Goal: Task Accomplishment & Management: Use online tool/utility

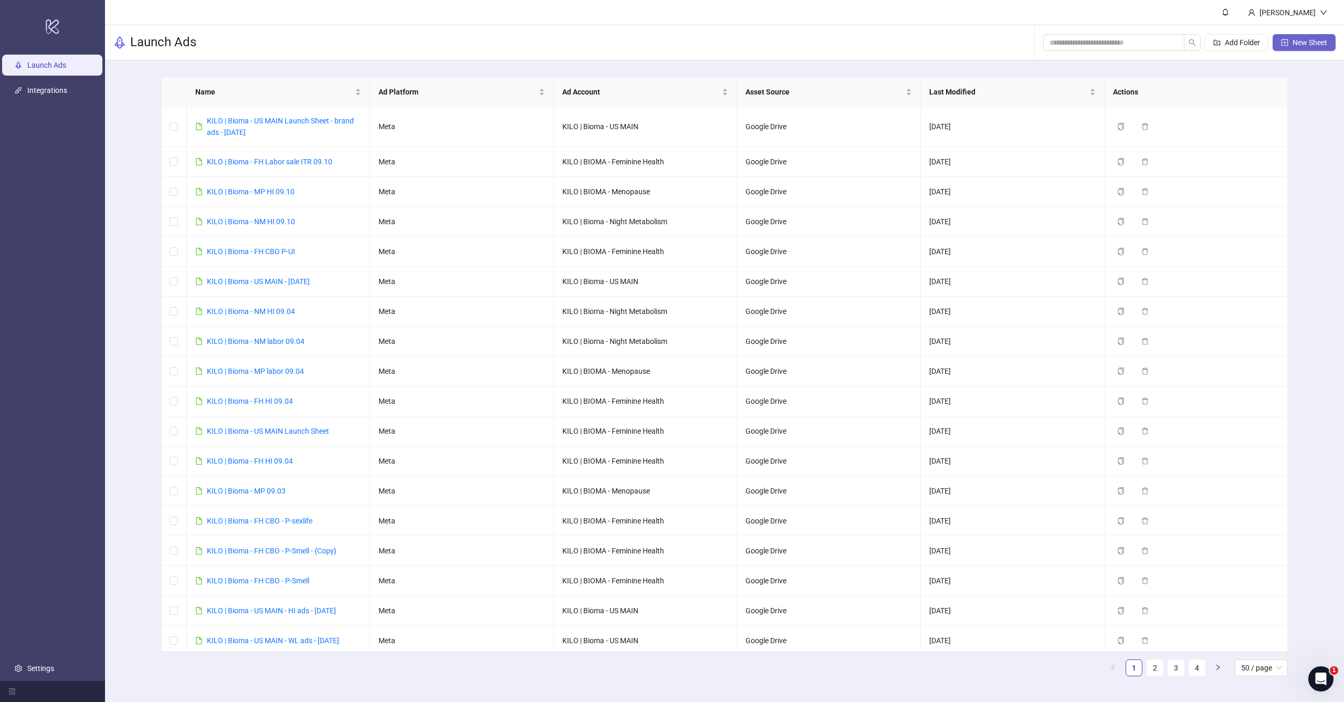
click at [772, 47] on button "New Sheet" at bounding box center [1304, 42] width 63 height 17
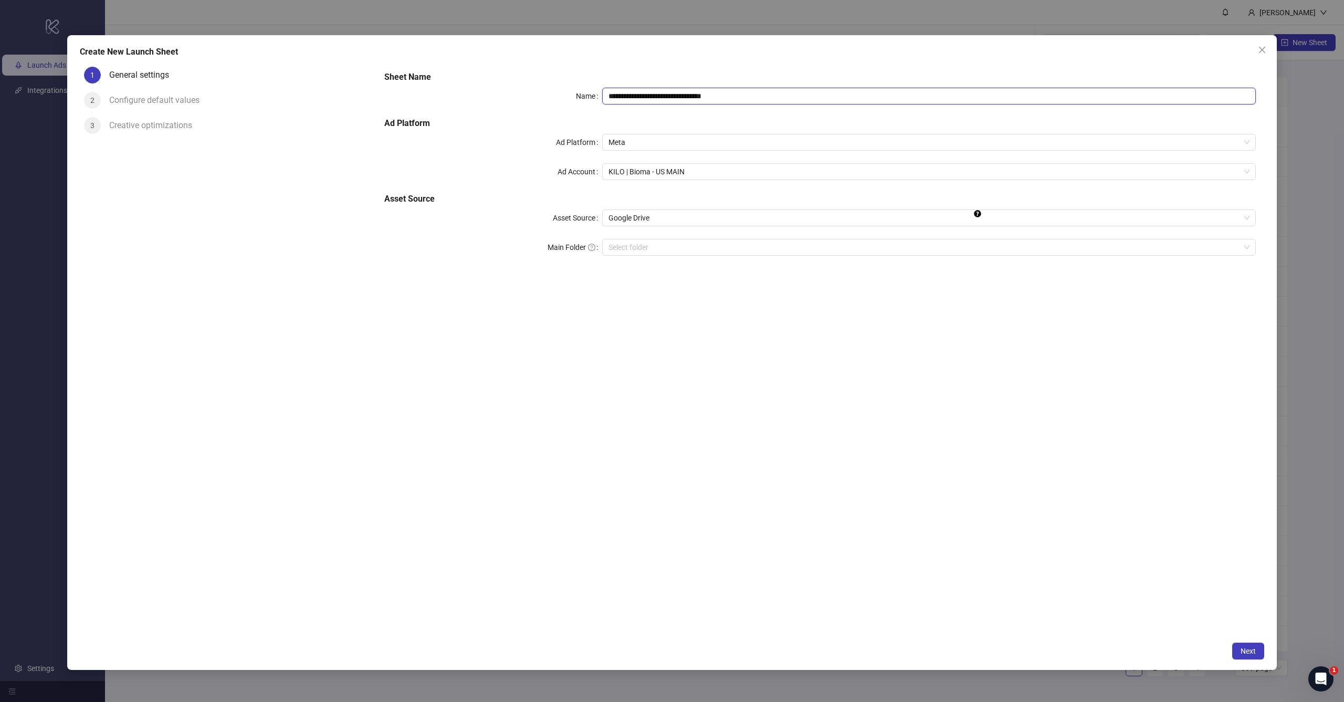
drag, startPoint x: 659, startPoint y: 97, endPoint x: 923, endPoint y: 98, distance: 264.2
click at [772, 98] on input "**********" at bounding box center [929, 96] width 654 height 17
type input "**********"
click at [668, 162] on div "**********" at bounding box center [820, 170] width 880 height 206
click at [660, 172] on span "KILO | Bioma - US MAIN" at bounding box center [929, 172] width 641 height 16
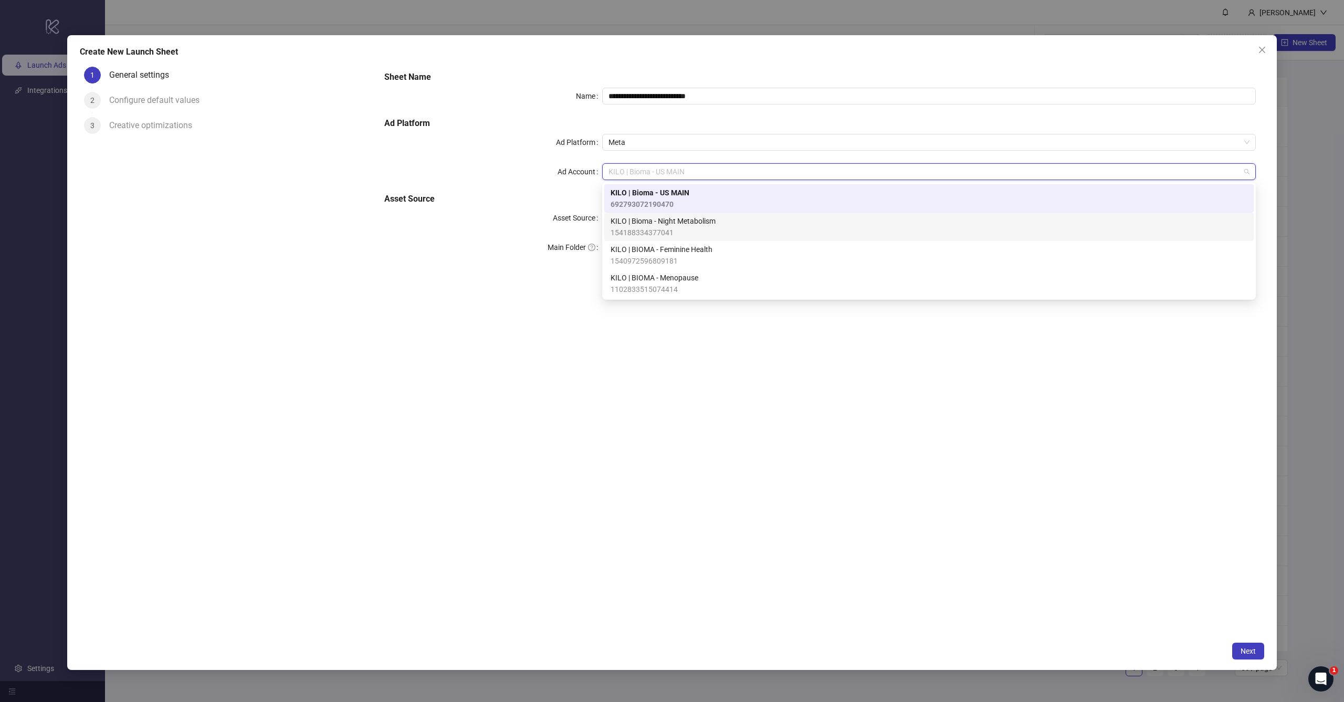
drag, startPoint x: 663, startPoint y: 221, endPoint x: 661, endPoint y: 228, distance: 7.0
click at [661, 227] on span "154188334377041" at bounding box center [663, 233] width 105 height 12
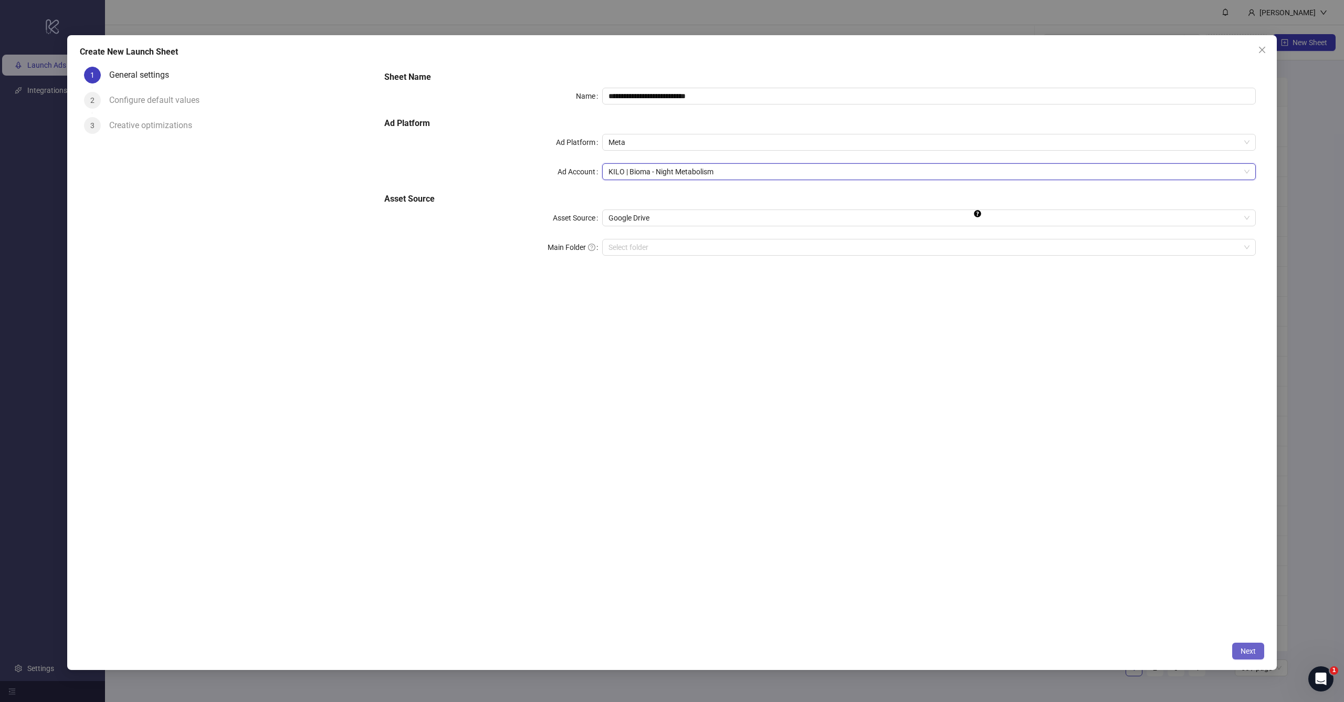
click at [772, 428] on button "Next" at bounding box center [1249, 651] width 32 height 17
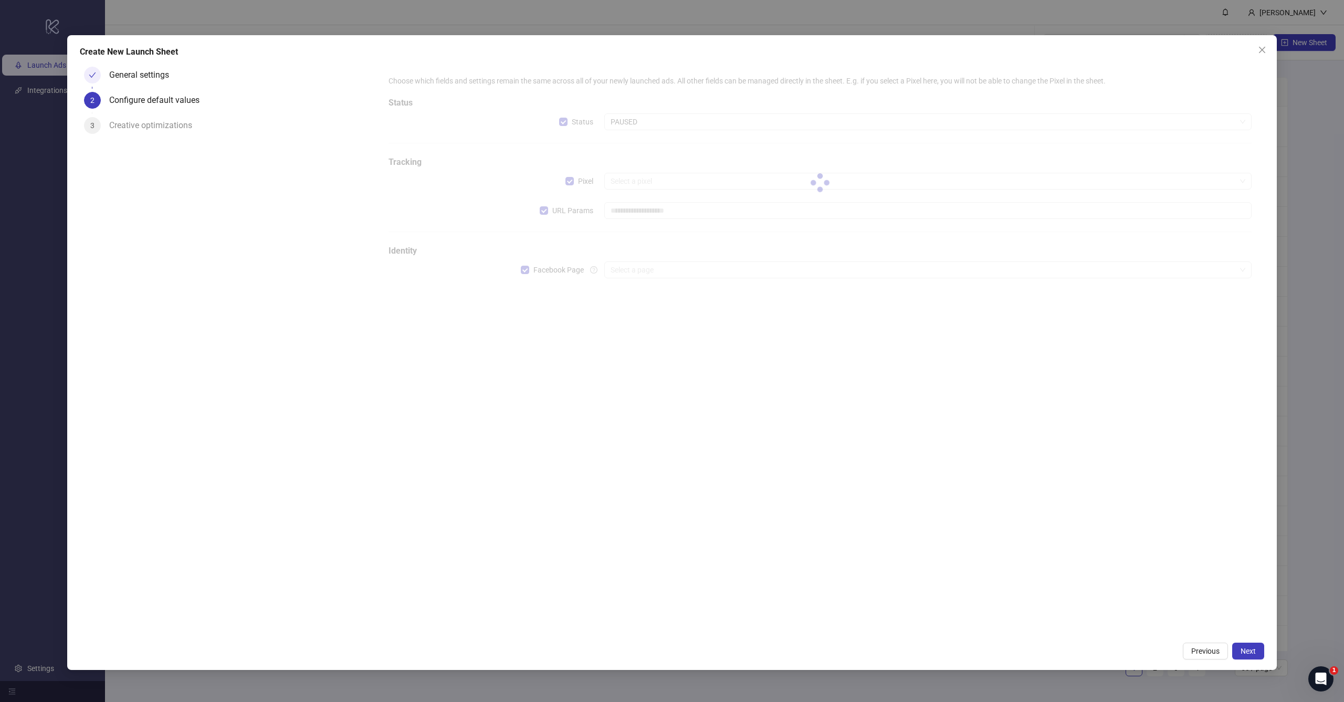
type input "**********"
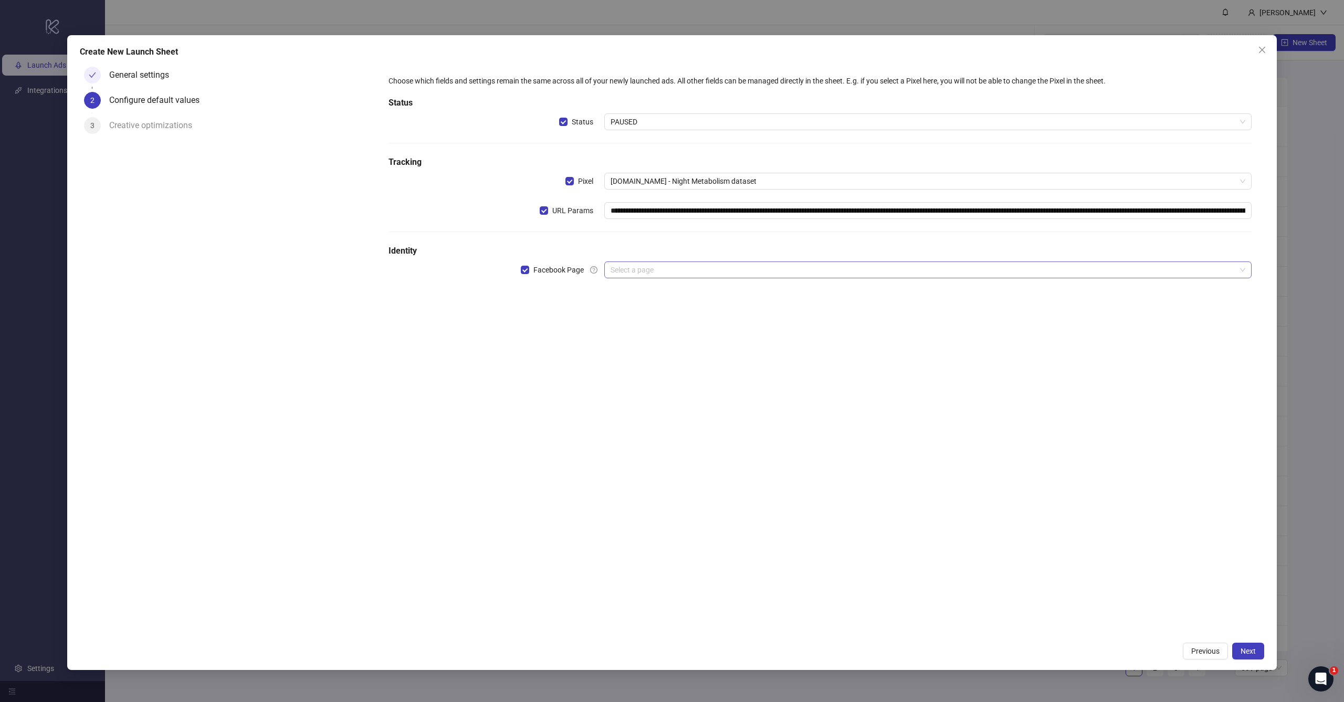
click at [639, 274] on input "search" at bounding box center [923, 270] width 625 height 16
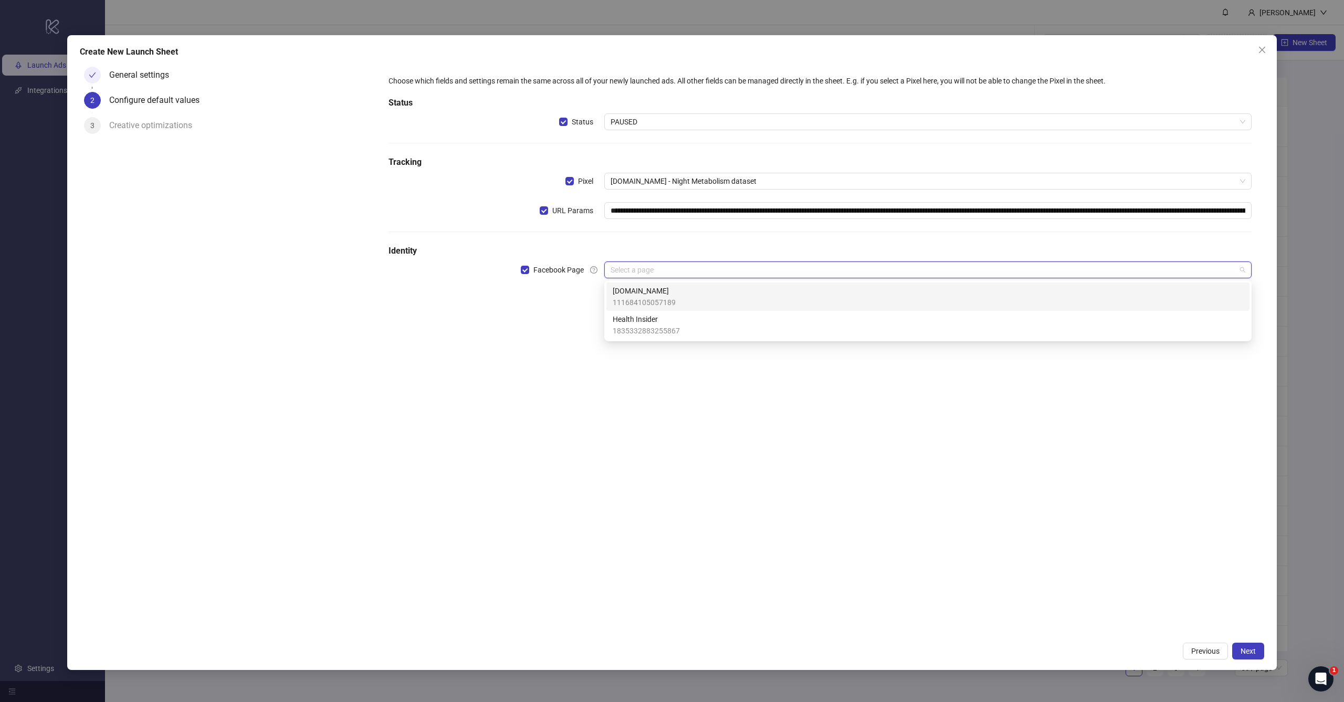
click at [637, 298] on span "111684105057189" at bounding box center [644, 303] width 63 height 12
click at [643, 297] on input "search" at bounding box center [923, 299] width 625 height 16
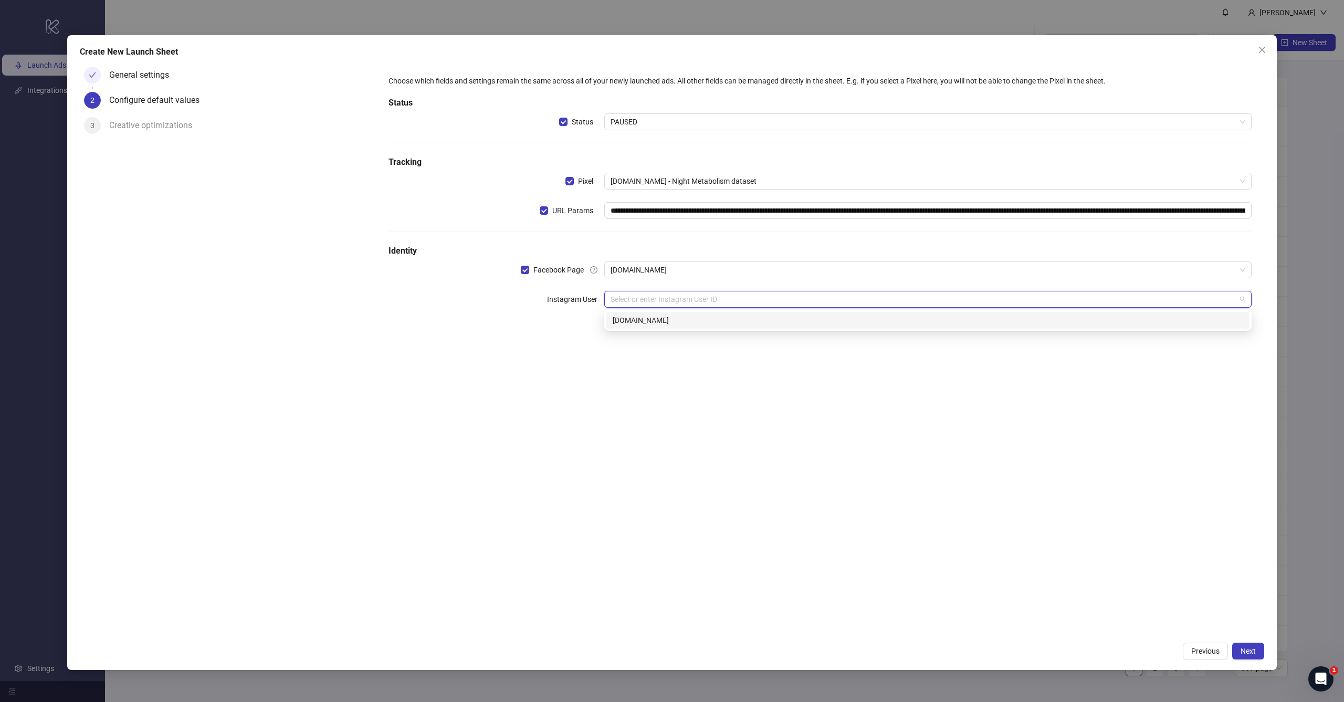
click at [642, 319] on div "[DOMAIN_NAME]" at bounding box center [928, 321] width 631 height 12
click at [637, 347] on div "**********" at bounding box center [820, 212] width 872 height 283
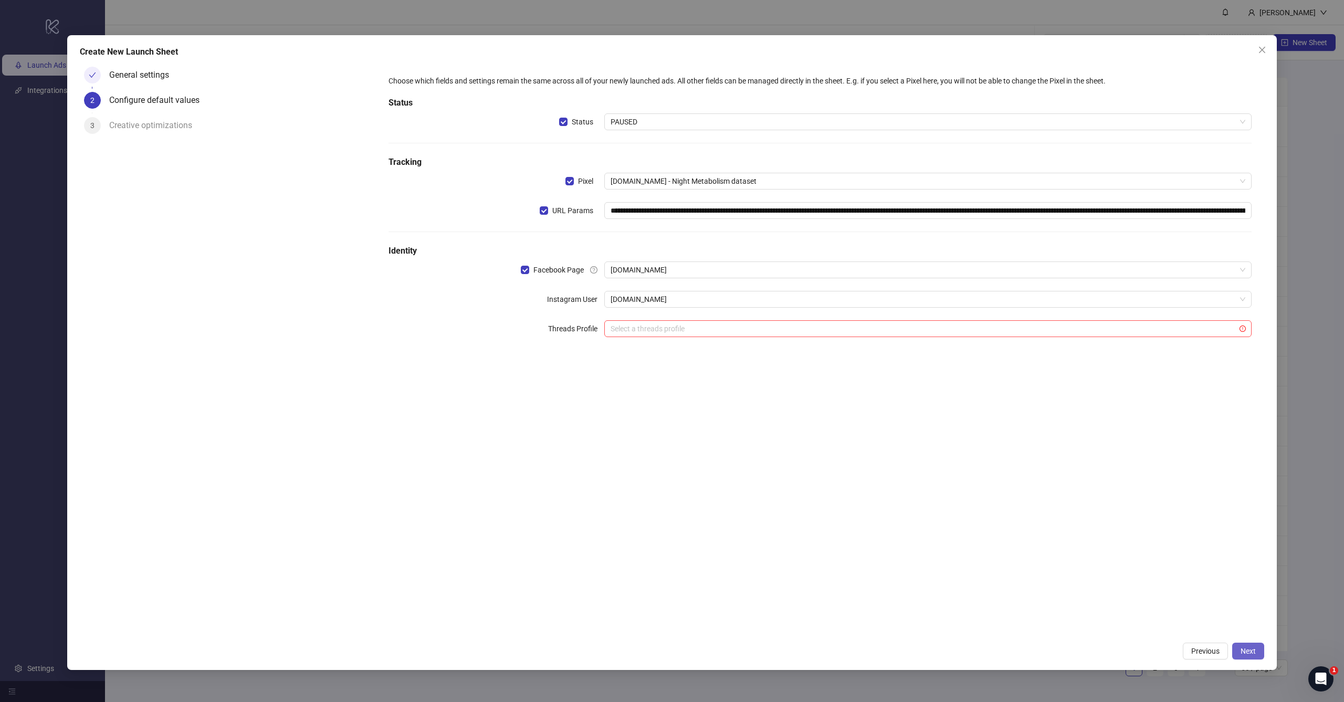
click at [772, 428] on span "Next" at bounding box center [1248, 651] width 15 height 8
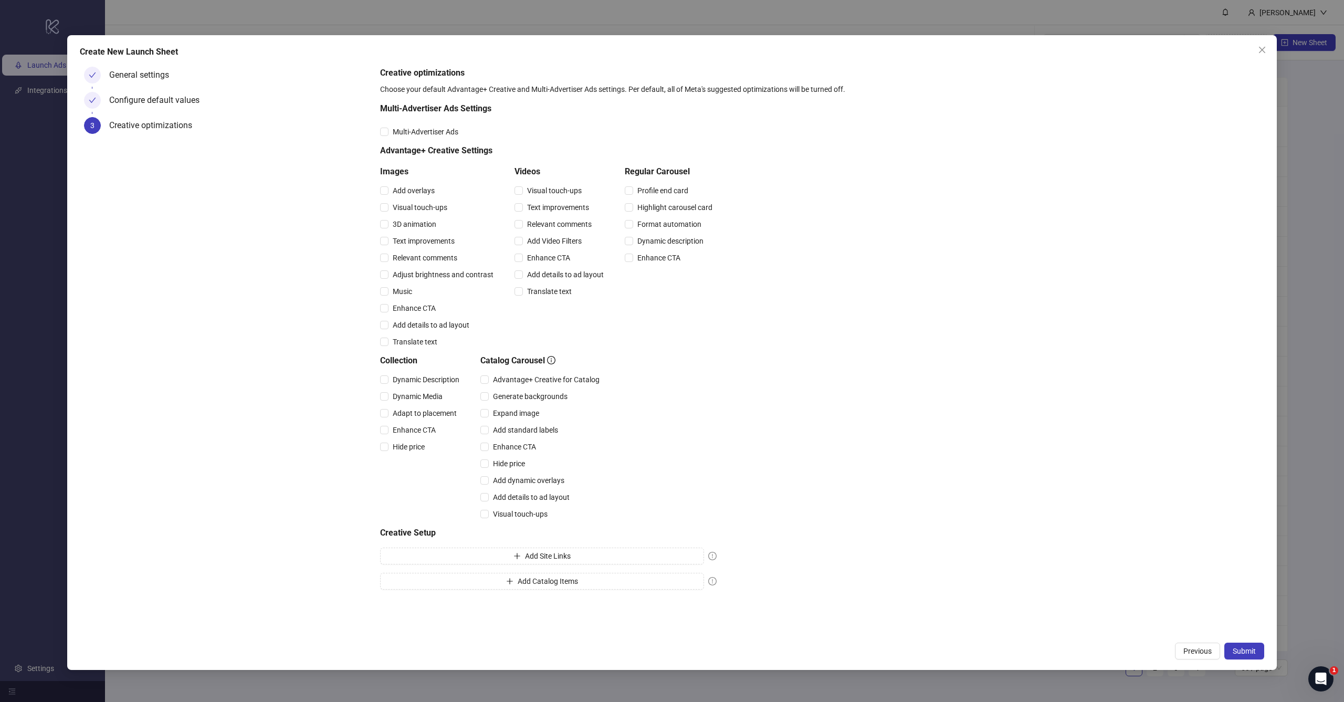
click at [772, 428] on span "Submit" at bounding box center [1244, 651] width 23 height 8
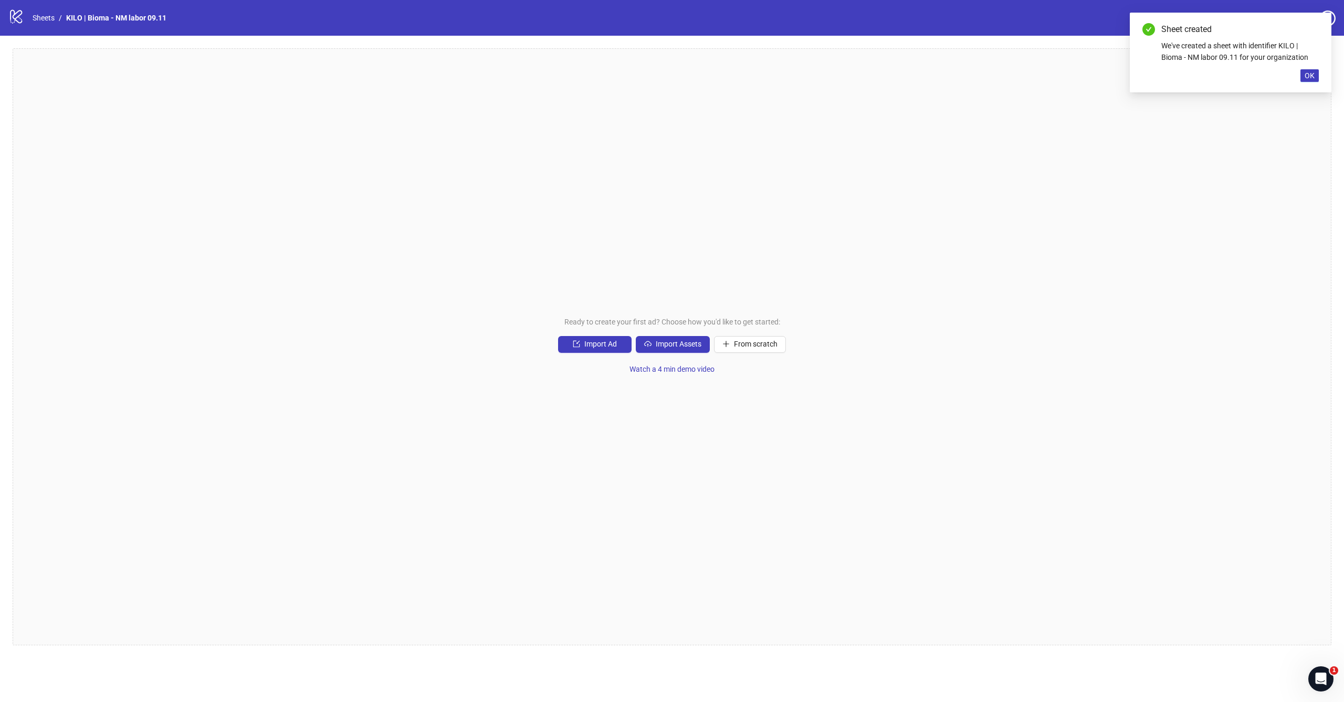
click at [662, 353] on div "Ready to create your first ad? Choose how you'd like to get started: Import Ad …" at bounding box center [672, 346] width 1319 height 597
click at [666, 350] on button "Import Assets" at bounding box center [673, 344] width 74 height 17
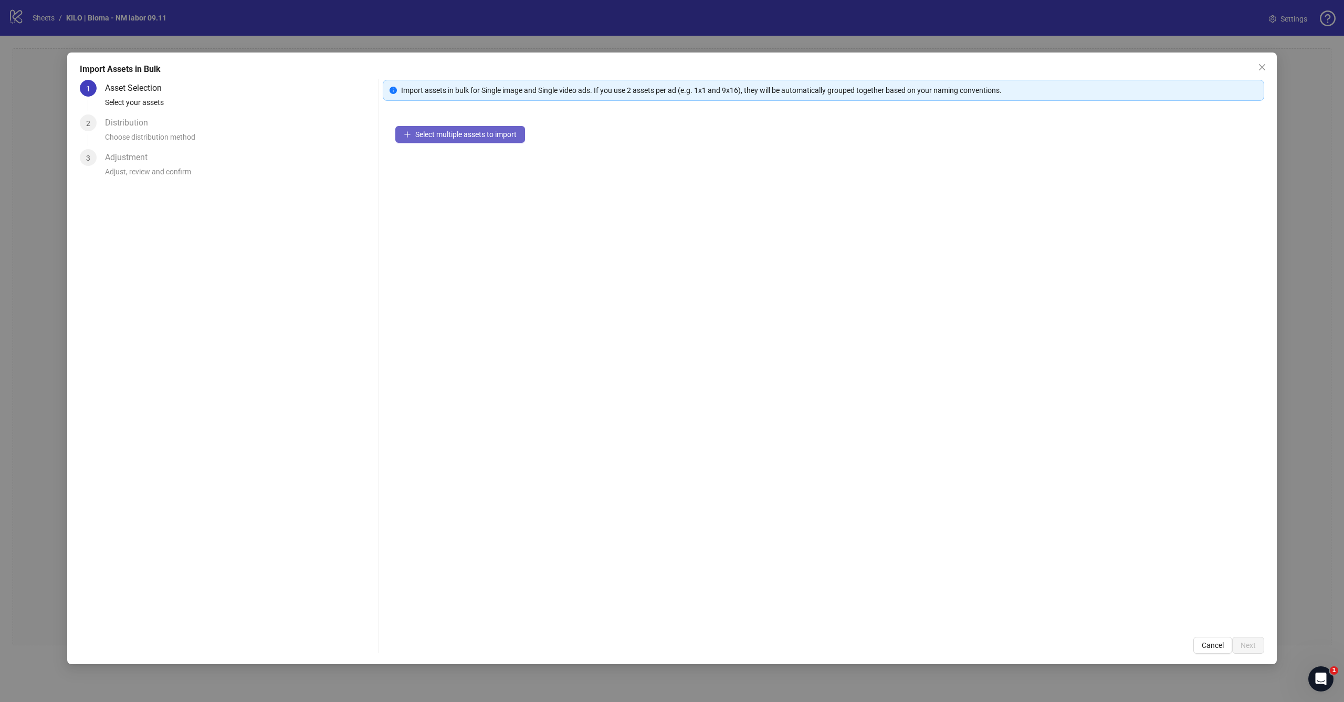
click at [404, 132] on icon "plus" at bounding box center [407, 134] width 7 height 7
click at [772, 428] on span "Next" at bounding box center [1248, 645] width 15 height 8
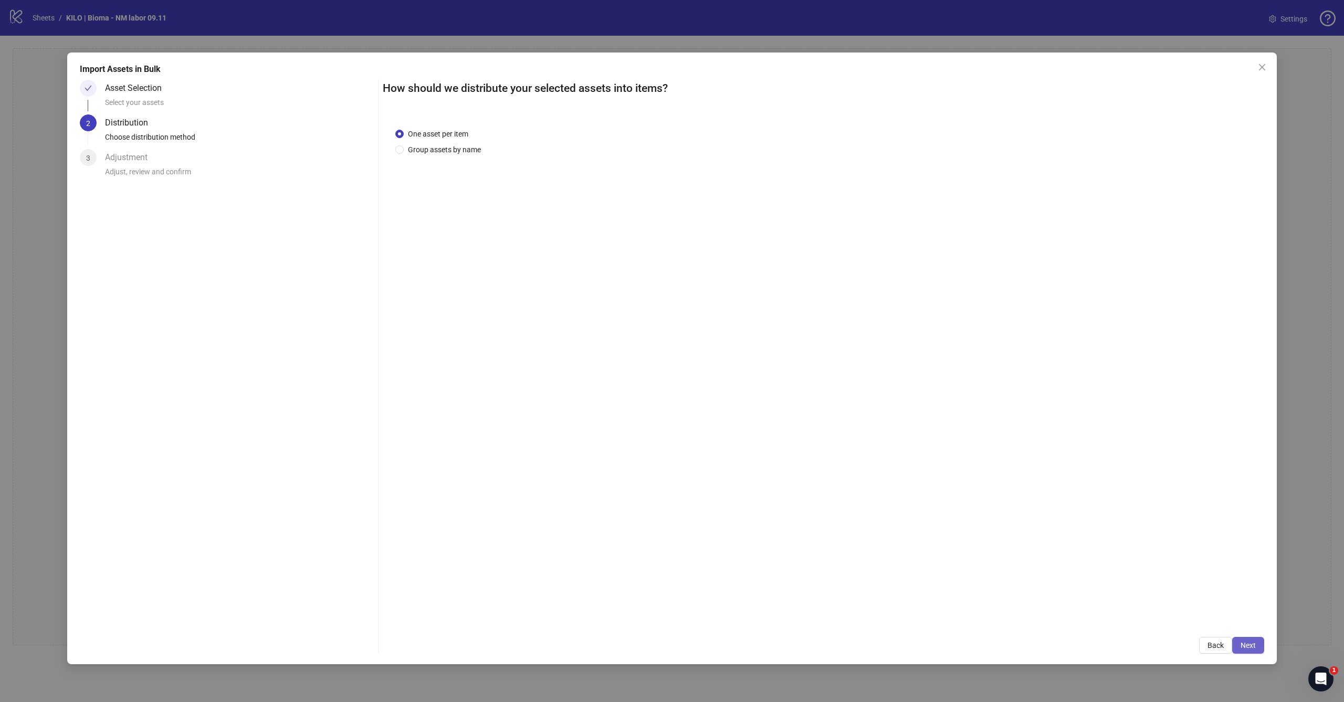
click at [772, 428] on span "Next" at bounding box center [1248, 645] width 15 height 8
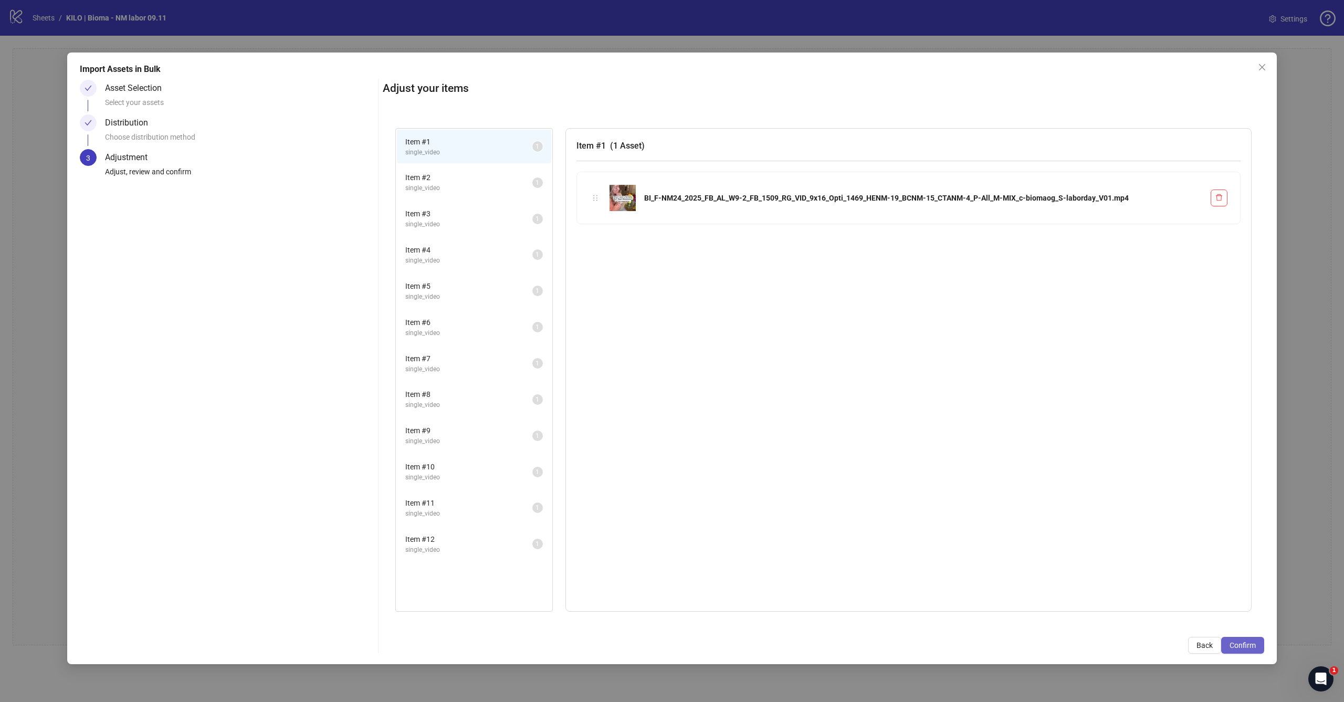
click at [772, 428] on span "Confirm" at bounding box center [1243, 645] width 26 height 8
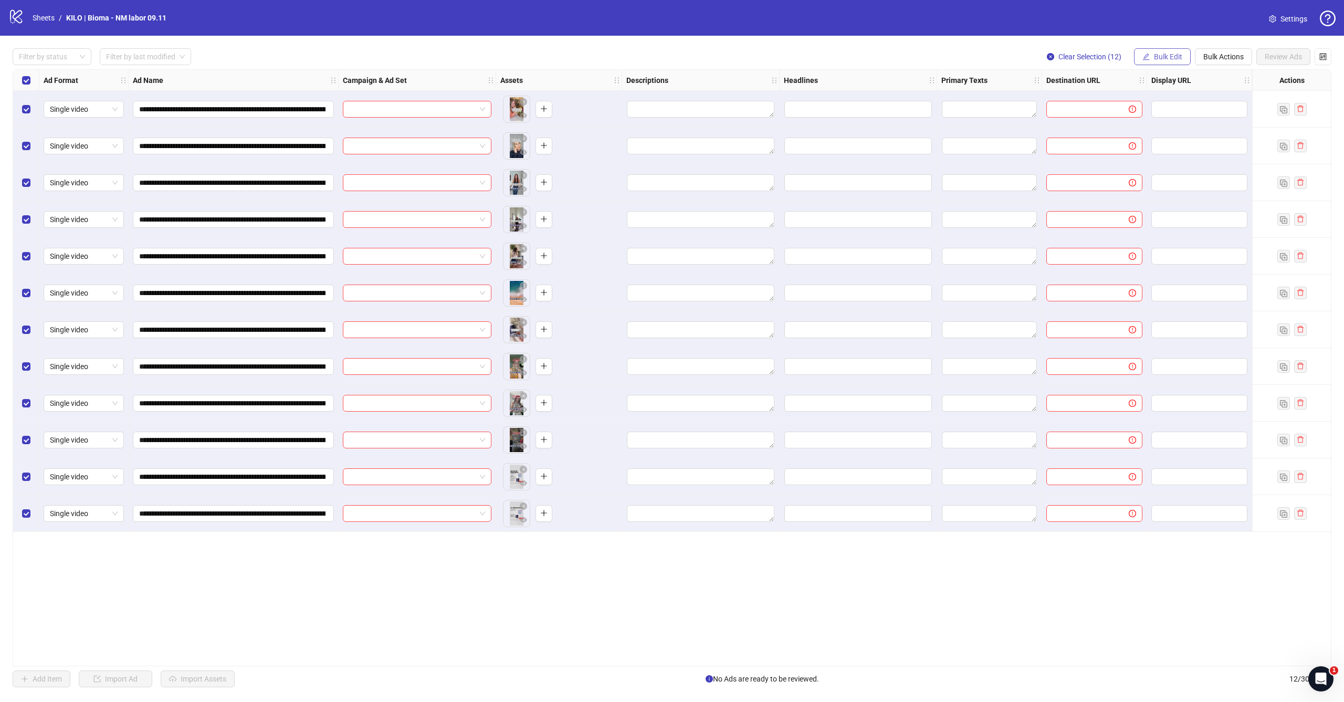
click at [772, 53] on span "Bulk Edit" at bounding box center [1168, 57] width 28 height 8
click at [772, 111] on span "Campaign & Ad Set" at bounding box center [1173, 112] width 62 height 12
click at [772, 101] on input "search" at bounding box center [1129, 102] width 188 height 16
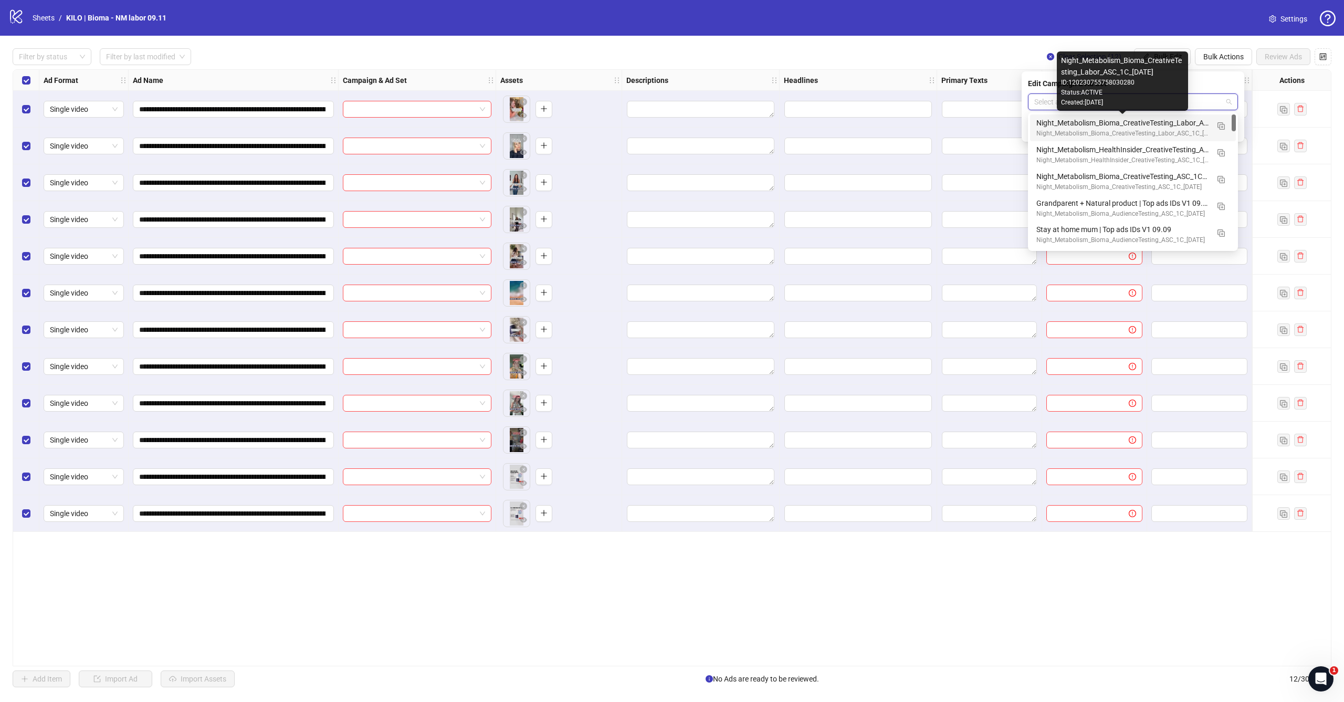
click at [772, 127] on div "Night_Metabolism_Bioma_CreativeTesting_Labor_ASC_1C_[DATE]" at bounding box center [1123, 123] width 172 height 12
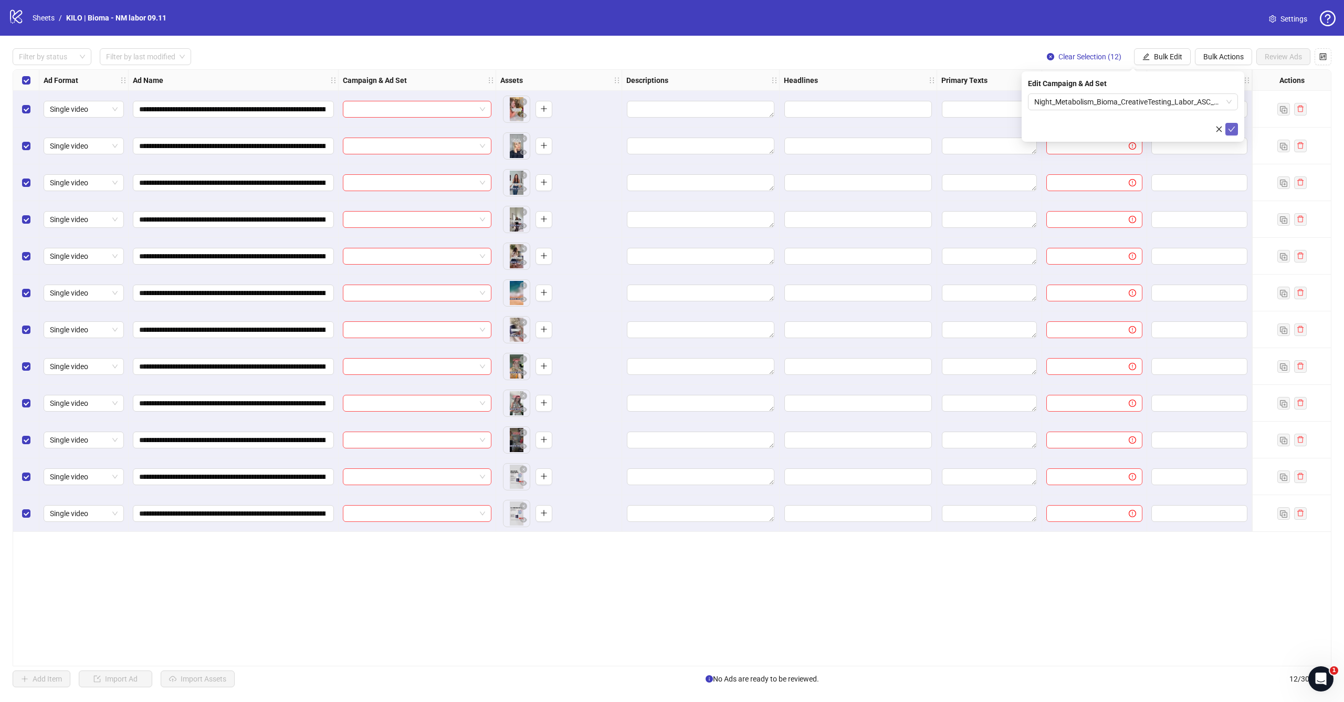
click at [772, 127] on icon "check" at bounding box center [1231, 129] width 7 height 7
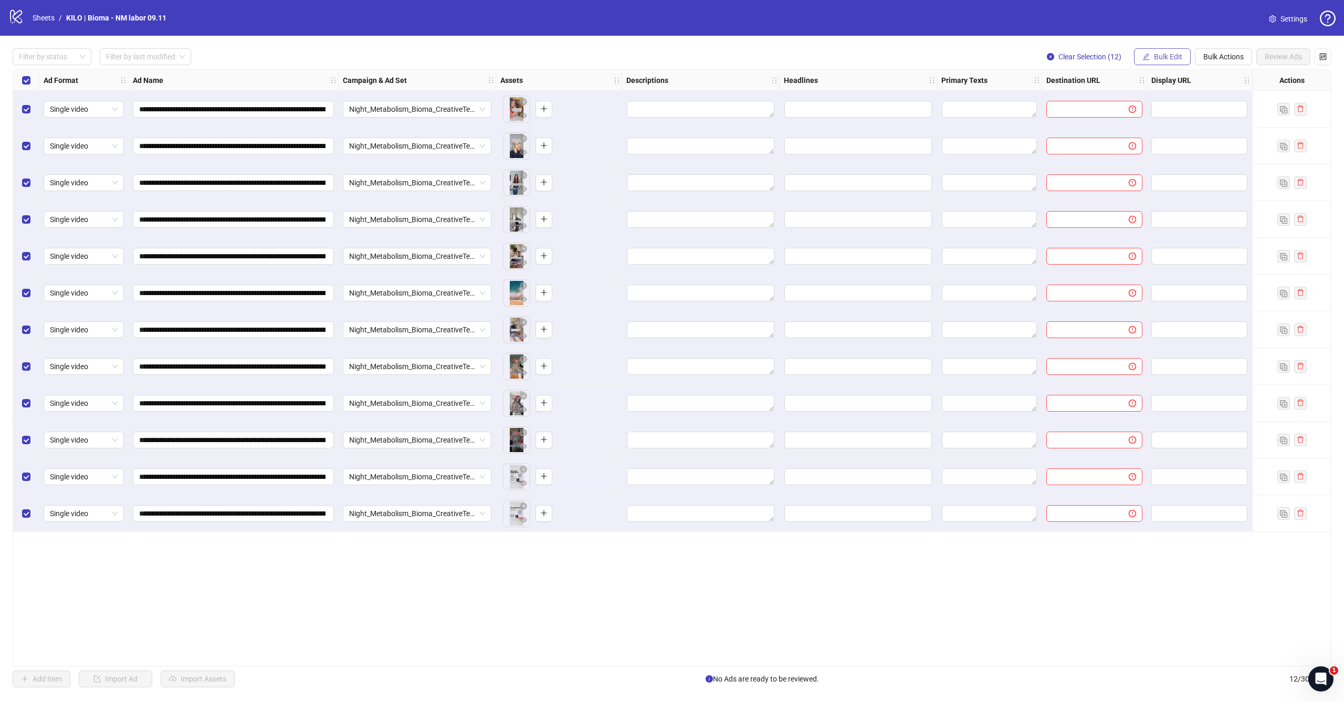
click at [772, 57] on span "Bulk Edit" at bounding box center [1168, 57] width 28 height 8
click at [772, 156] on span "Primary Texts" at bounding box center [1173, 162] width 62 height 12
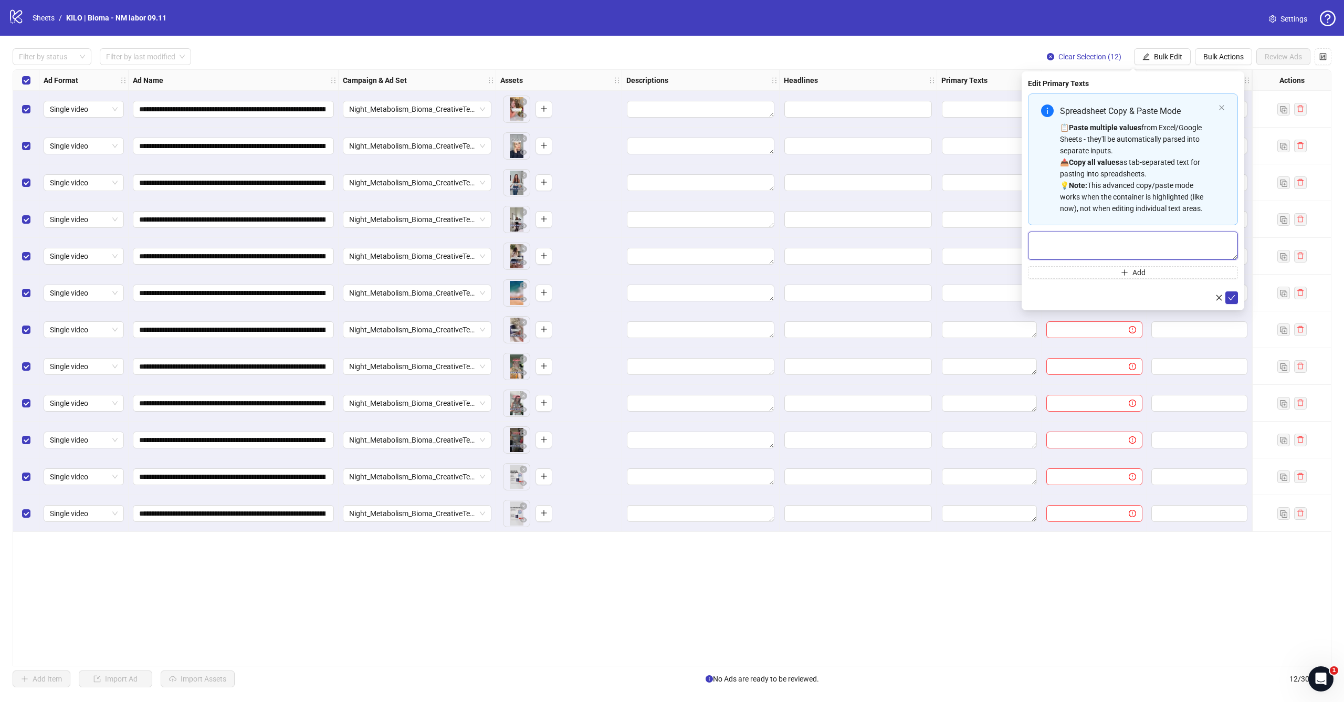
click at [772, 254] on textarea "Multi-text input container - paste or copy values" at bounding box center [1133, 246] width 210 height 28
paste textarea "**********"
type textarea "**********"
click at [772, 301] on button "submit" at bounding box center [1232, 297] width 13 height 13
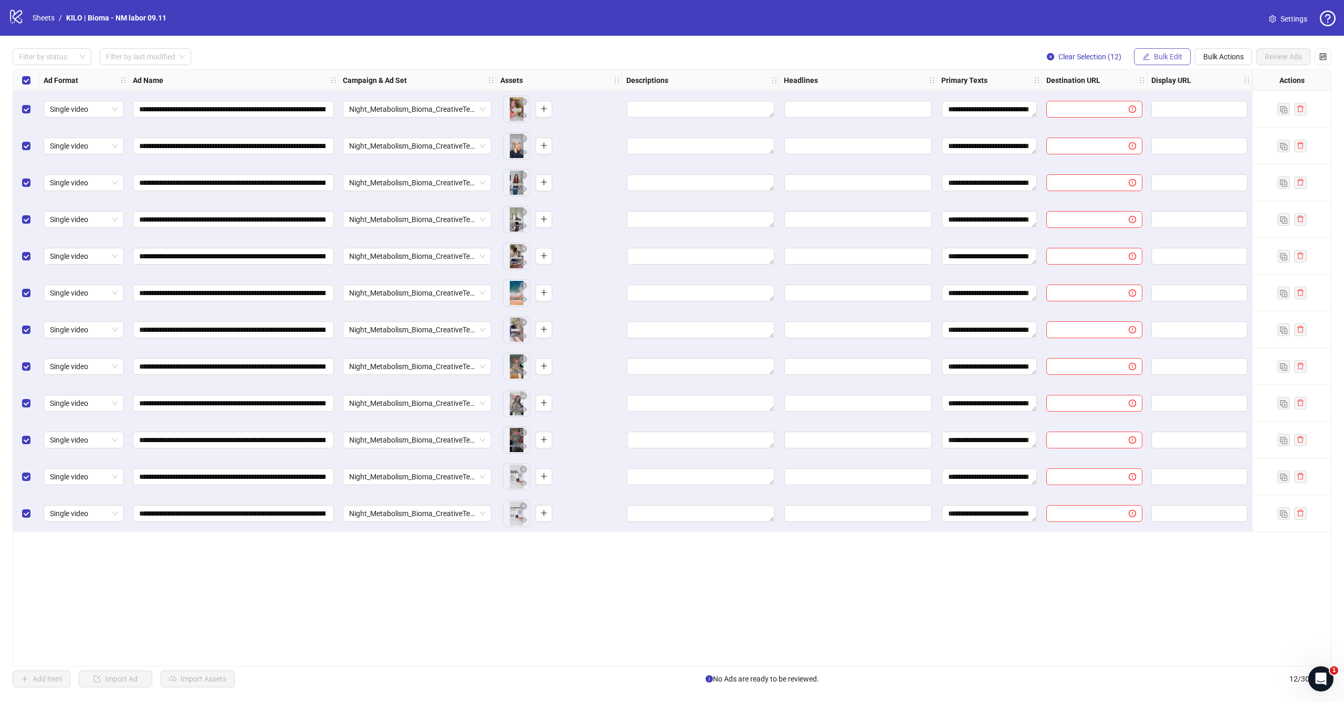
click at [772, 62] on button "Bulk Edit" at bounding box center [1162, 56] width 57 height 17
click at [772, 136] on li "Descriptions" at bounding box center [1172, 128] width 75 height 17
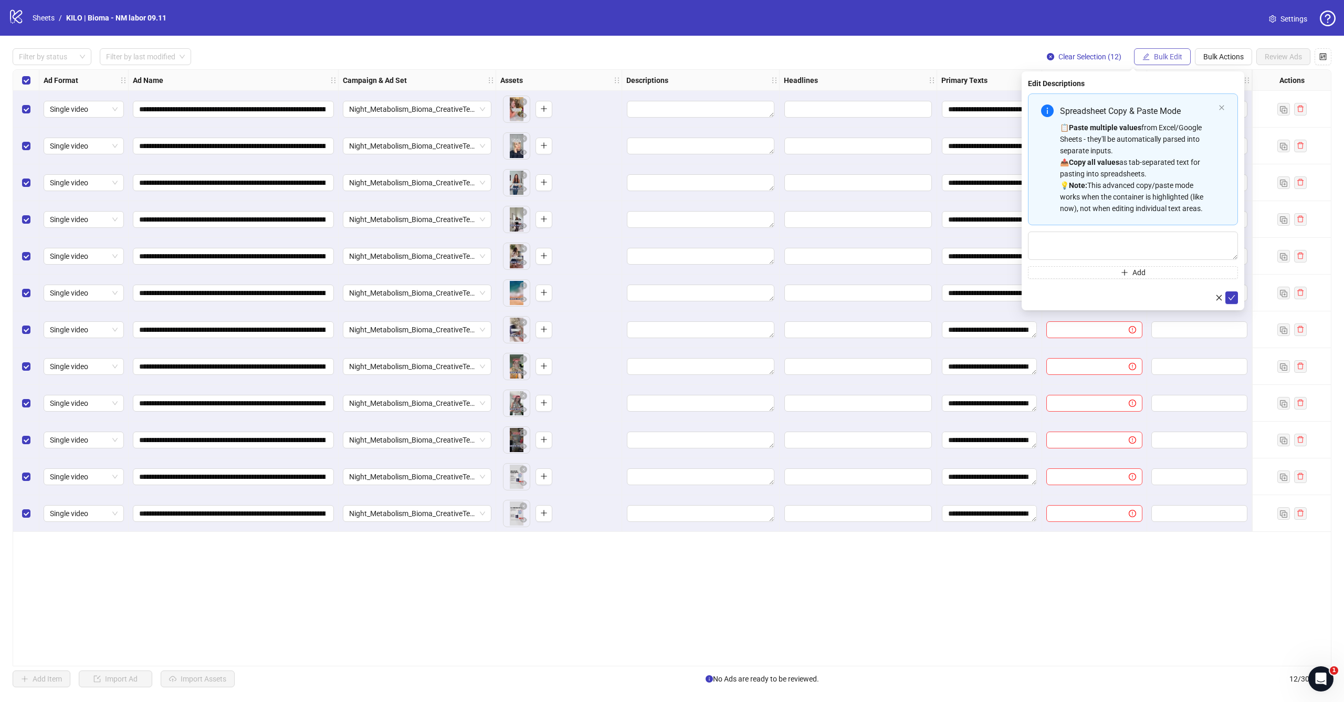
click at [772, 50] on button "Bulk Edit" at bounding box center [1162, 56] width 57 height 17
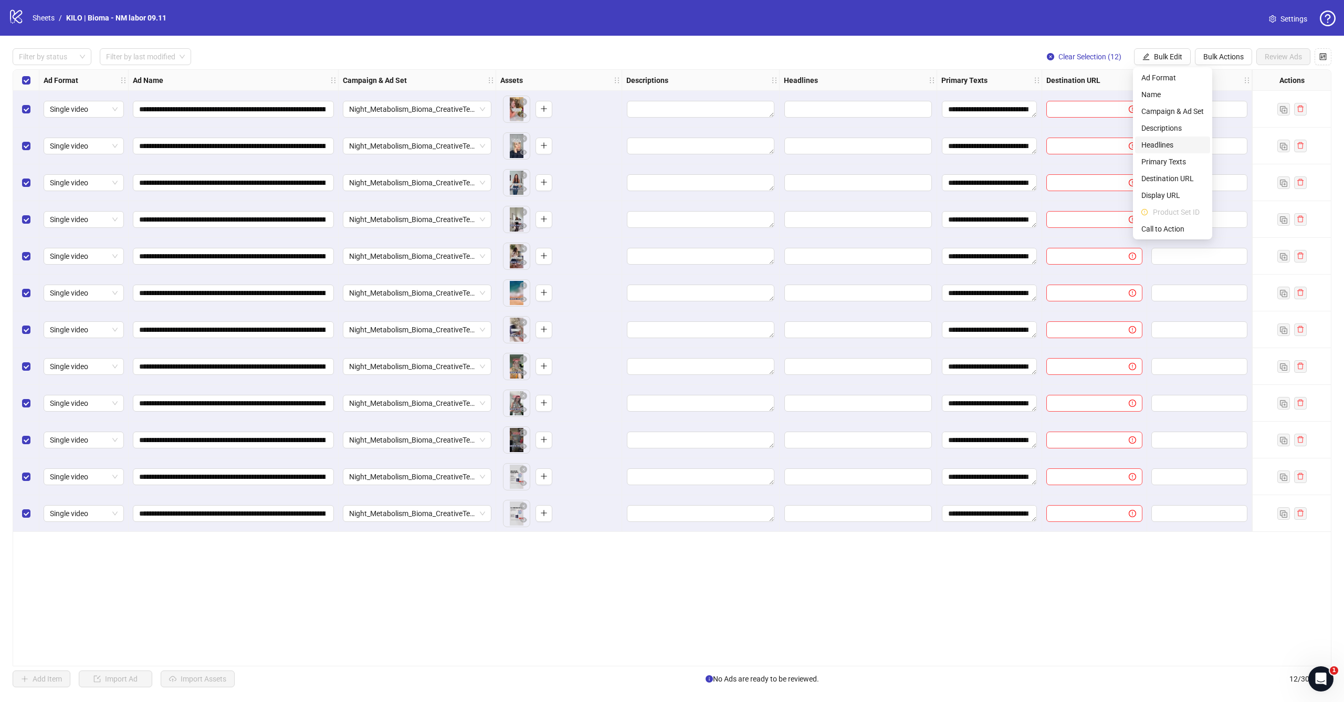
click at [772, 144] on li "Headlines" at bounding box center [1172, 145] width 75 height 17
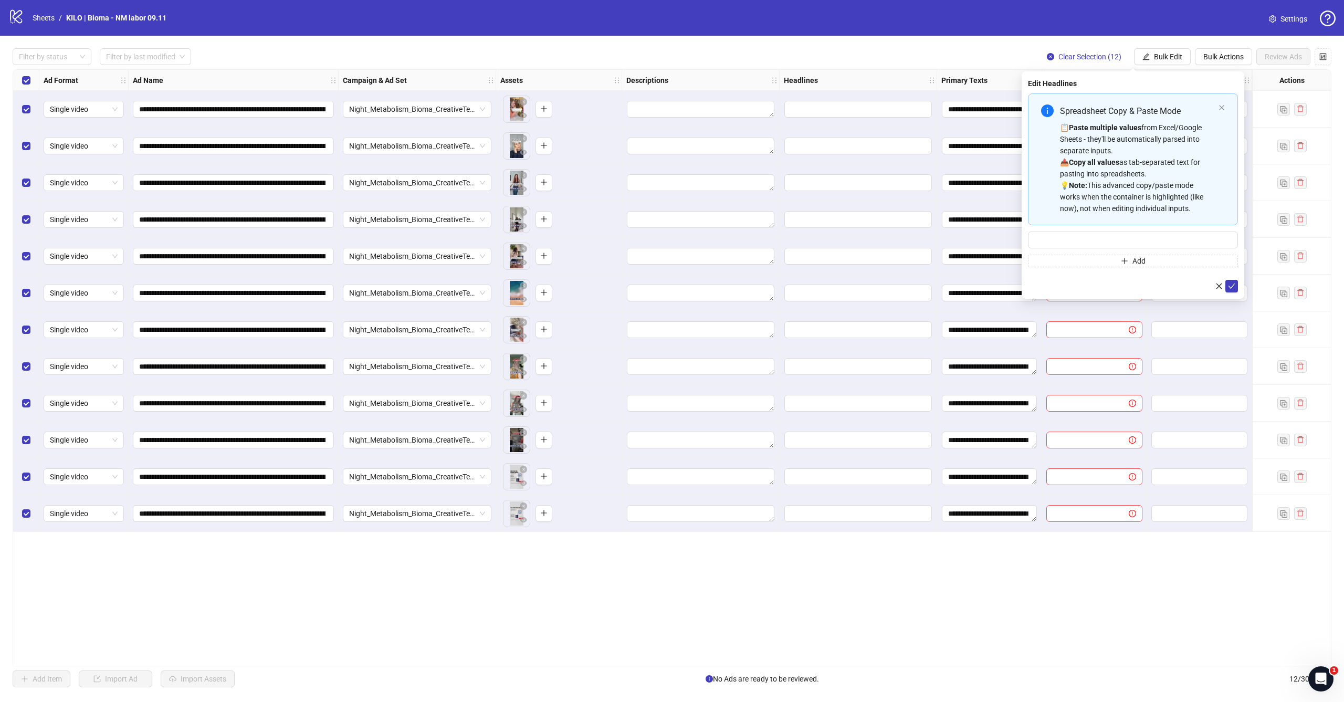
click at [772, 253] on div "Spreadsheet Copy & Paste Mode 📋 Paste multiple values from Excel/Google Sheets …" at bounding box center [1133, 180] width 210 height 174
click at [772, 230] on div "Spreadsheet Copy & Paste Mode 📋 Paste multiple values from Excel/Google Sheets …" at bounding box center [1133, 180] width 210 height 174
click at [772, 238] on input "Multi-input container - paste or copy values" at bounding box center [1133, 240] width 210 height 17
paste input "**********"
type input "**********"
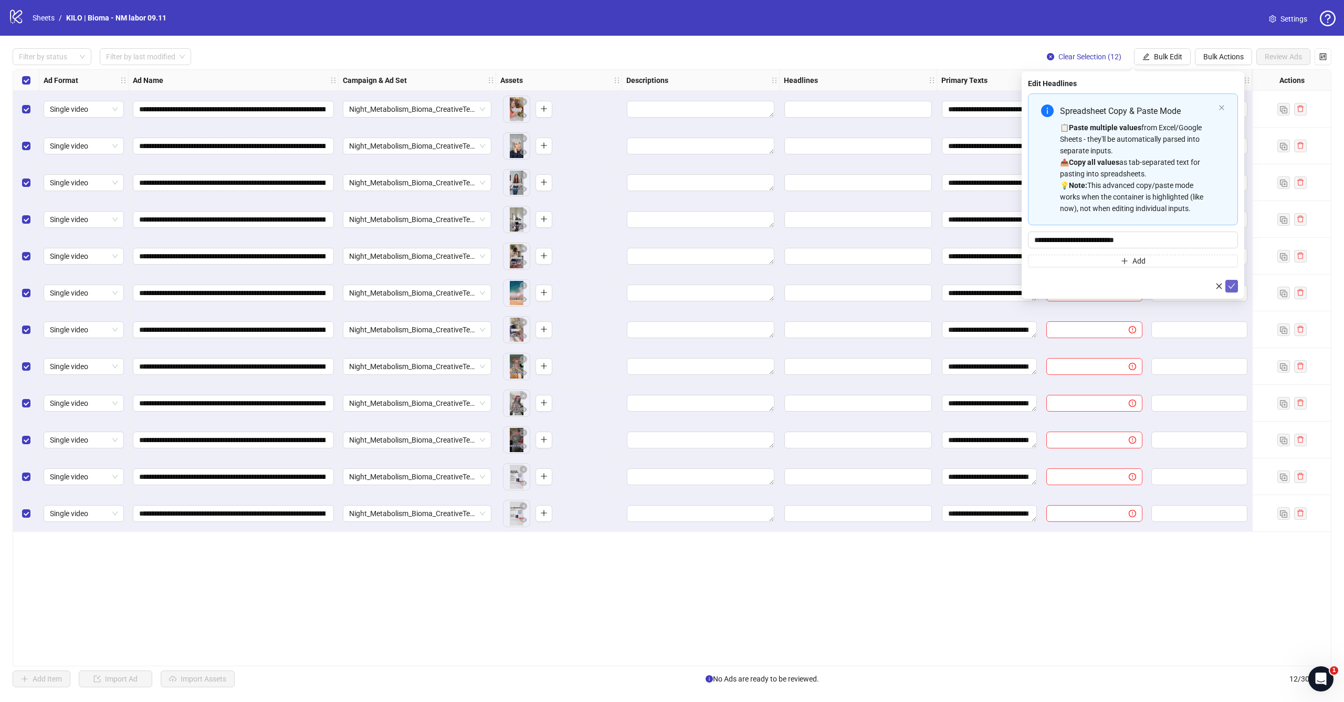
click at [772, 286] on icon "check" at bounding box center [1231, 286] width 7 height 7
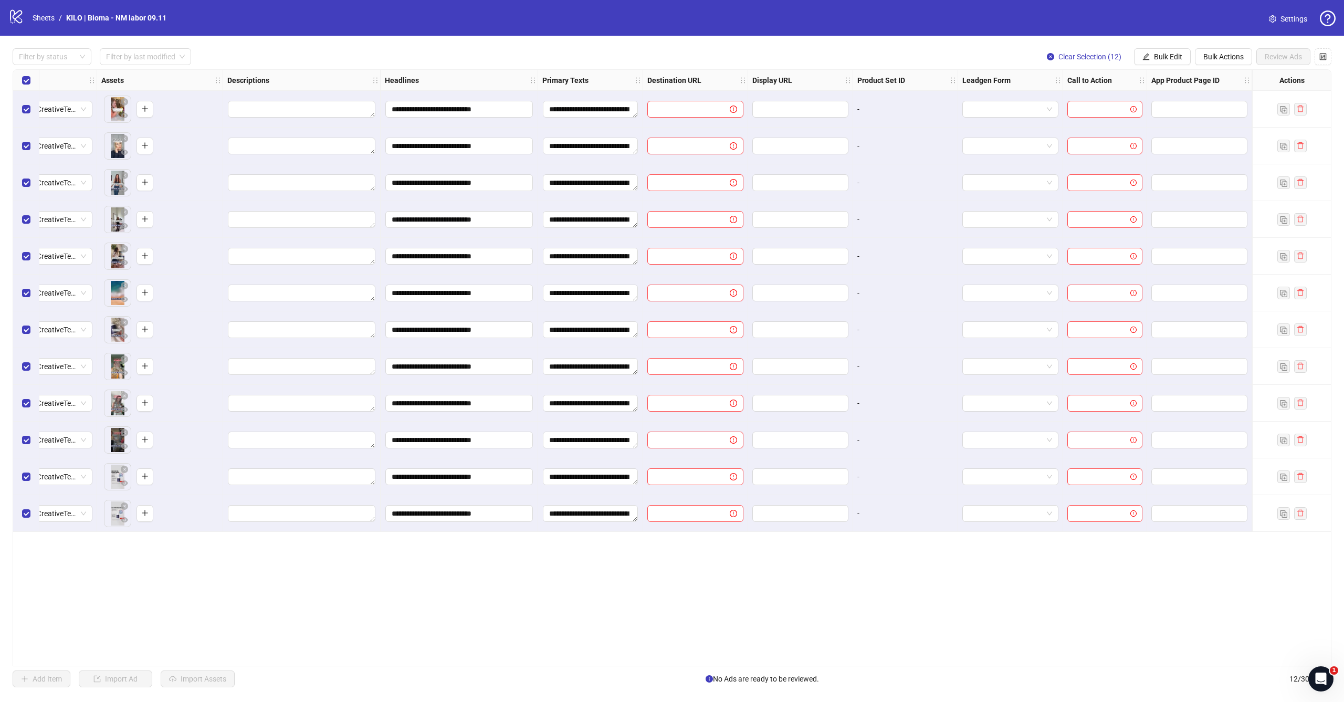
scroll to position [0, 399]
click at [772, 56] on span "Bulk Edit" at bounding box center [1168, 57] width 28 height 8
click at [772, 179] on span "Destination URL" at bounding box center [1173, 179] width 62 height 12
click at [772, 103] on input "text" at bounding box center [1129, 102] width 189 height 12
paste input "**********"
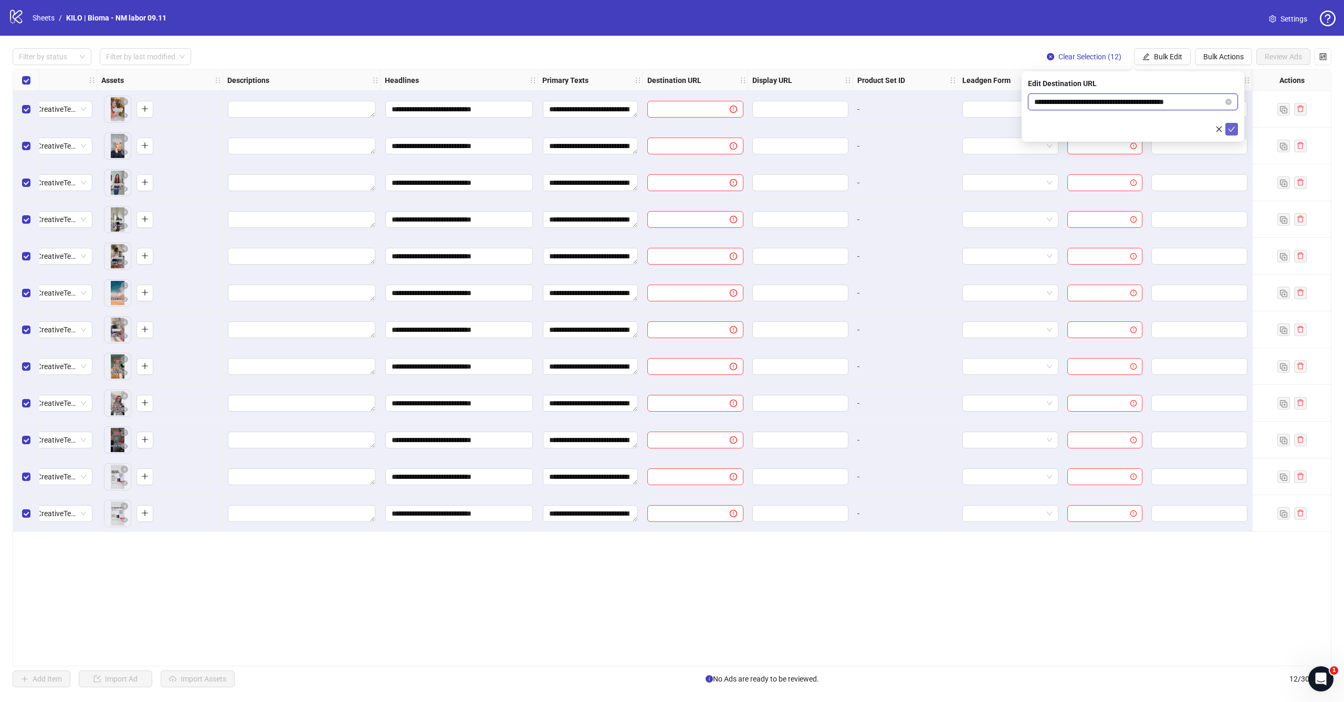
type input "**********"
click at [772, 131] on button "submit" at bounding box center [1232, 129] width 13 height 13
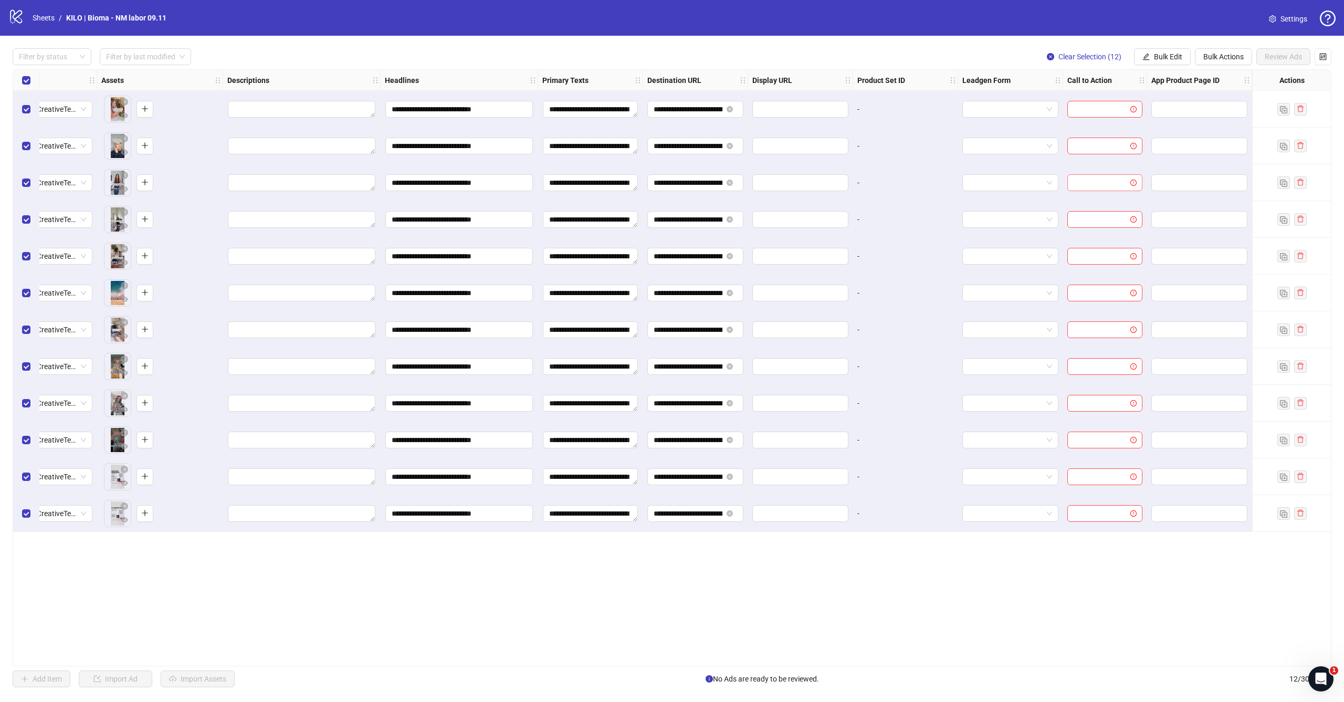
scroll to position [0, 0]
click at [772, 59] on span "Bulk Edit" at bounding box center [1168, 57] width 28 height 8
click at [772, 228] on span "Call to Action" at bounding box center [1173, 229] width 62 height 12
click at [772, 99] on input "search" at bounding box center [1129, 102] width 188 height 16
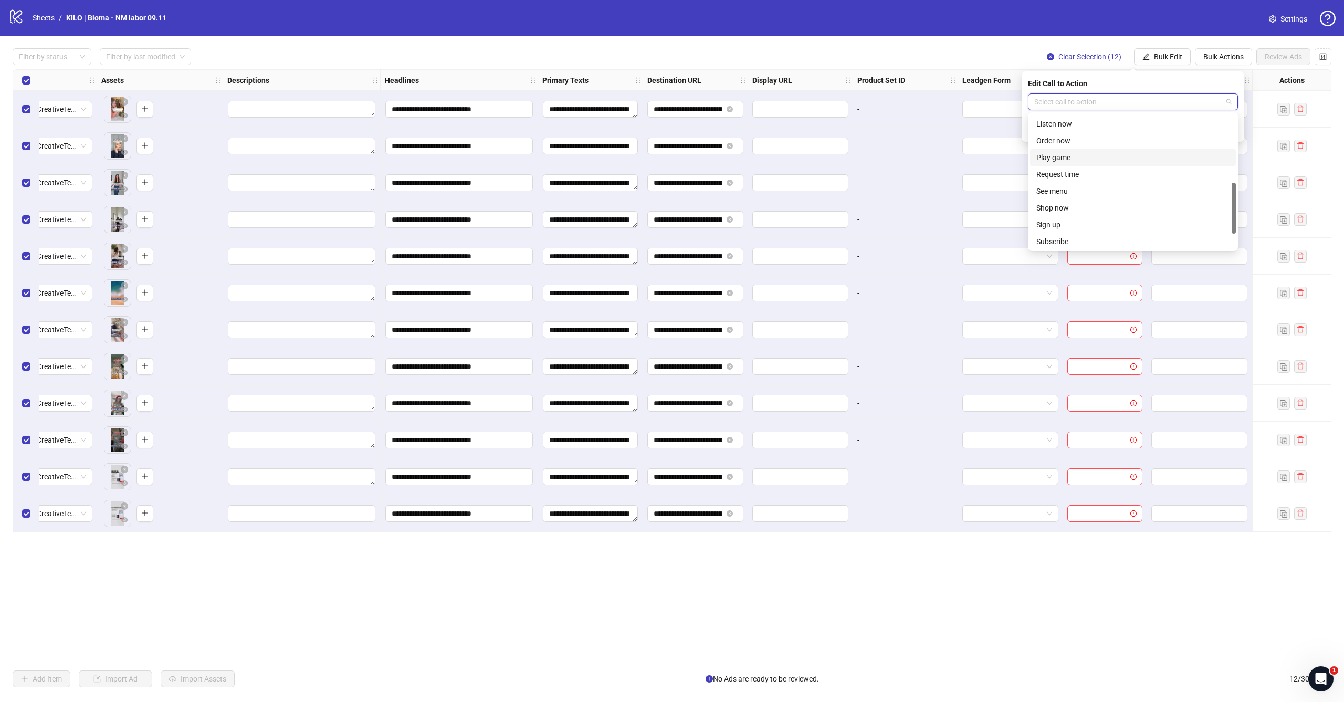
scroll to position [179, 0]
click at [772, 194] on div "Shop now" at bounding box center [1133, 197] width 193 height 12
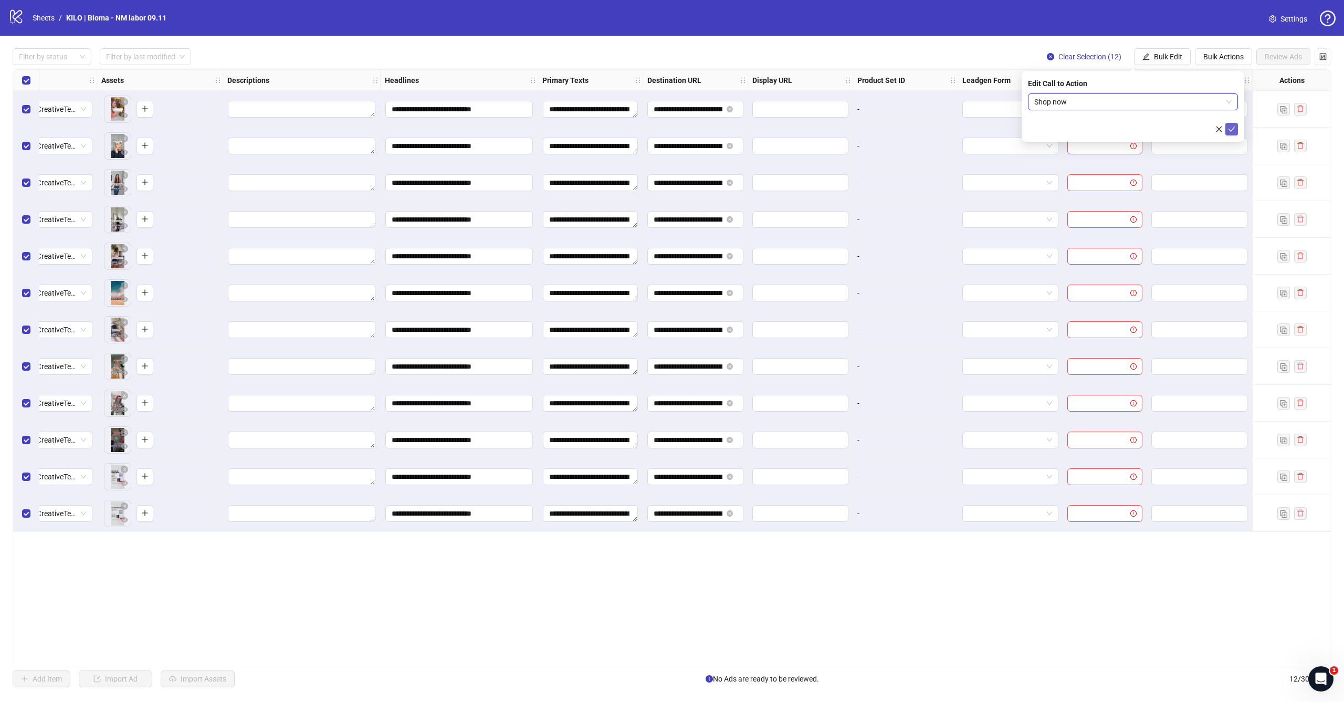
click at [772, 130] on button "submit" at bounding box center [1232, 129] width 13 height 13
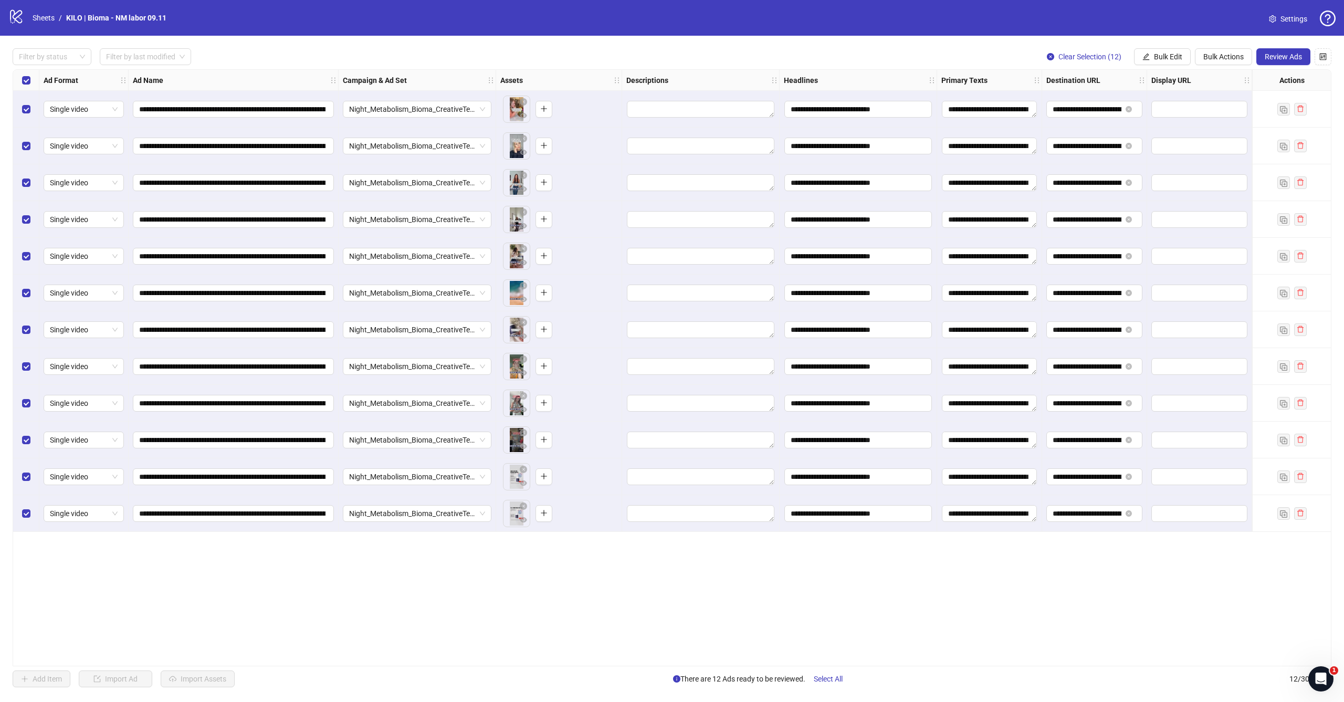
scroll to position [0, 0]
click at [772, 57] on span "Review Ads" at bounding box center [1283, 57] width 37 height 8
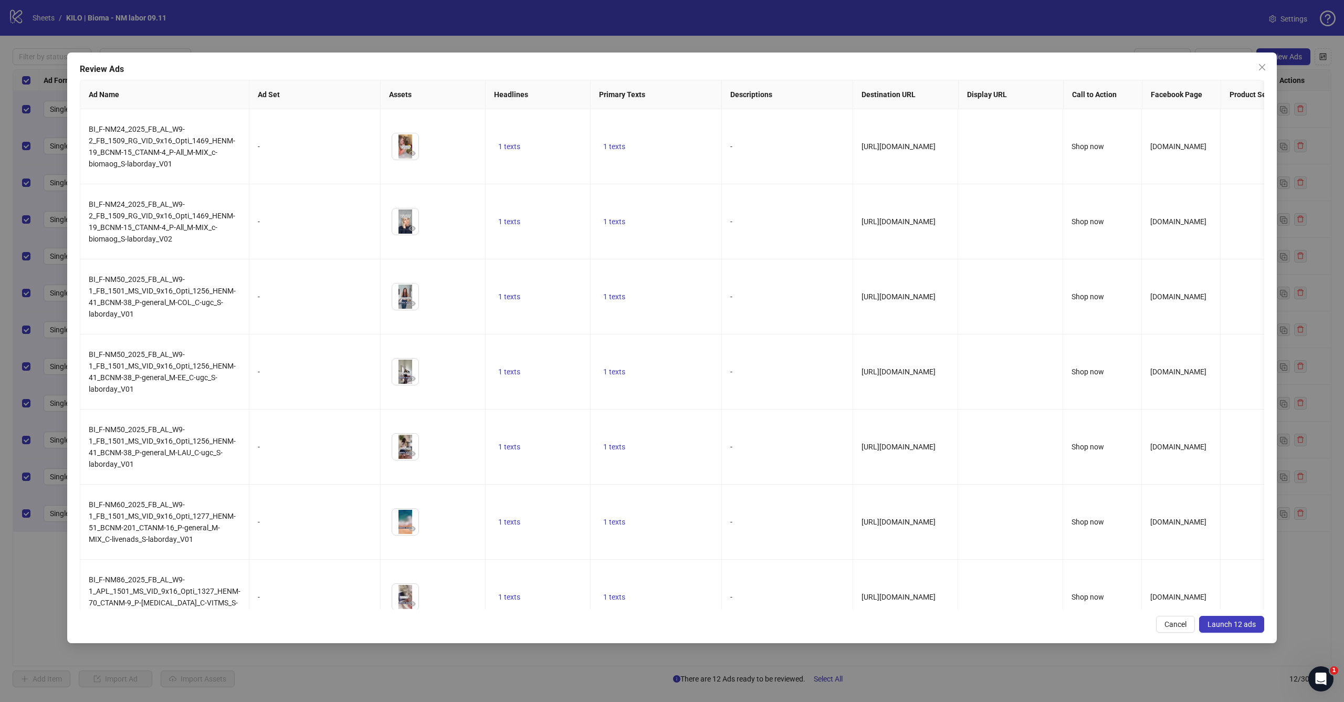
click at [772, 428] on span "Launch 12 ads" at bounding box center [1232, 624] width 48 height 8
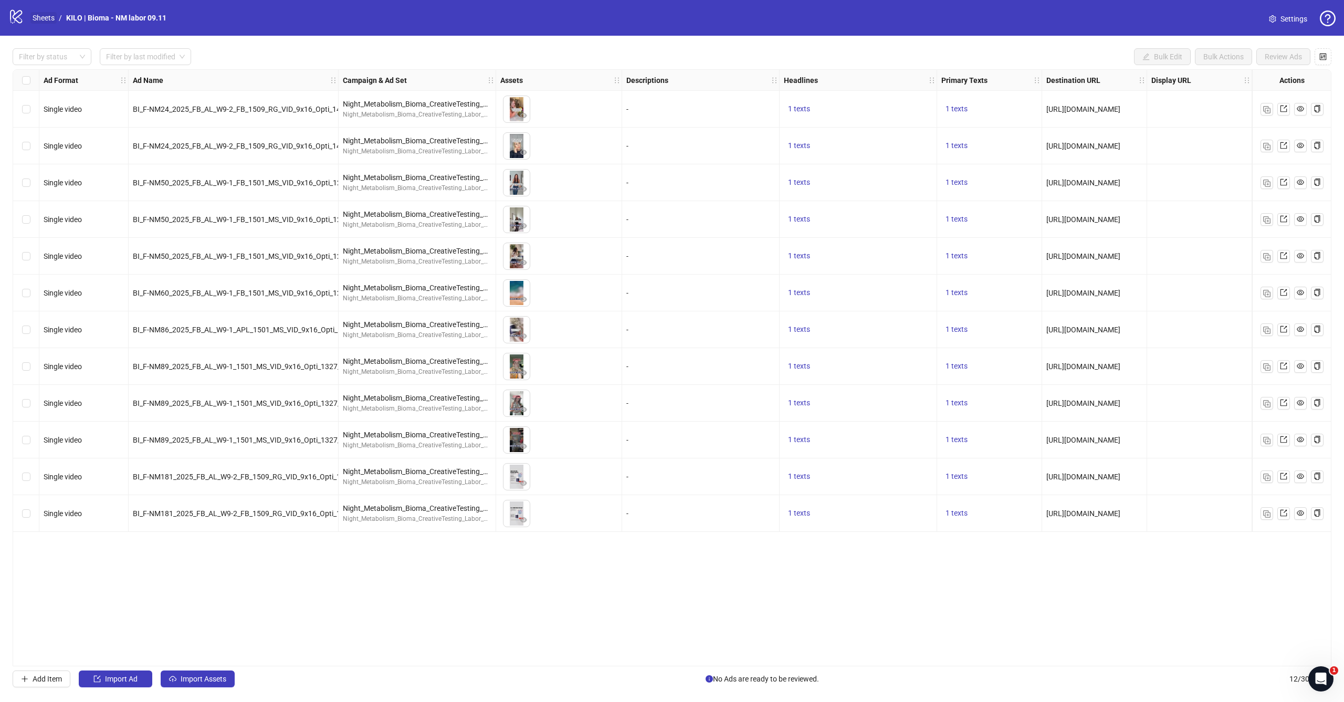
click at [45, 18] on link "Sheets" at bounding box center [43, 18] width 26 height 12
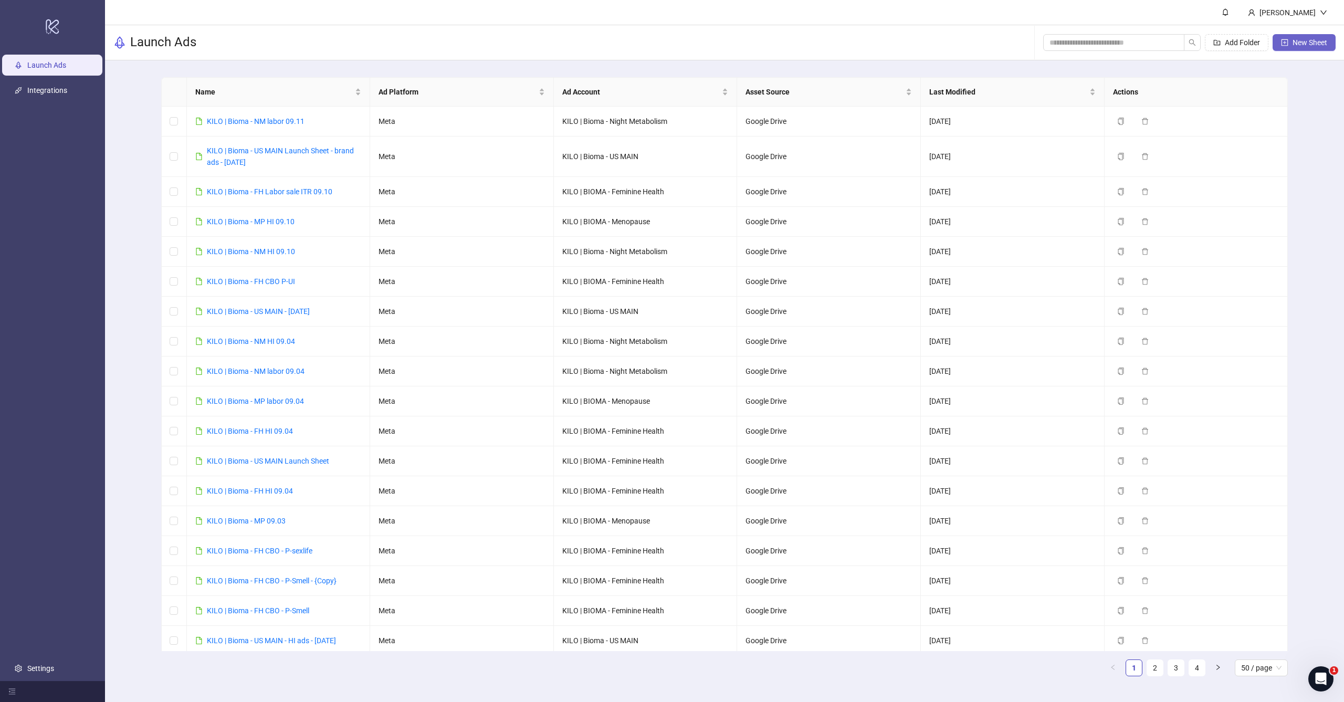
click at [772, 39] on span "New Sheet" at bounding box center [1310, 42] width 35 height 8
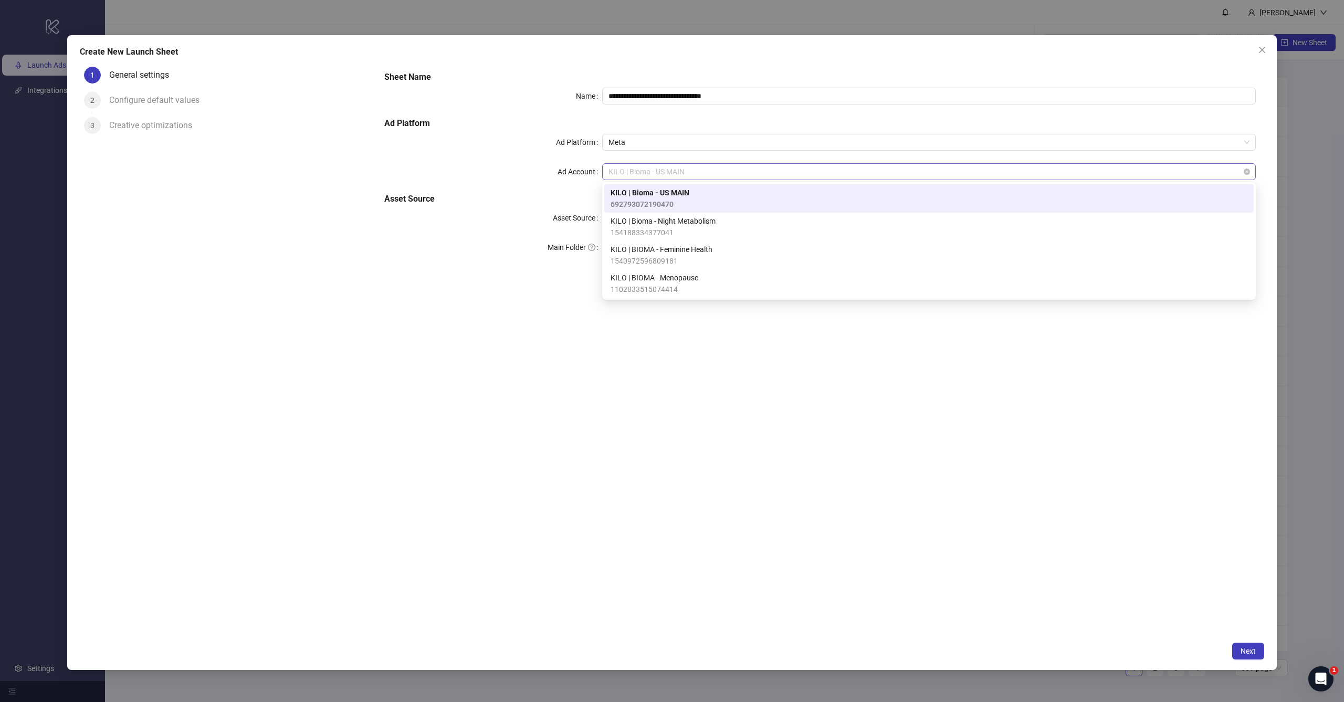
click at [772, 175] on span "KILO | Bioma - US MAIN" at bounding box center [929, 172] width 641 height 16
click at [751, 220] on div "KILO | Bioma - Night Metabolism 154188334377041" at bounding box center [929, 226] width 637 height 23
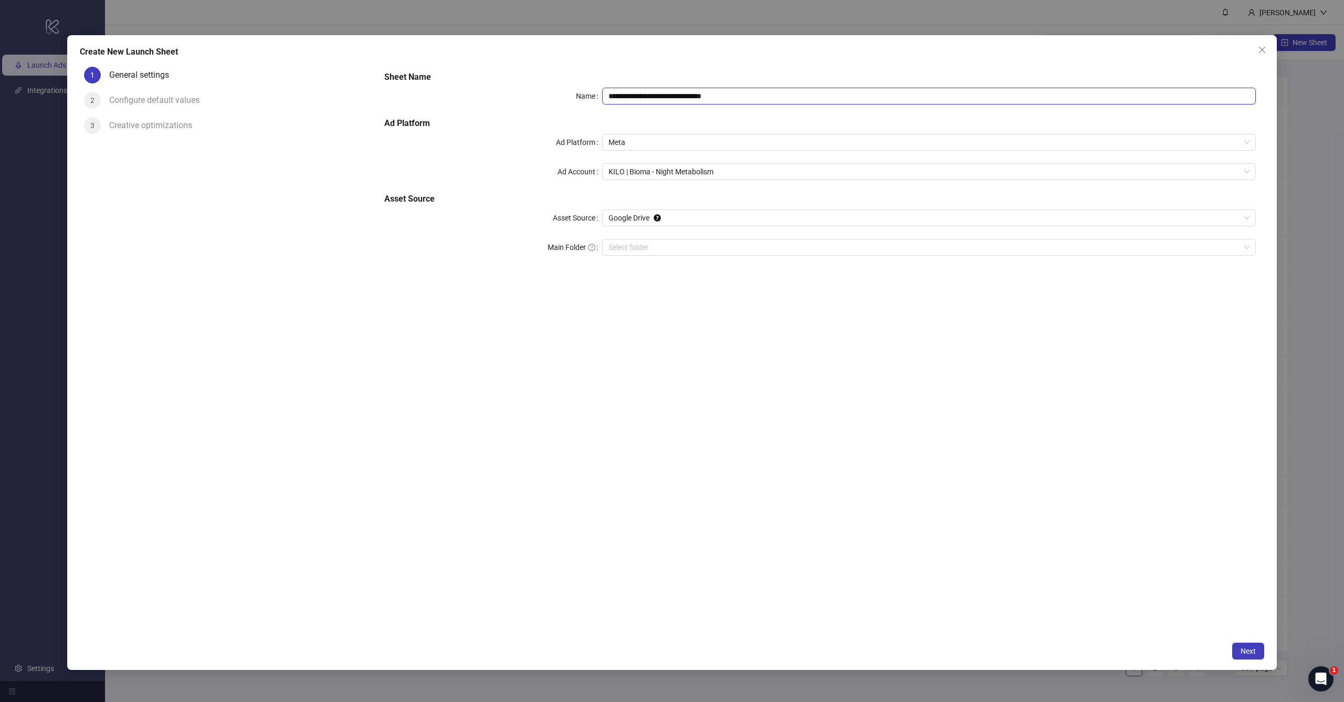
drag, startPoint x: 655, startPoint y: 95, endPoint x: 968, endPoint y: 126, distance: 314.5
click at [772, 131] on div "**********" at bounding box center [820, 170] width 880 height 206
type input "**********"
click at [772, 328] on div "**********" at bounding box center [820, 349] width 889 height 574
click at [772, 428] on span "Next" at bounding box center [1248, 651] width 15 height 8
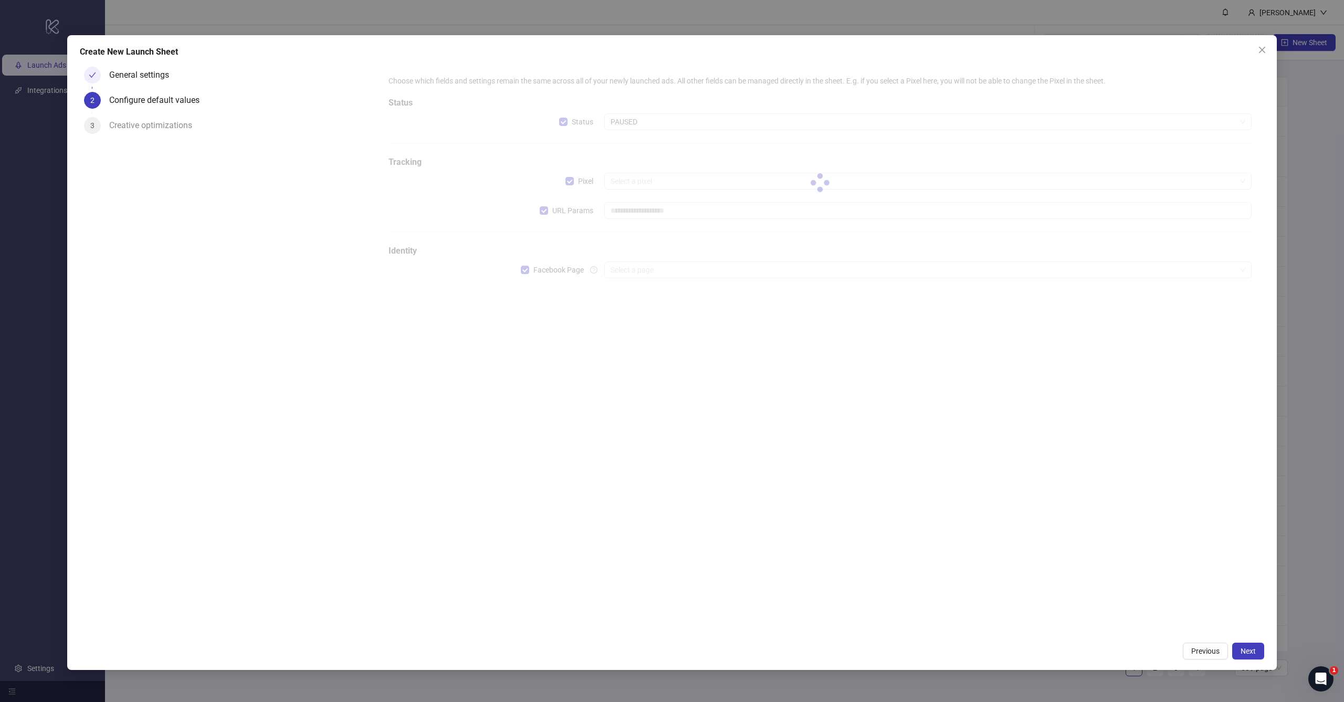
type input "**********"
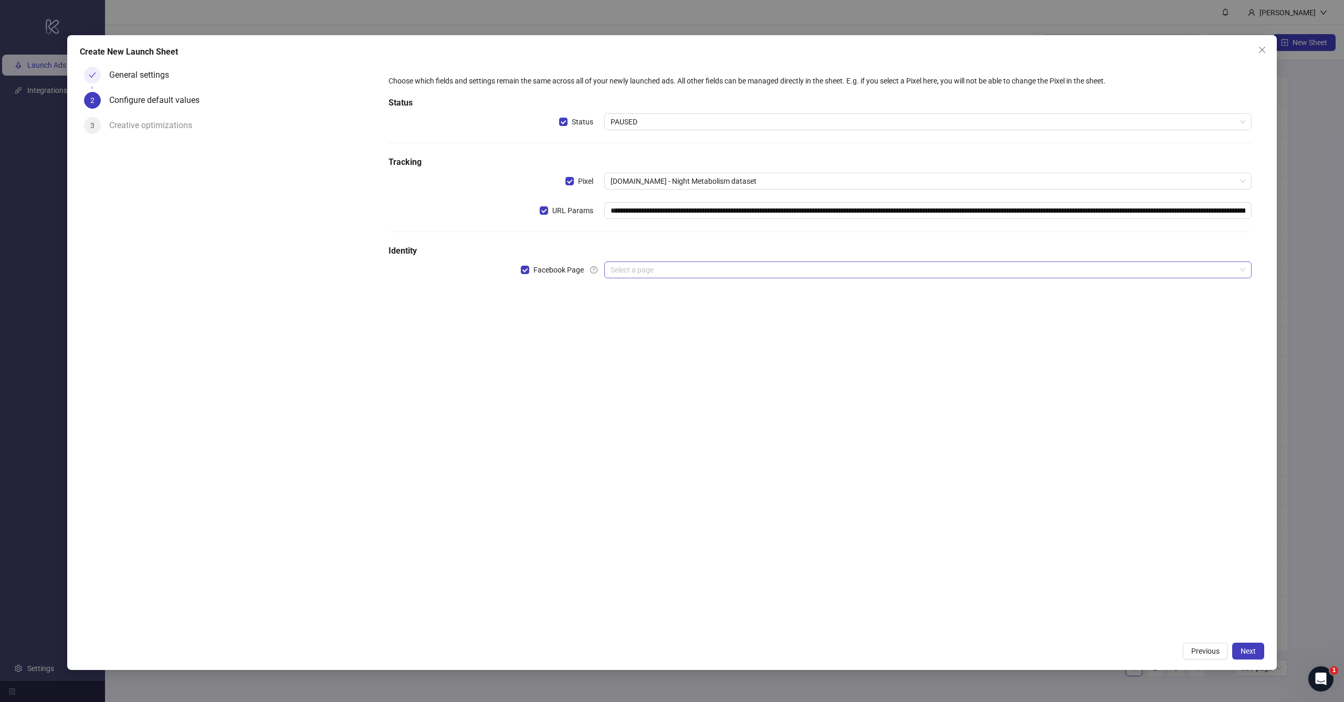
click at [639, 277] on input "search" at bounding box center [923, 270] width 625 height 16
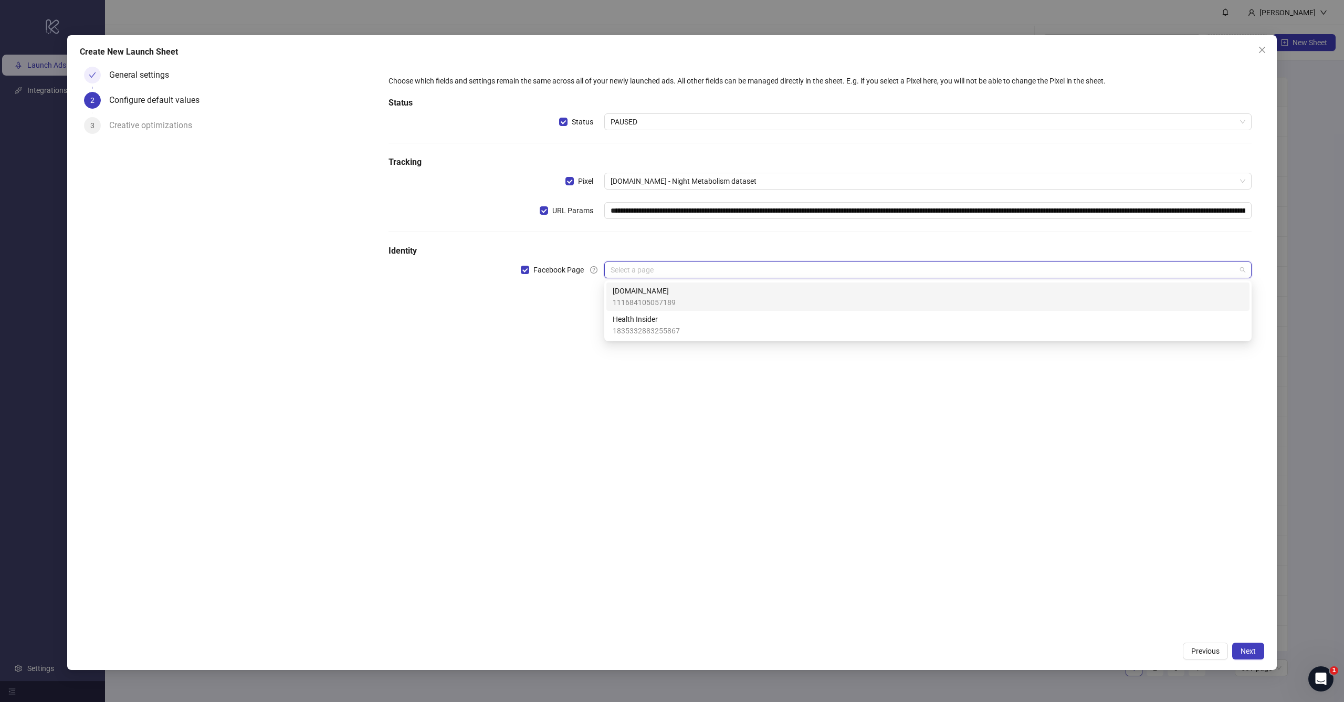
click at [639, 298] on span "111684105057189" at bounding box center [644, 303] width 63 height 12
click at [639, 298] on input "search" at bounding box center [923, 299] width 625 height 16
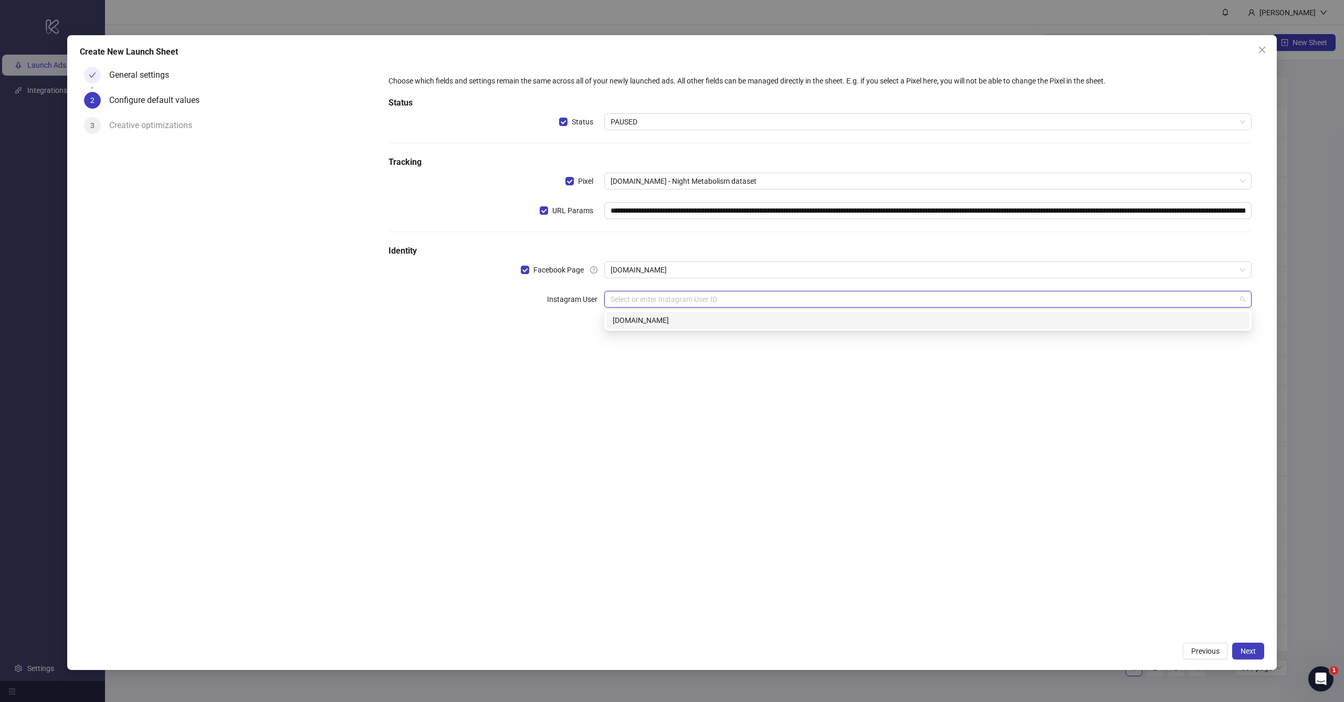
click at [638, 318] on div "[DOMAIN_NAME]" at bounding box center [928, 321] width 631 height 12
click at [684, 233] on div "**********" at bounding box center [820, 212] width 872 height 283
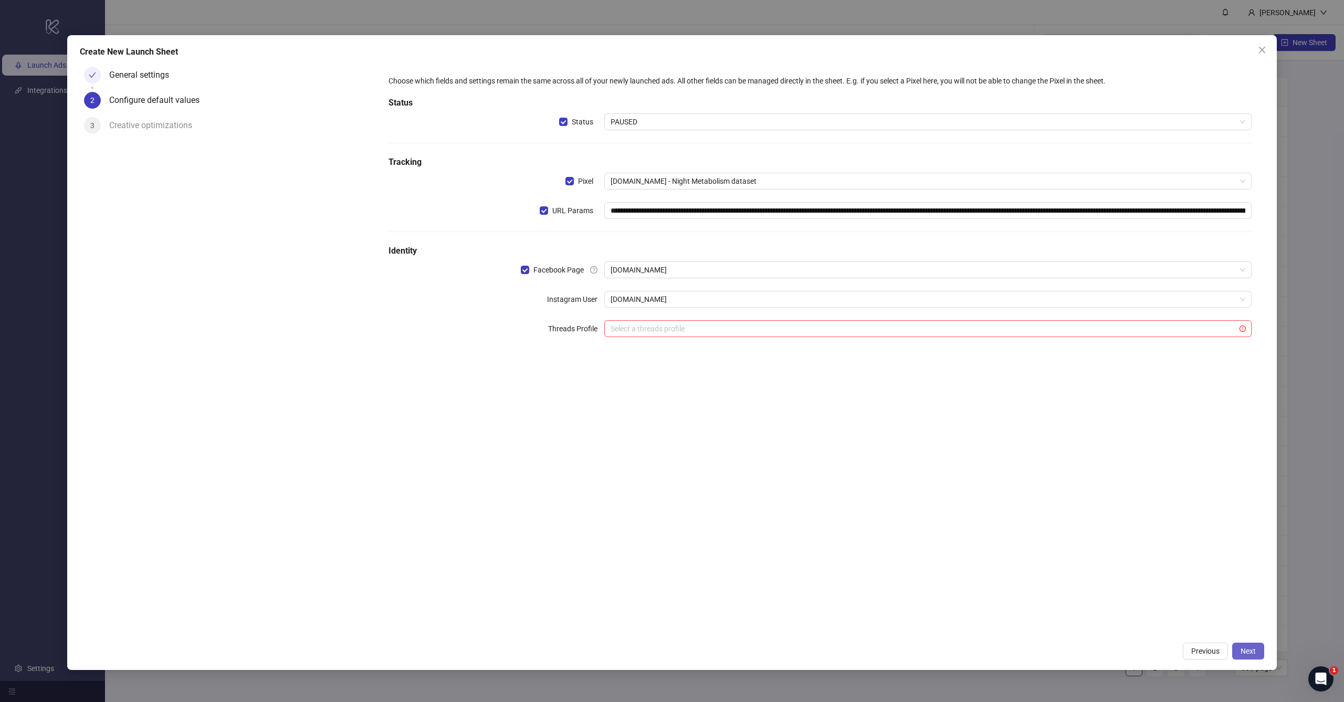
click at [772, 428] on span "Next" at bounding box center [1248, 651] width 15 height 8
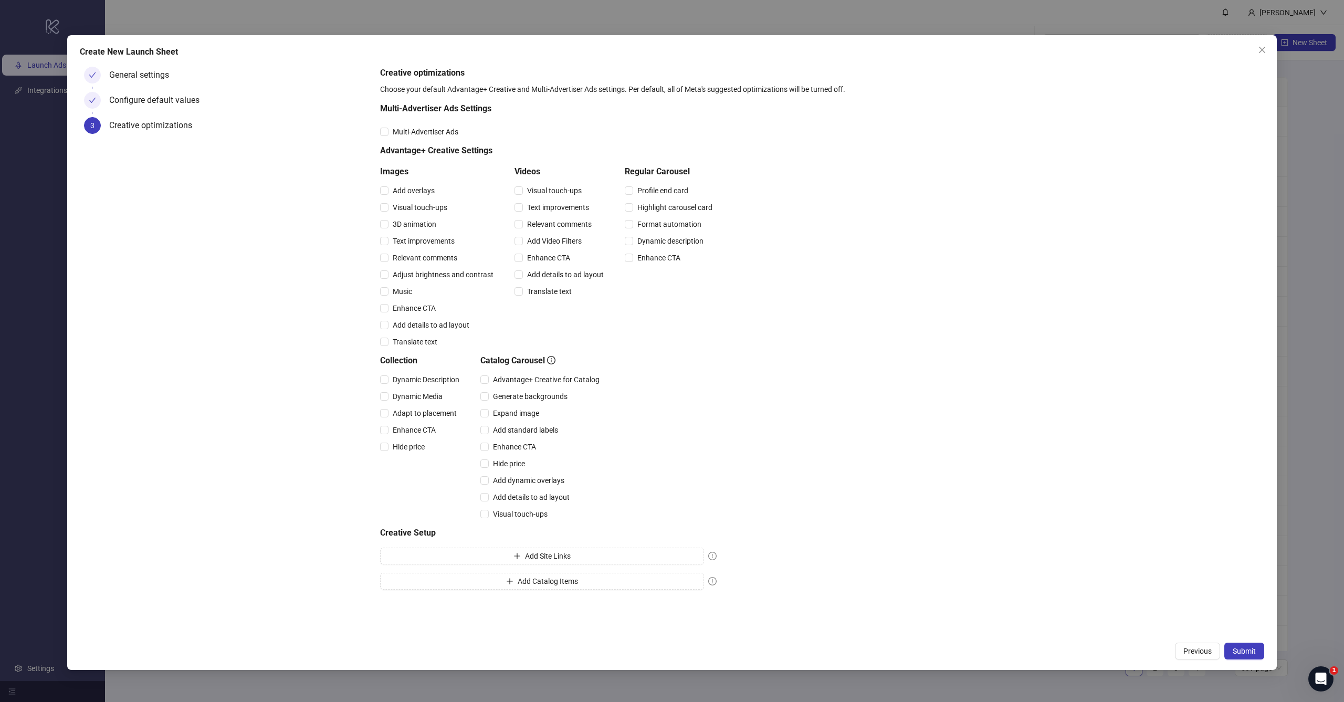
click at [772, 428] on span "Submit" at bounding box center [1244, 651] width 23 height 8
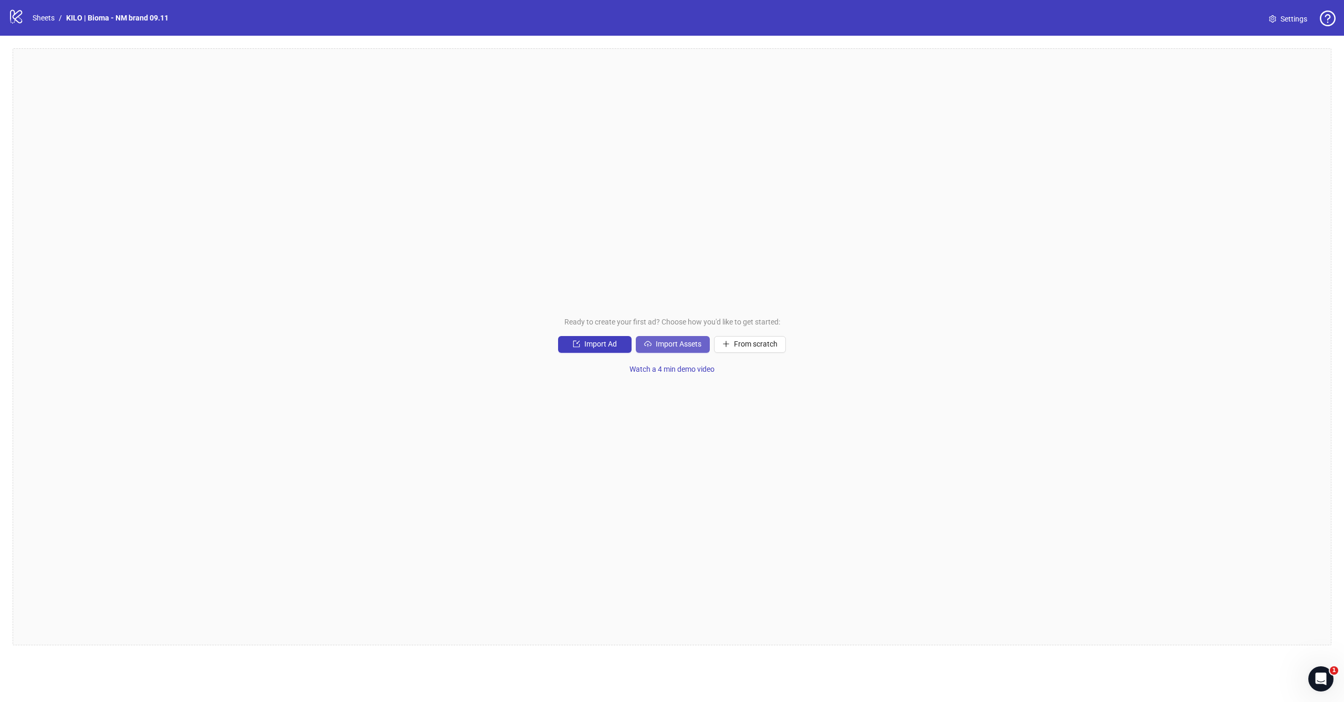
click at [696, 348] on span "Import Assets" at bounding box center [679, 344] width 46 height 8
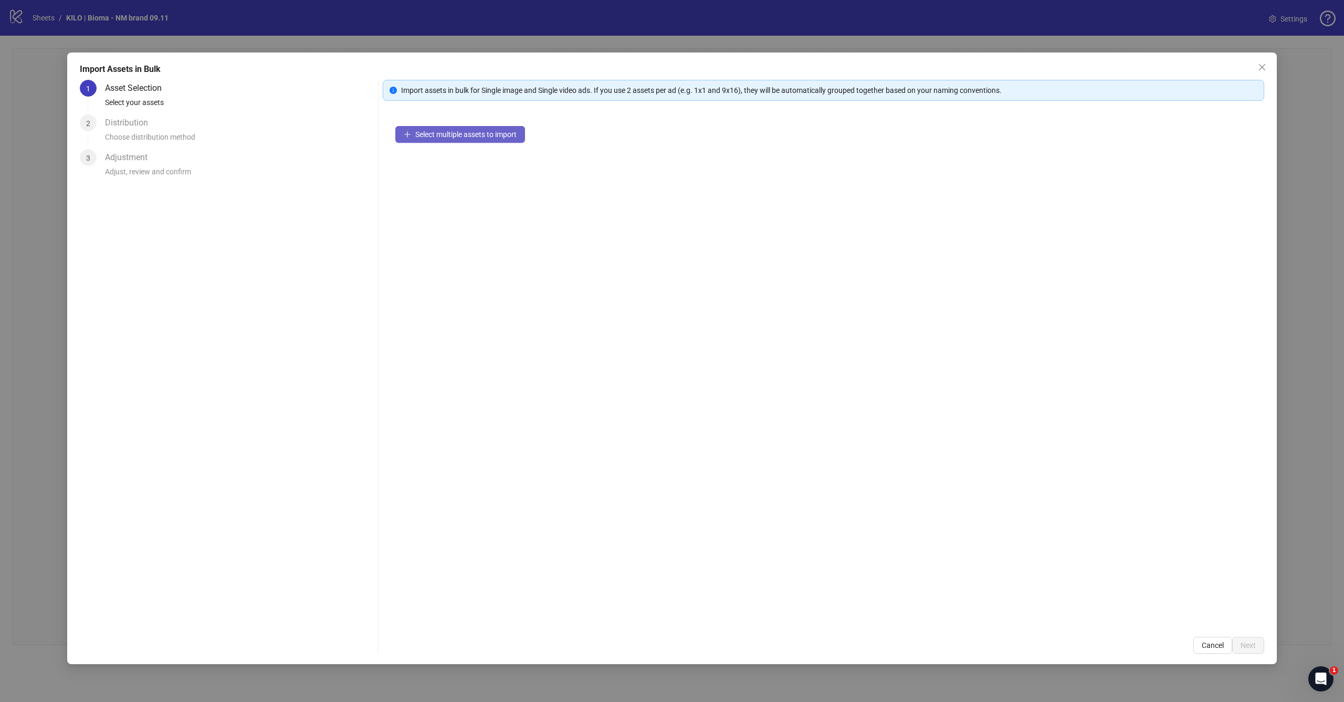
click at [493, 139] on button "Select multiple assets to import" at bounding box center [460, 134] width 130 height 17
click at [772, 428] on button "Next" at bounding box center [1249, 645] width 32 height 17
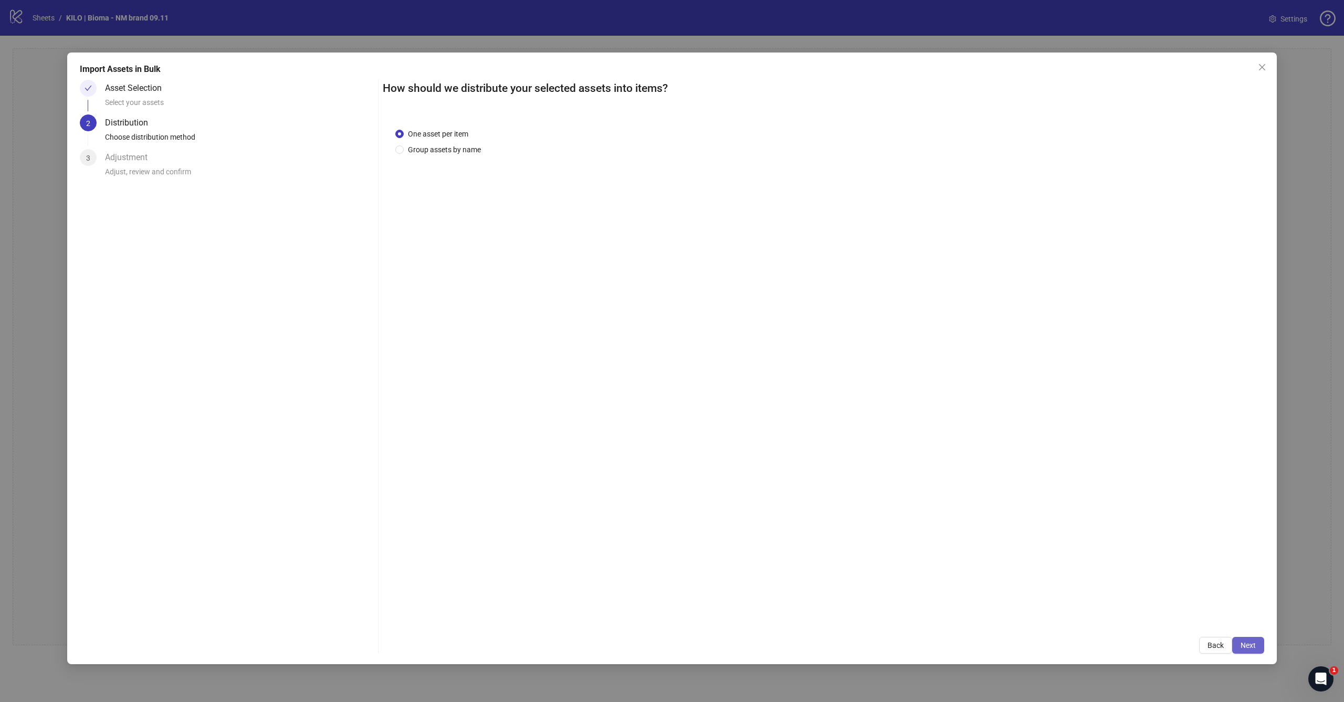
click at [772, 428] on span "Next" at bounding box center [1248, 645] width 15 height 8
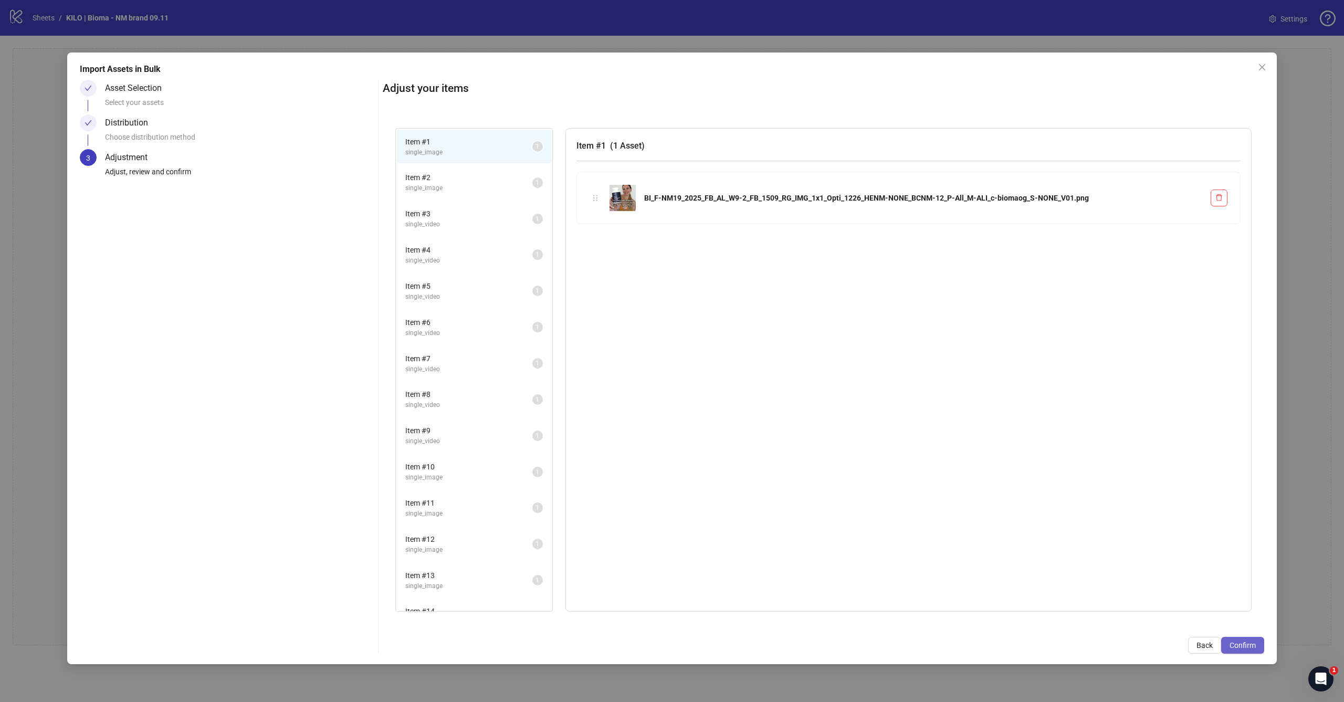
click at [772, 428] on button "Confirm" at bounding box center [1243, 645] width 43 height 17
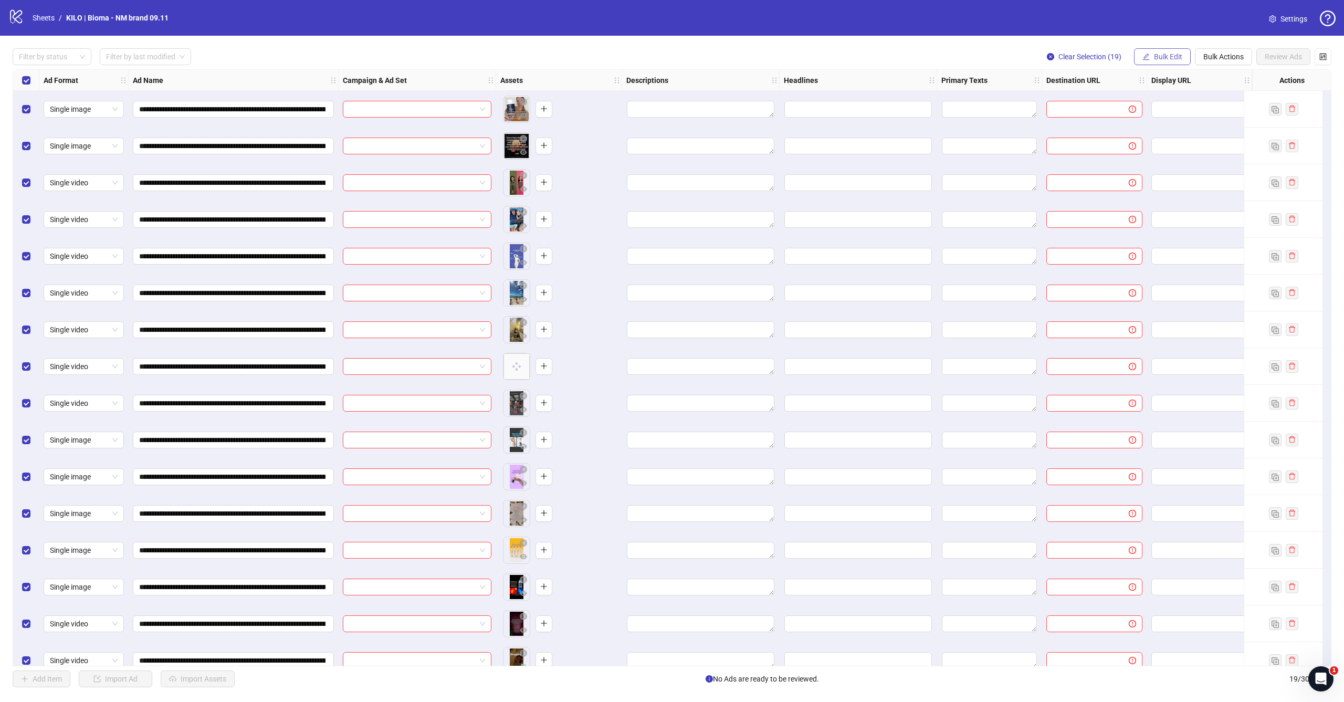
click at [772, 62] on button "Bulk Edit" at bounding box center [1162, 56] width 57 height 17
click at [772, 110] on span "Campaign & Ad Set" at bounding box center [1173, 112] width 62 height 12
click at [772, 102] on input "search" at bounding box center [1129, 102] width 188 height 16
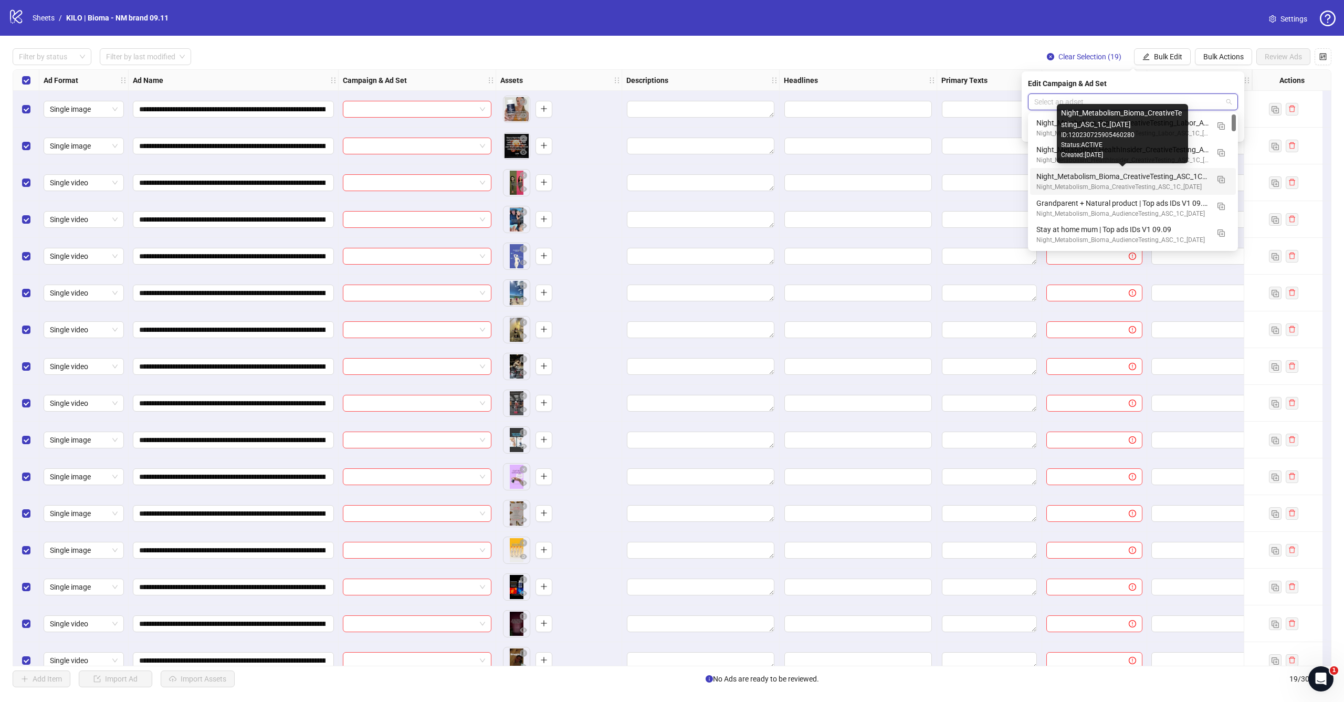
click at [772, 176] on div "Night_Metabolism_Bioma_CreativeTesting_ASC_1C_[DATE]" at bounding box center [1123, 177] width 172 height 12
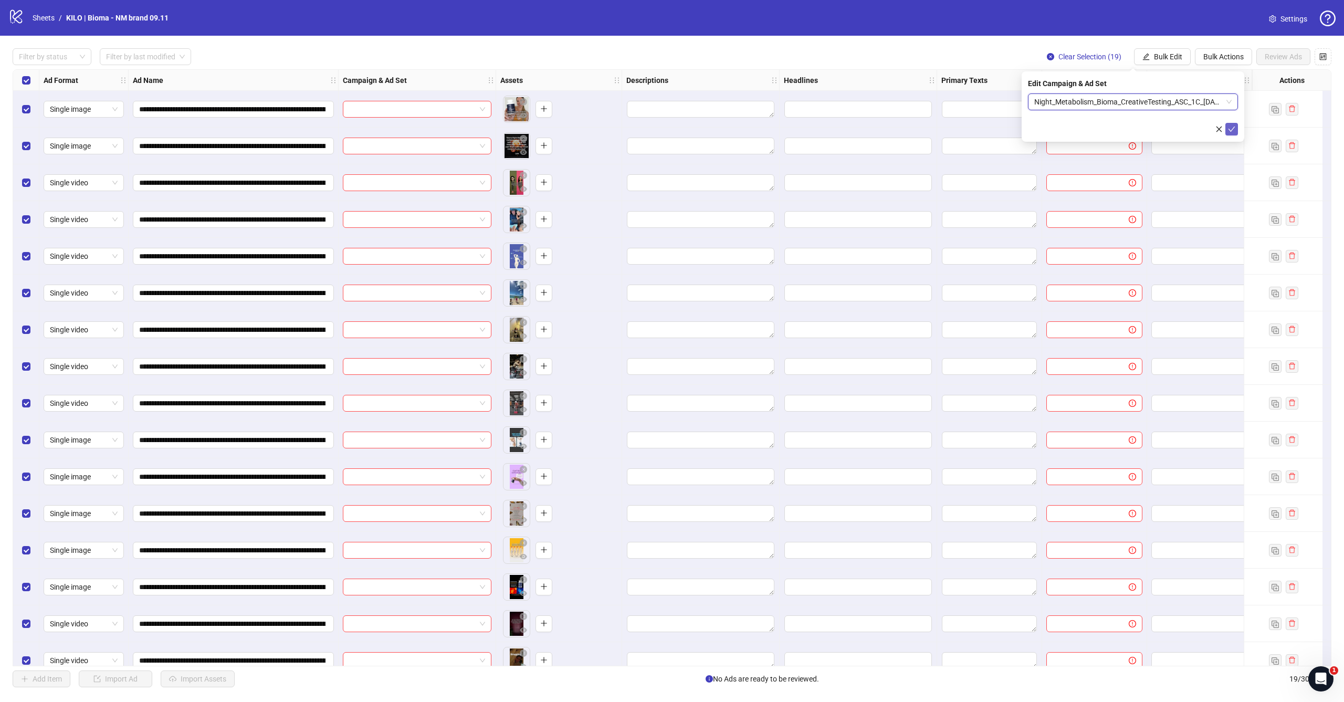
click at [772, 129] on icon "check" at bounding box center [1231, 129] width 7 height 7
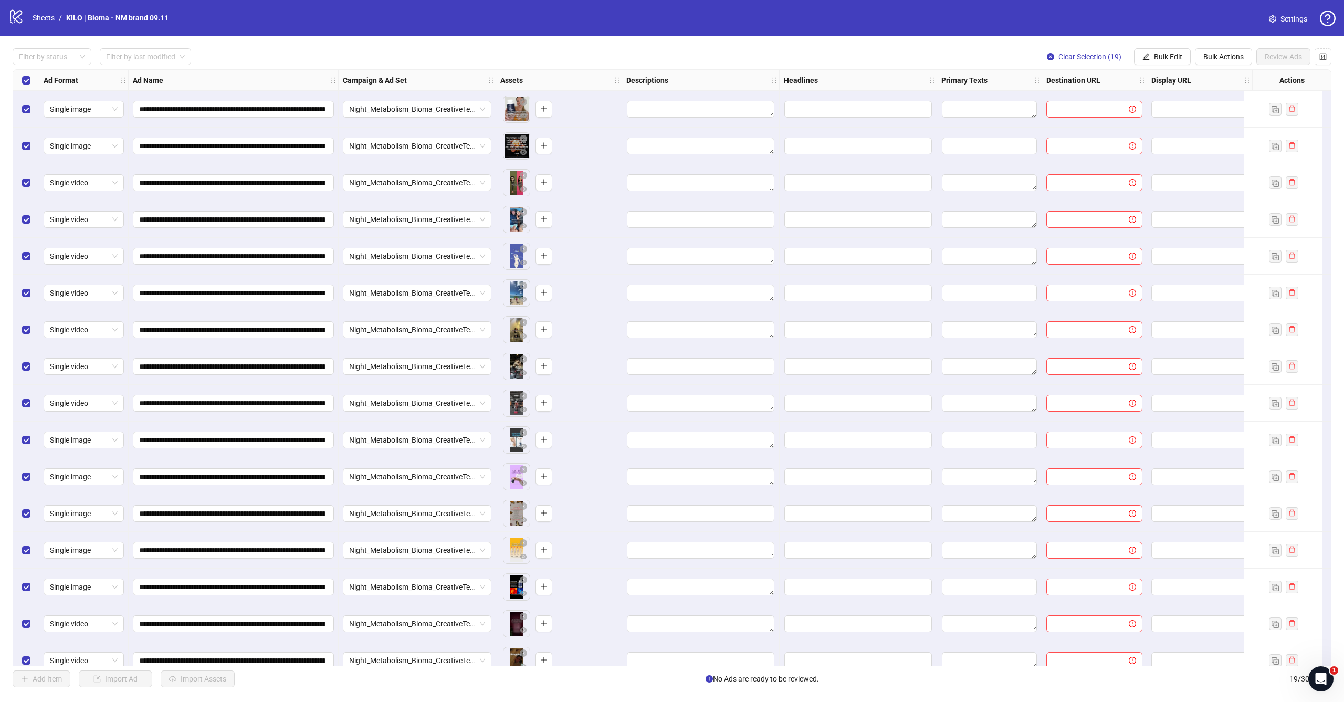
scroll to position [0, 117]
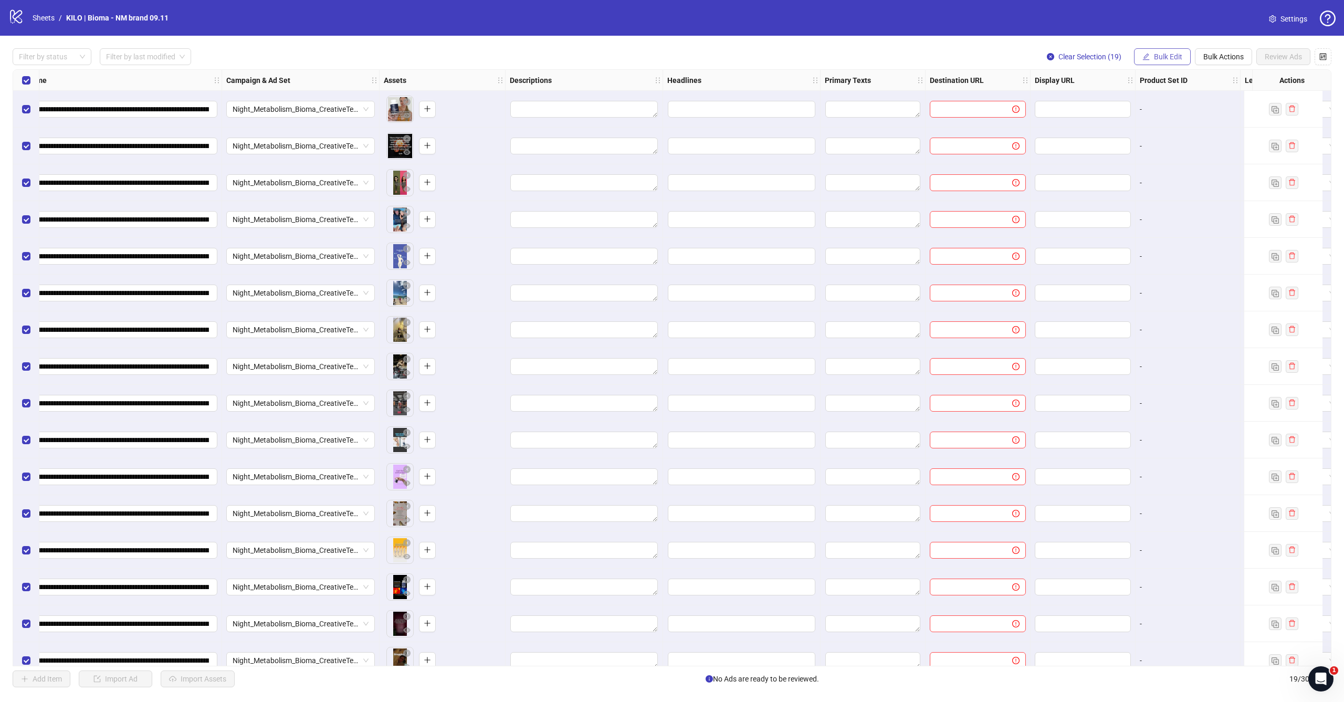
click at [772, 56] on span "Bulk Edit" at bounding box center [1168, 57] width 28 height 8
click at [772, 161] on span "Primary Texts" at bounding box center [1173, 162] width 62 height 12
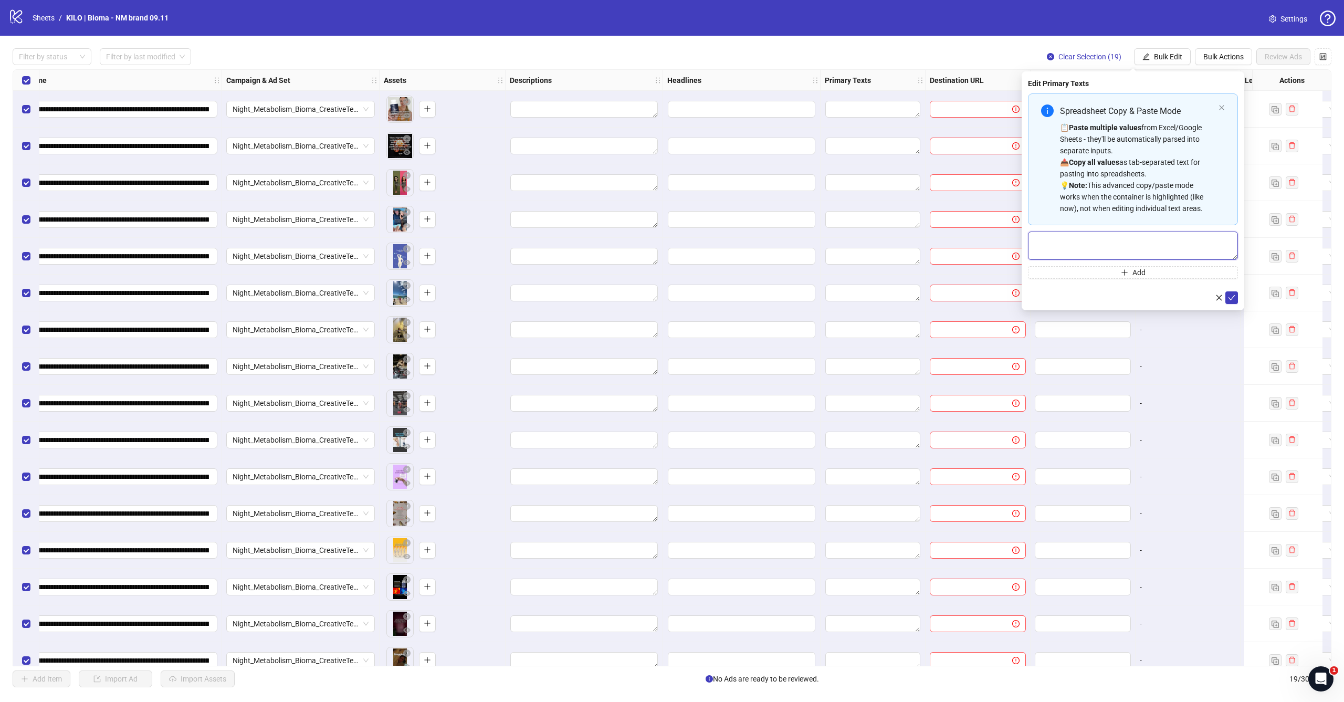
click at [772, 247] on textarea "Multi-text input container - paste or copy values" at bounding box center [1133, 246] width 210 height 28
paste textarea "**********"
type textarea "**********"
click at [772, 297] on icon "check" at bounding box center [1232, 297] width 7 height 5
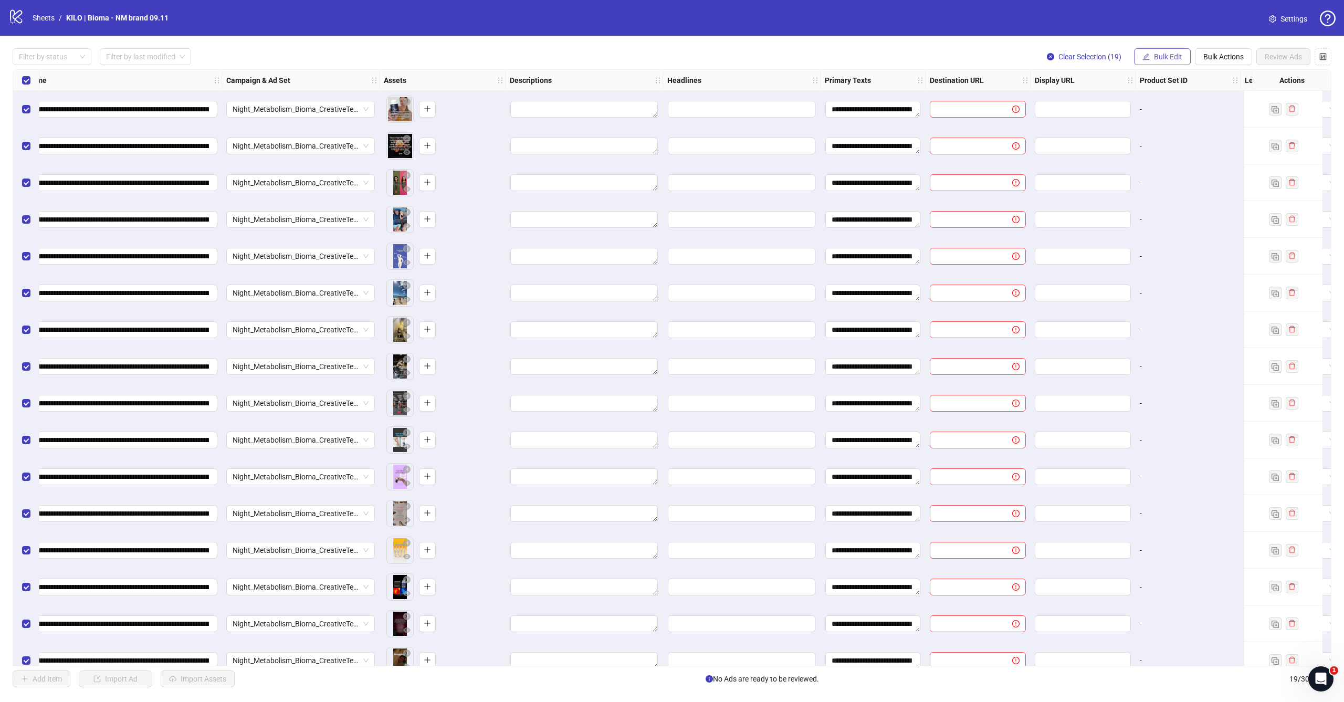
click at [772, 60] on span "Bulk Edit" at bounding box center [1168, 57] width 28 height 8
click at [772, 151] on li "Headlines" at bounding box center [1172, 145] width 75 height 17
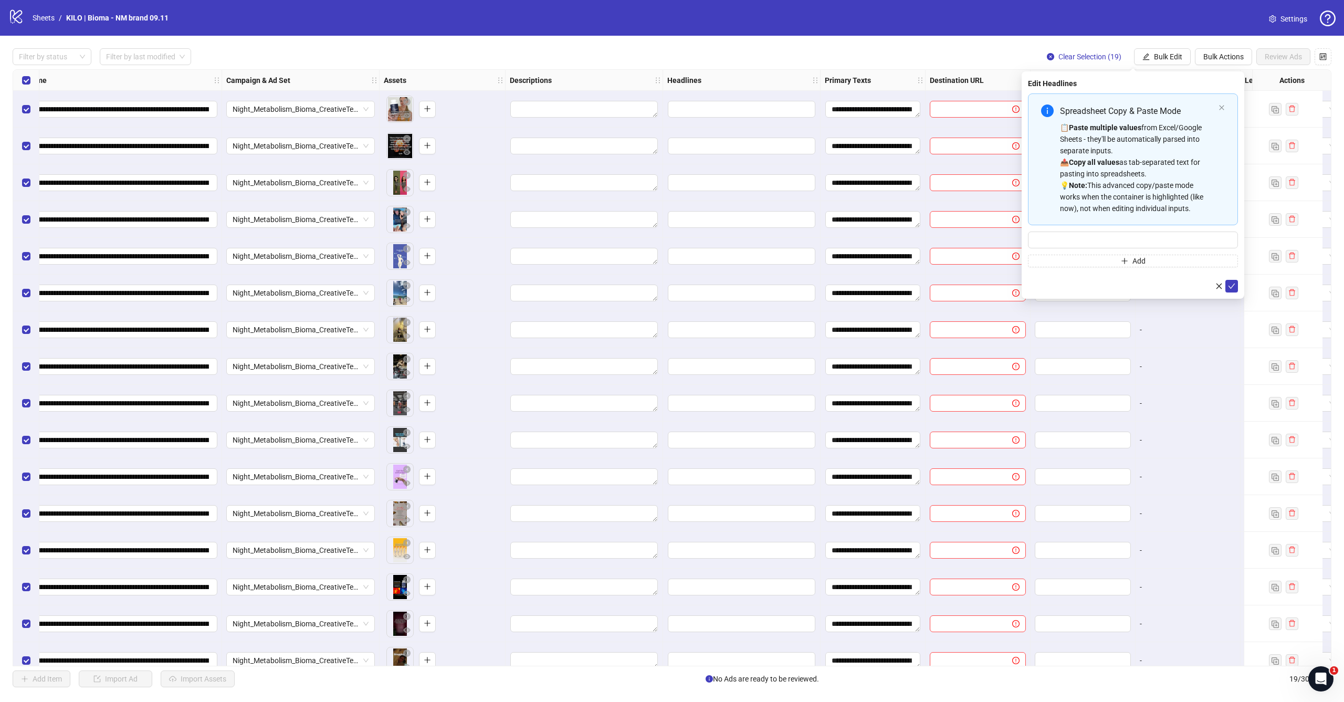
click at [772, 251] on div "Spreadsheet Copy & Paste Mode 📋 Paste multiple values from Excel/Google Sheets …" at bounding box center [1133, 180] width 210 height 174
click at [772, 243] on input "Multi-input container - paste or copy values" at bounding box center [1133, 240] width 210 height 17
paste input "**********"
type input "**********"
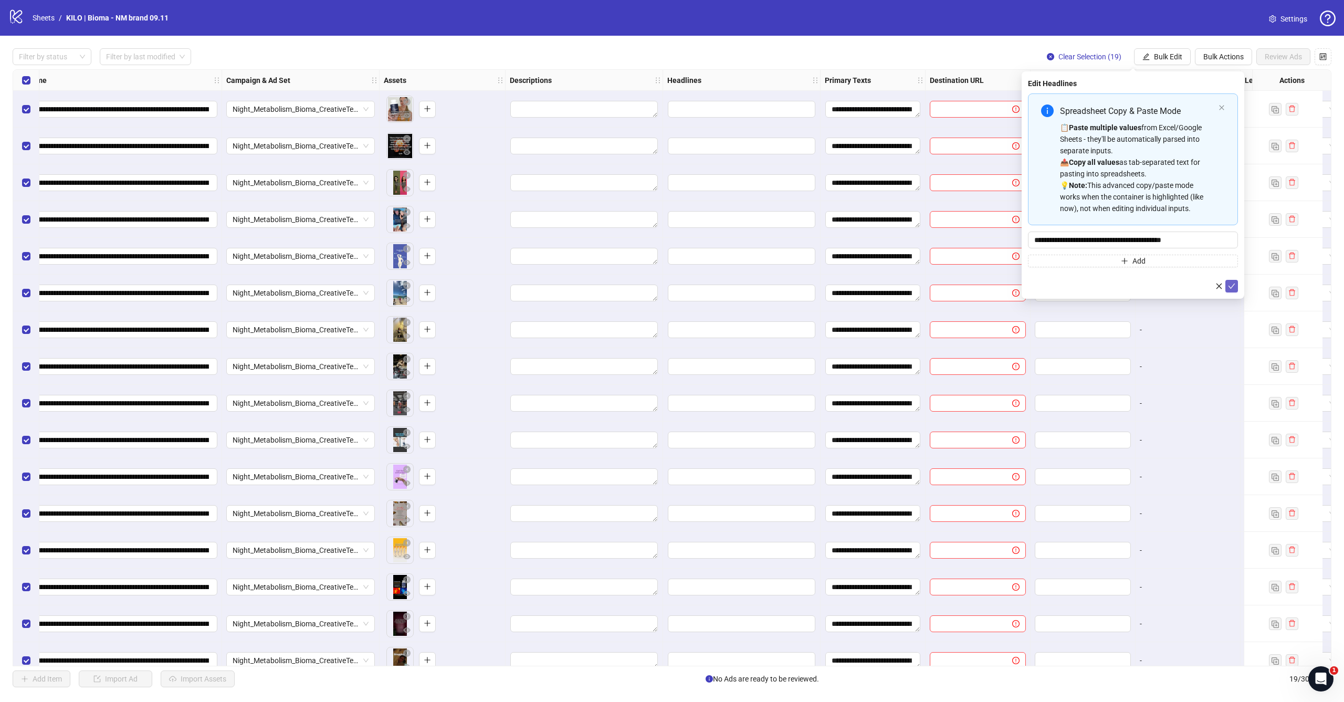
click at [772, 286] on icon "check" at bounding box center [1232, 286] width 7 height 5
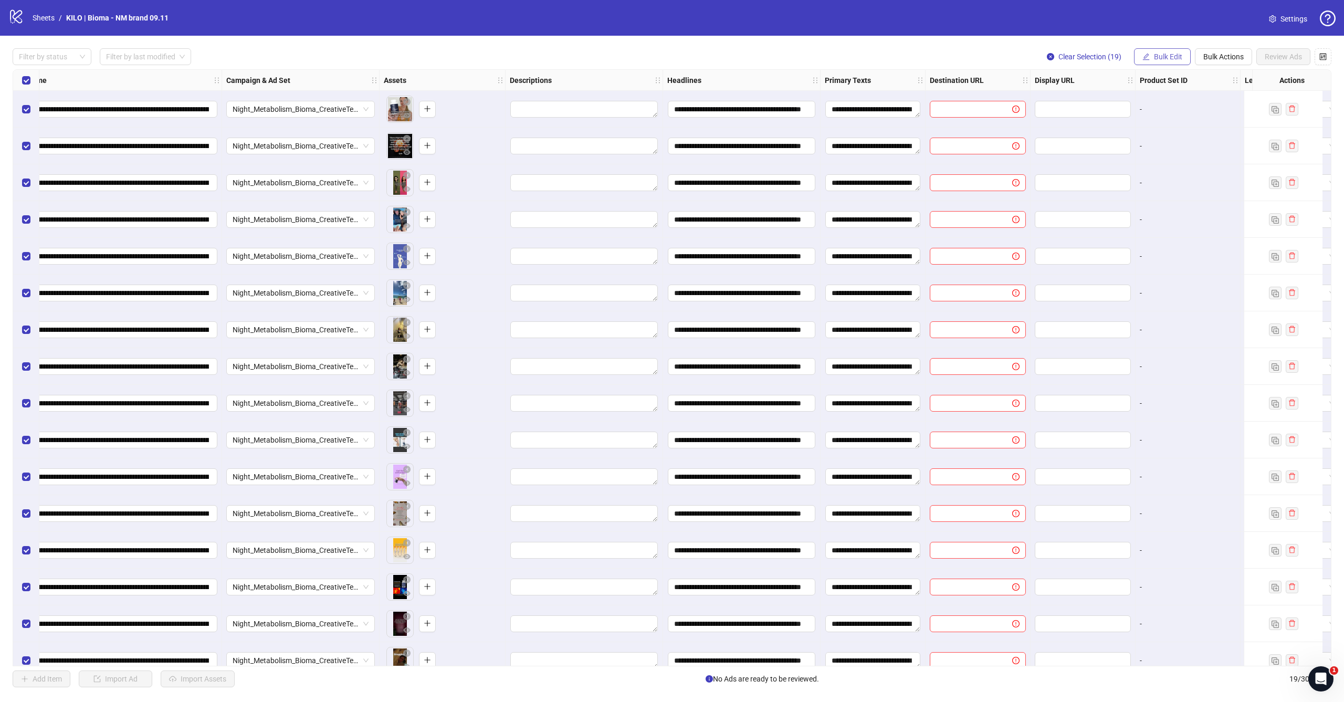
click at [772, 55] on span "Bulk Edit" at bounding box center [1168, 57] width 28 height 8
click at [772, 178] on span "Destination URL" at bounding box center [1173, 179] width 62 height 12
click at [772, 104] on input "text" at bounding box center [1129, 102] width 189 height 12
paste input "**********"
type input "**********"
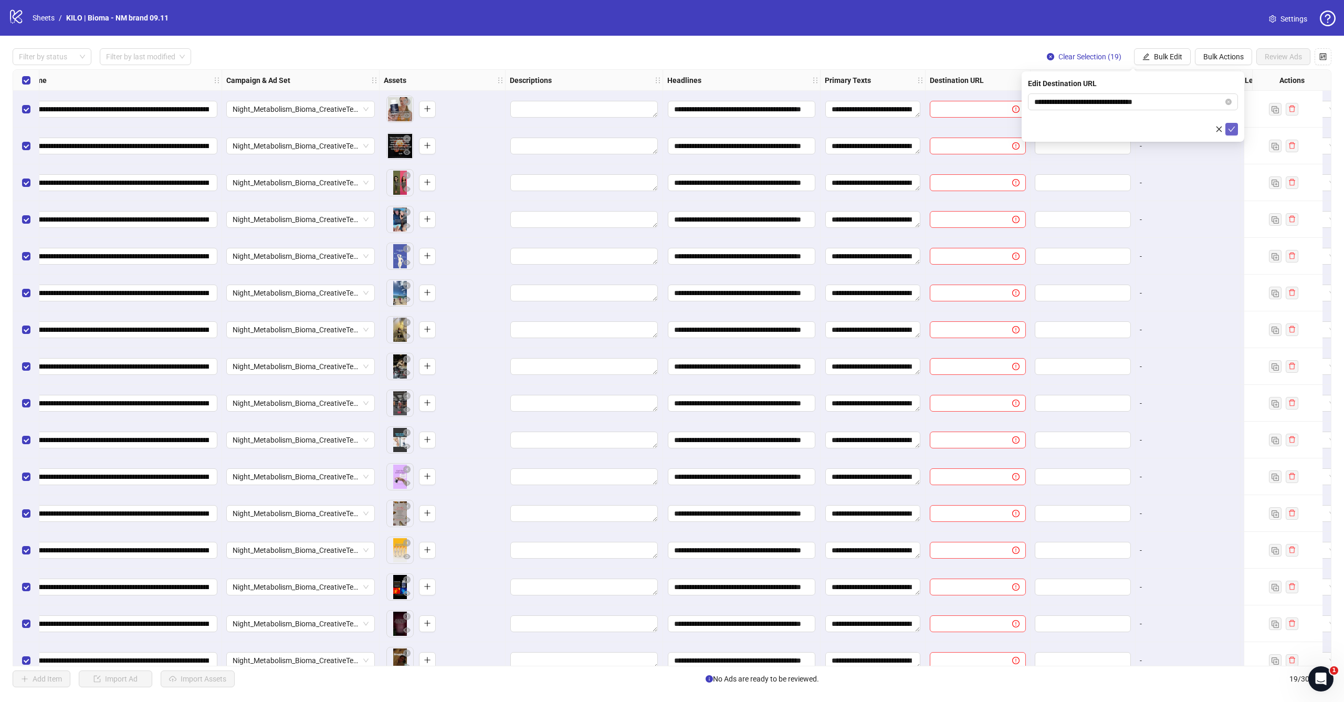
click at [772, 130] on icon "check" at bounding box center [1232, 129] width 7 height 5
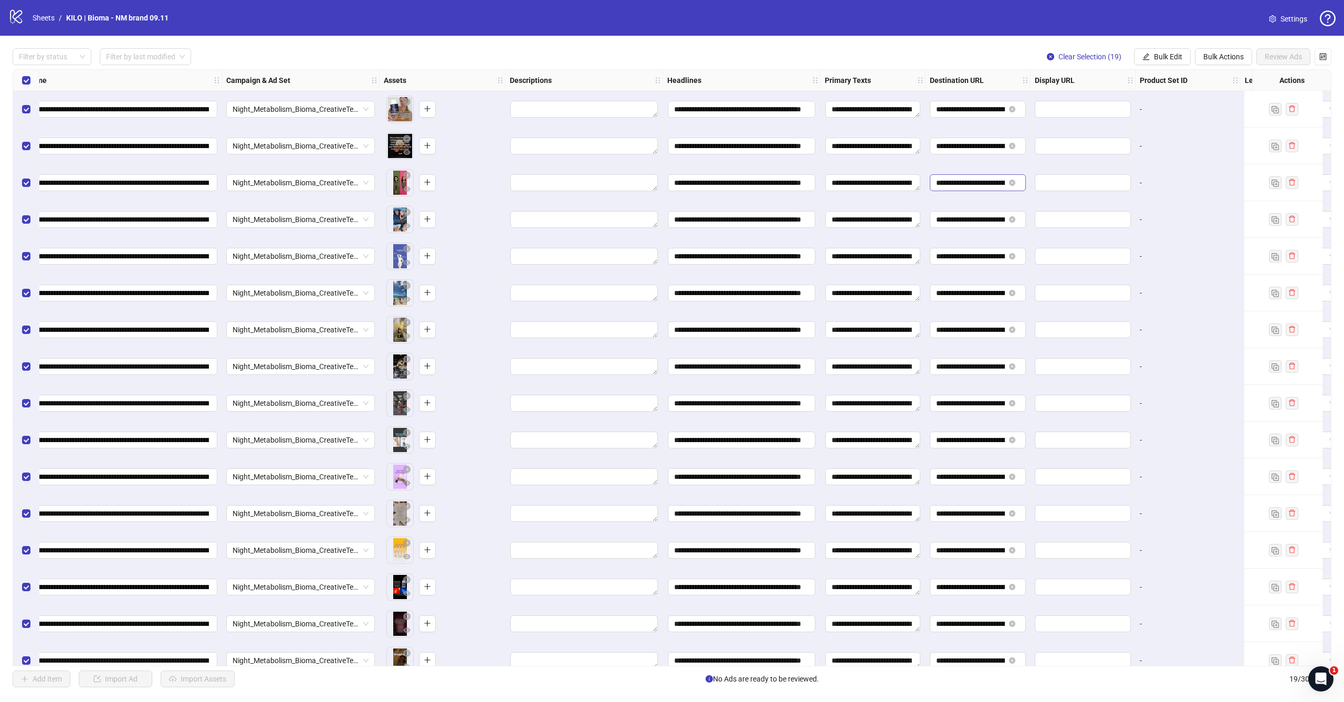
scroll to position [0, 324]
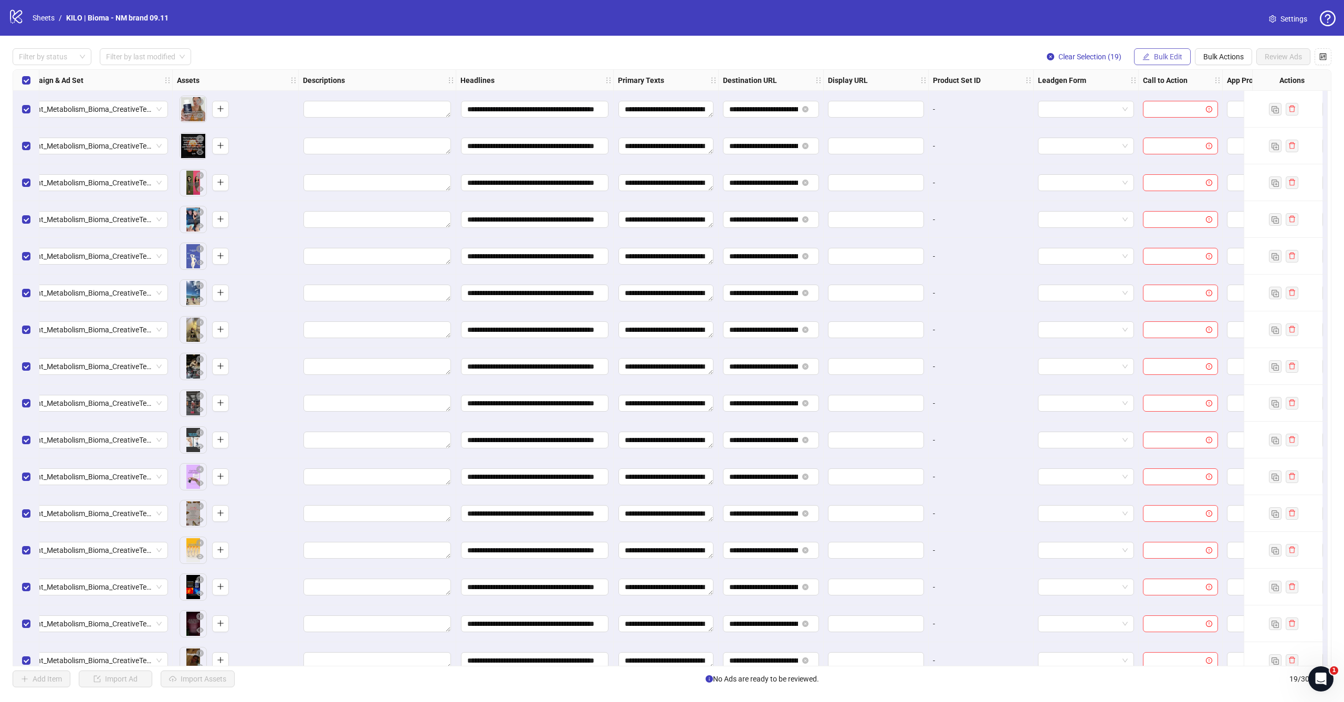
click at [772, 64] on button "Bulk Edit" at bounding box center [1162, 56] width 57 height 17
click at [772, 227] on span "Call to Action" at bounding box center [1173, 229] width 62 height 12
click at [772, 108] on input "search" at bounding box center [1129, 102] width 188 height 16
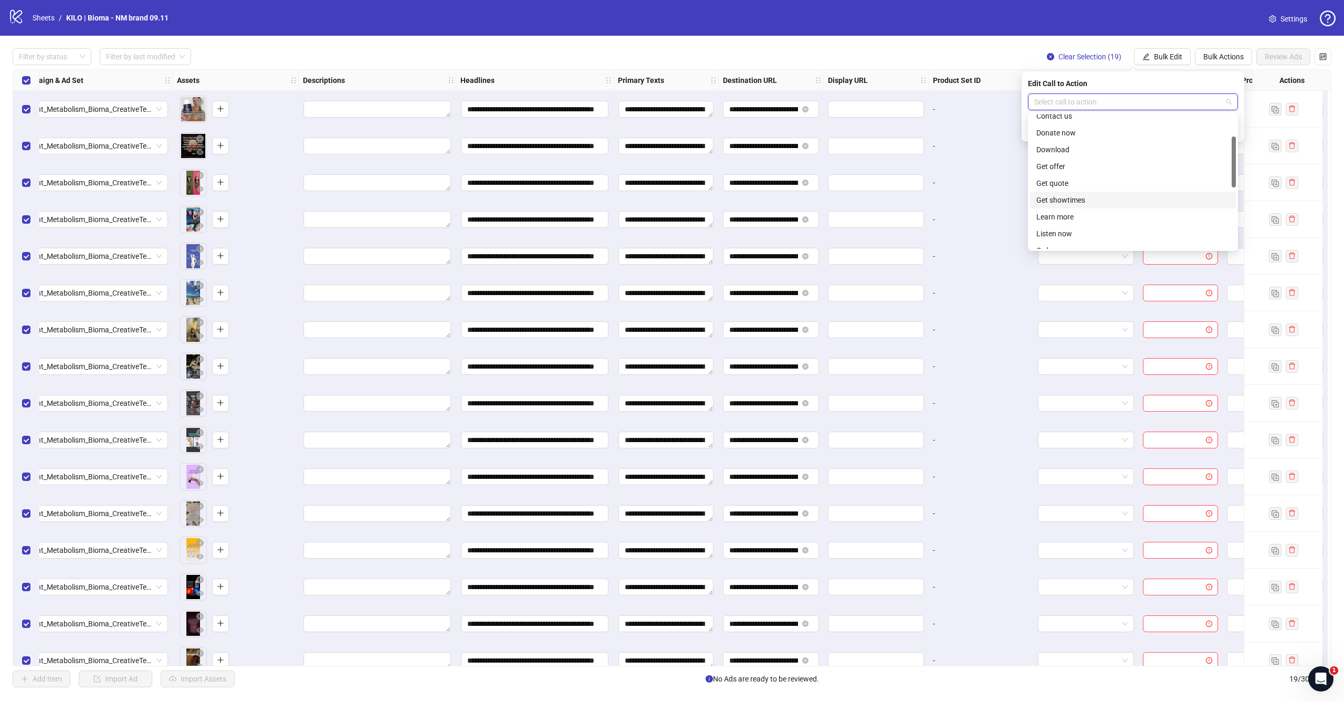
scroll to position [136, 0]
click at [772, 238] on div "Shop now" at bounding box center [1133, 239] width 193 height 12
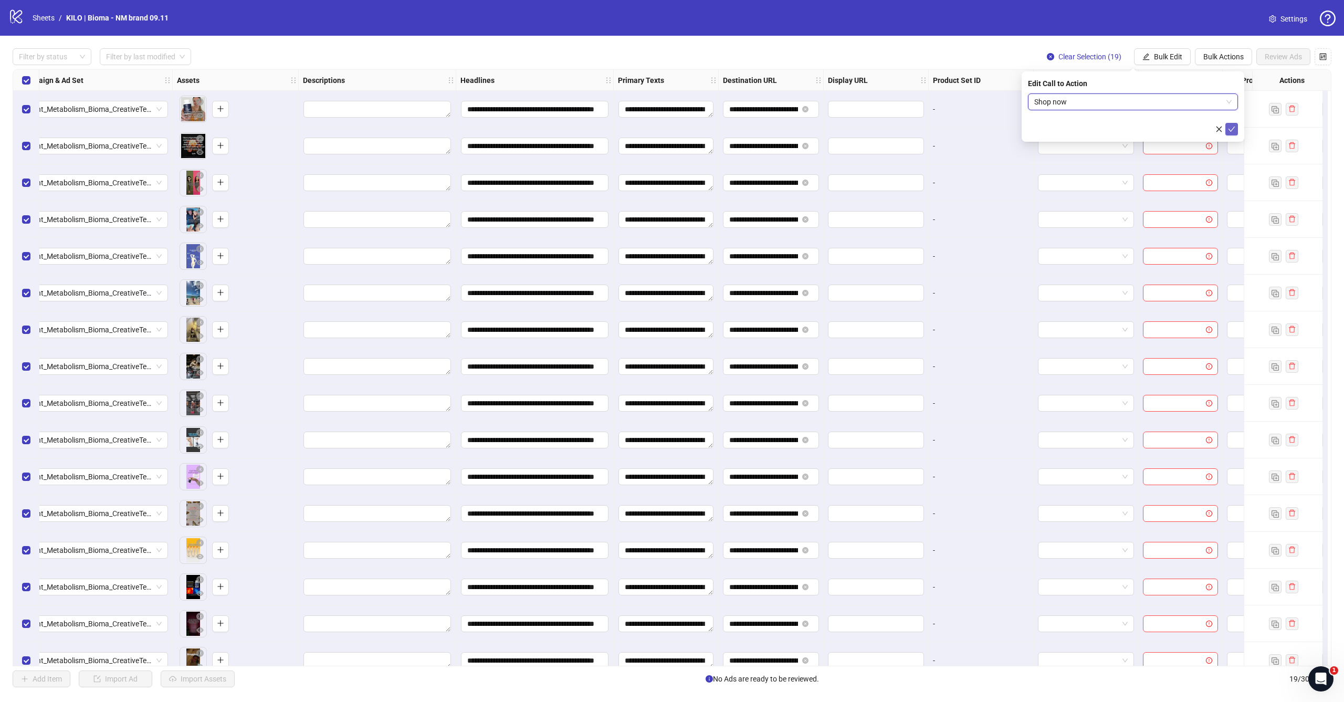
click at [772, 130] on icon "check" at bounding box center [1231, 129] width 7 height 7
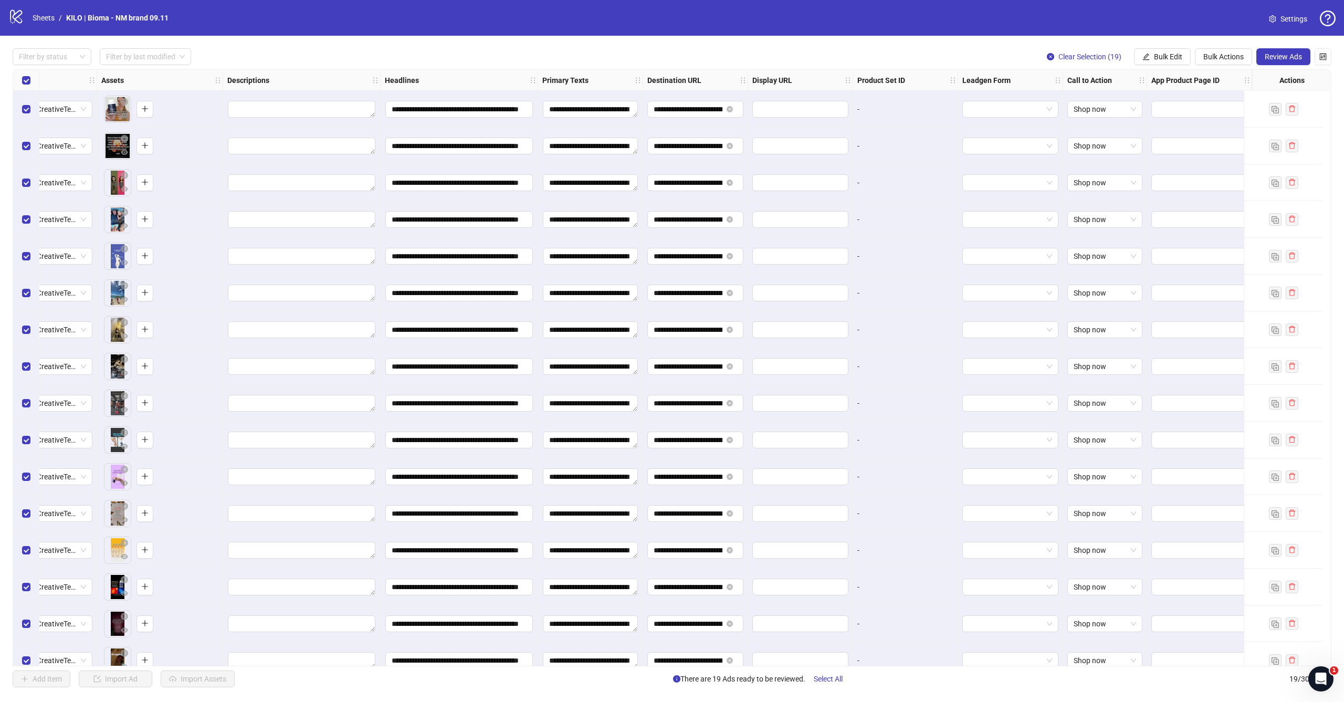
scroll to position [0, 408]
click at [772, 52] on button "Review Ads" at bounding box center [1284, 56] width 54 height 17
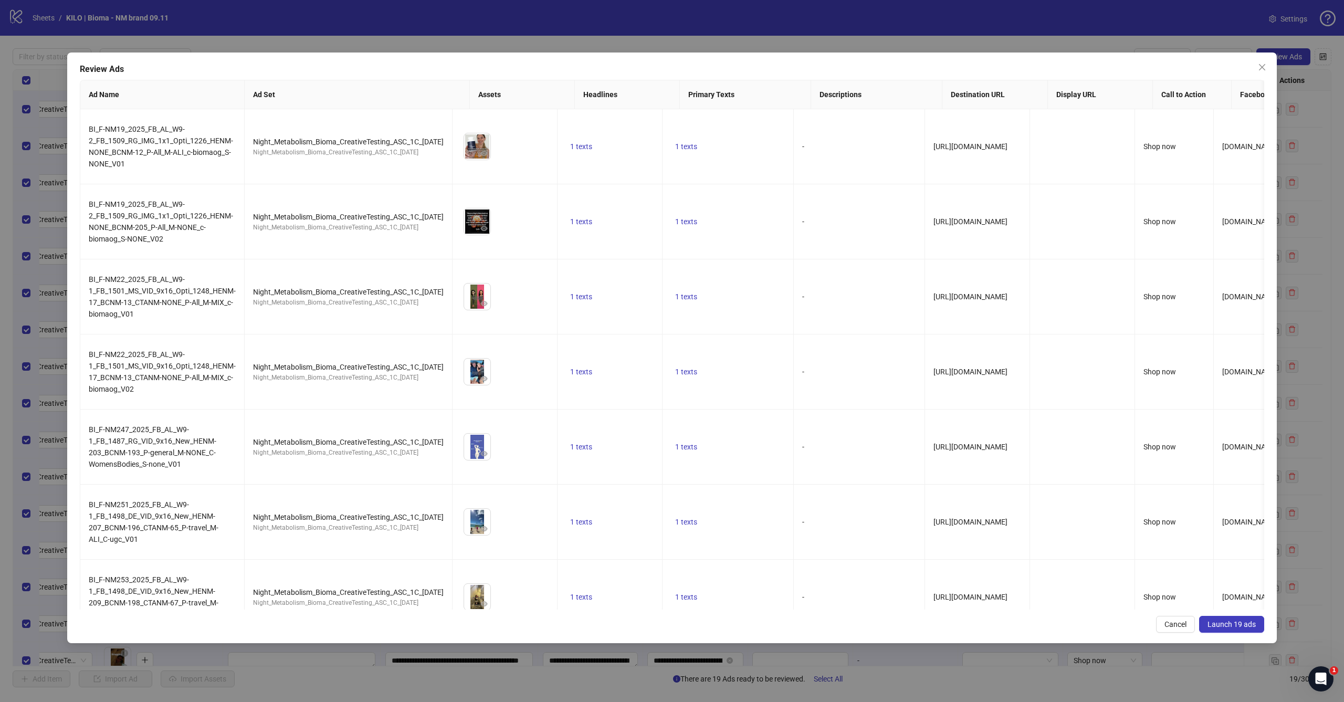
scroll to position [0, 0]
click at [491, 222] on img at bounding box center [477, 221] width 26 height 26
click at [488, 228] on icon "eye" at bounding box center [484, 228] width 7 height 7
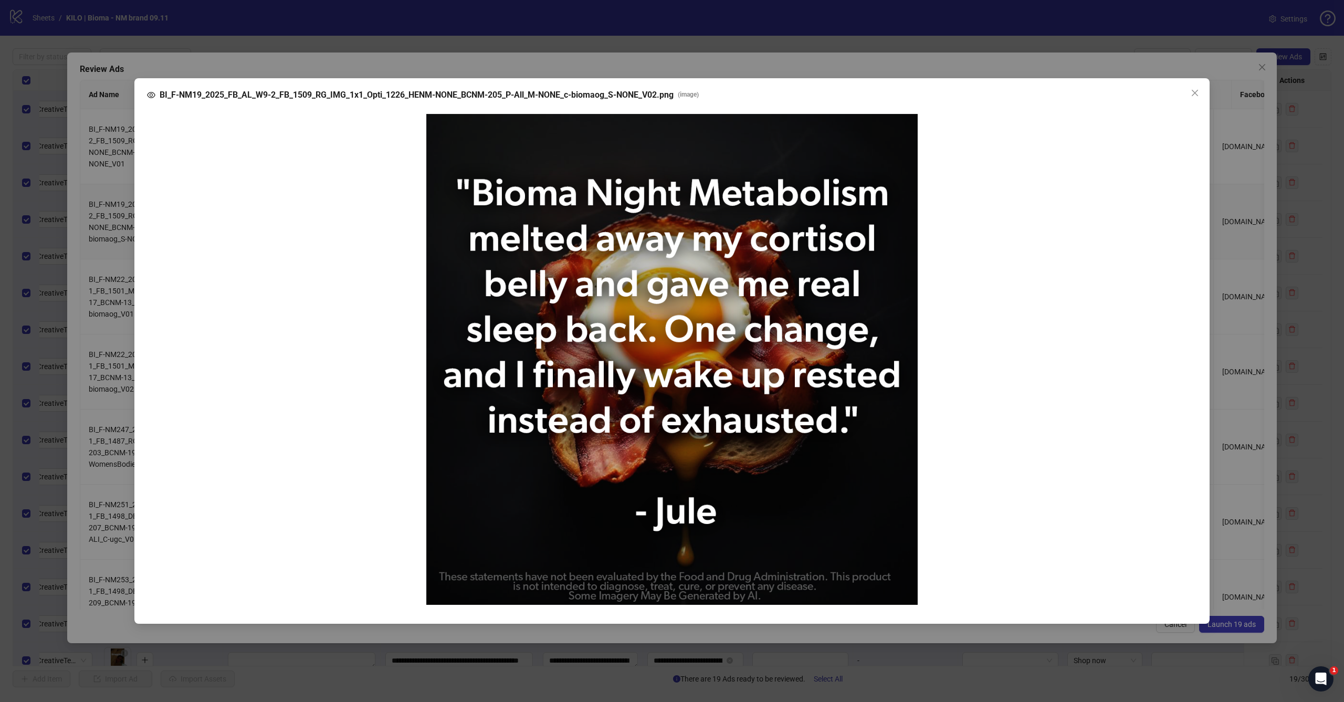
click at [772, 84] on div "BI_F-NM19_2025_FB_AL_W9-2_FB_1509_RG_IMG_1x1_Opti_1226_HENM-NONE_BCNM-205_P-All…" at bounding box center [672, 351] width 1344 height 702
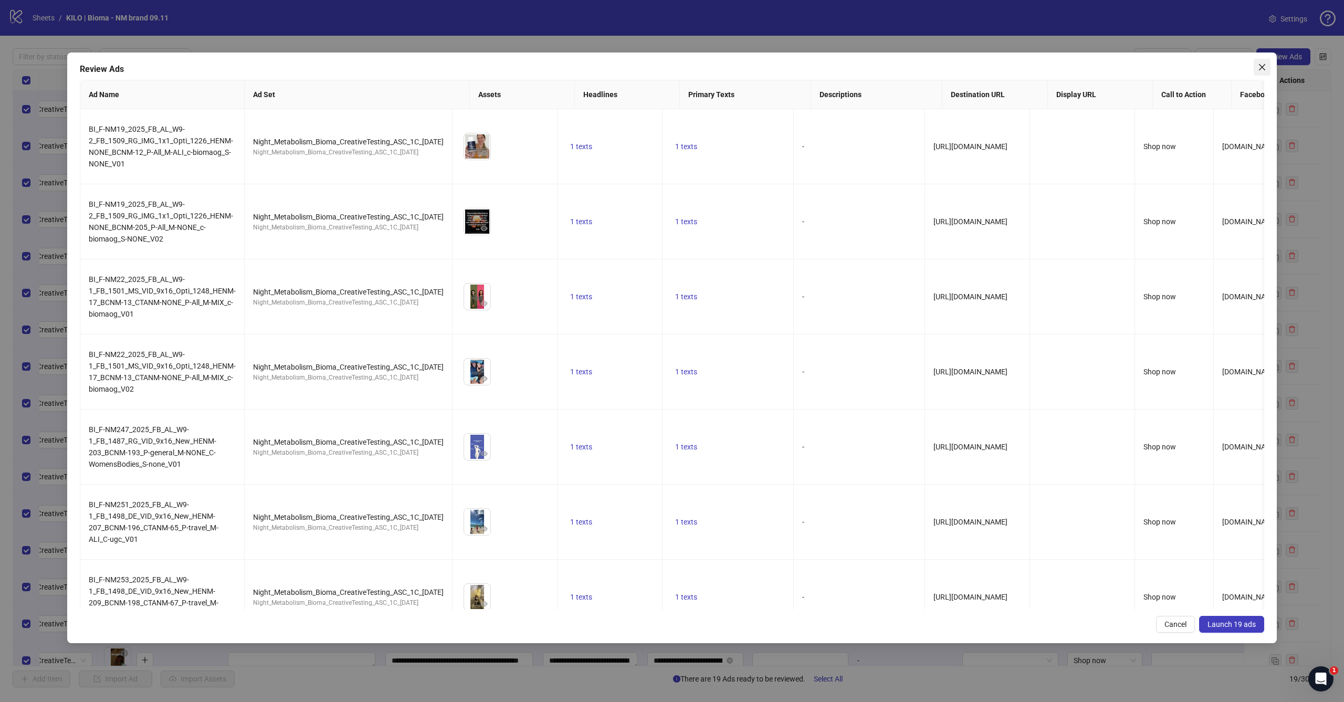
click at [772, 70] on icon "close" at bounding box center [1262, 67] width 8 height 8
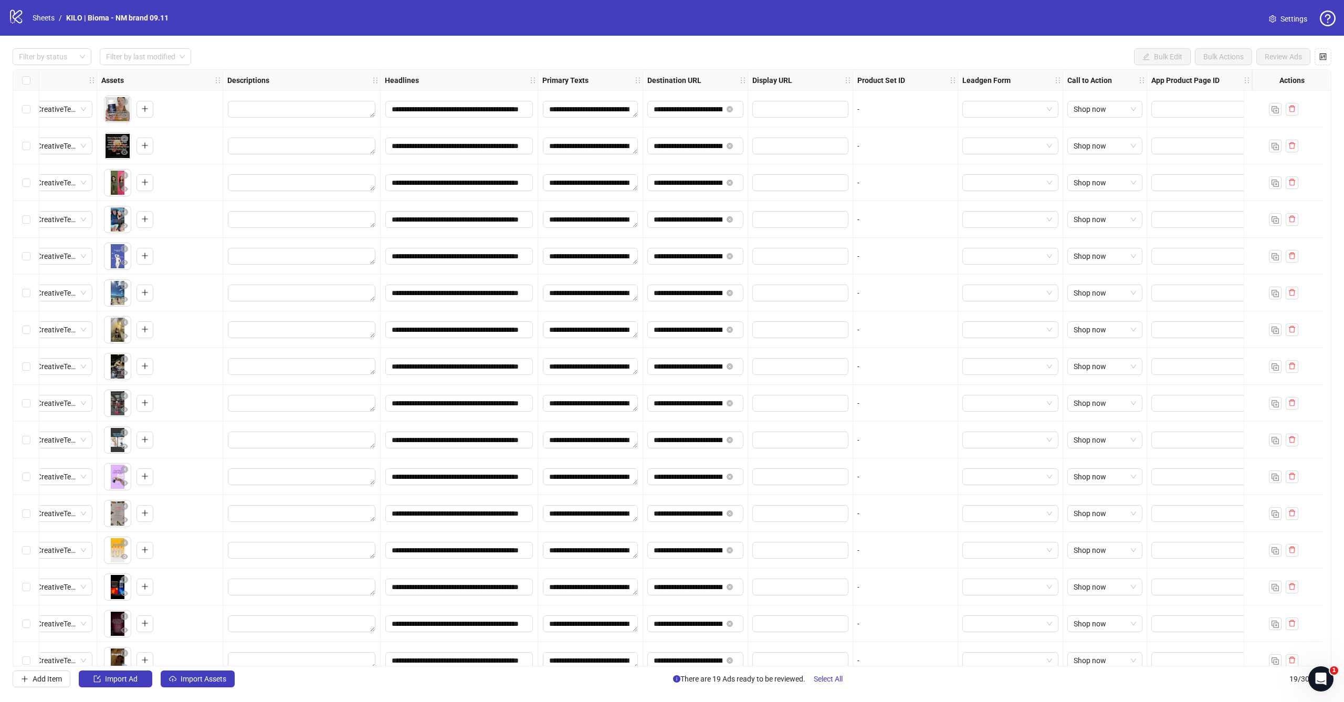
scroll to position [0, 408]
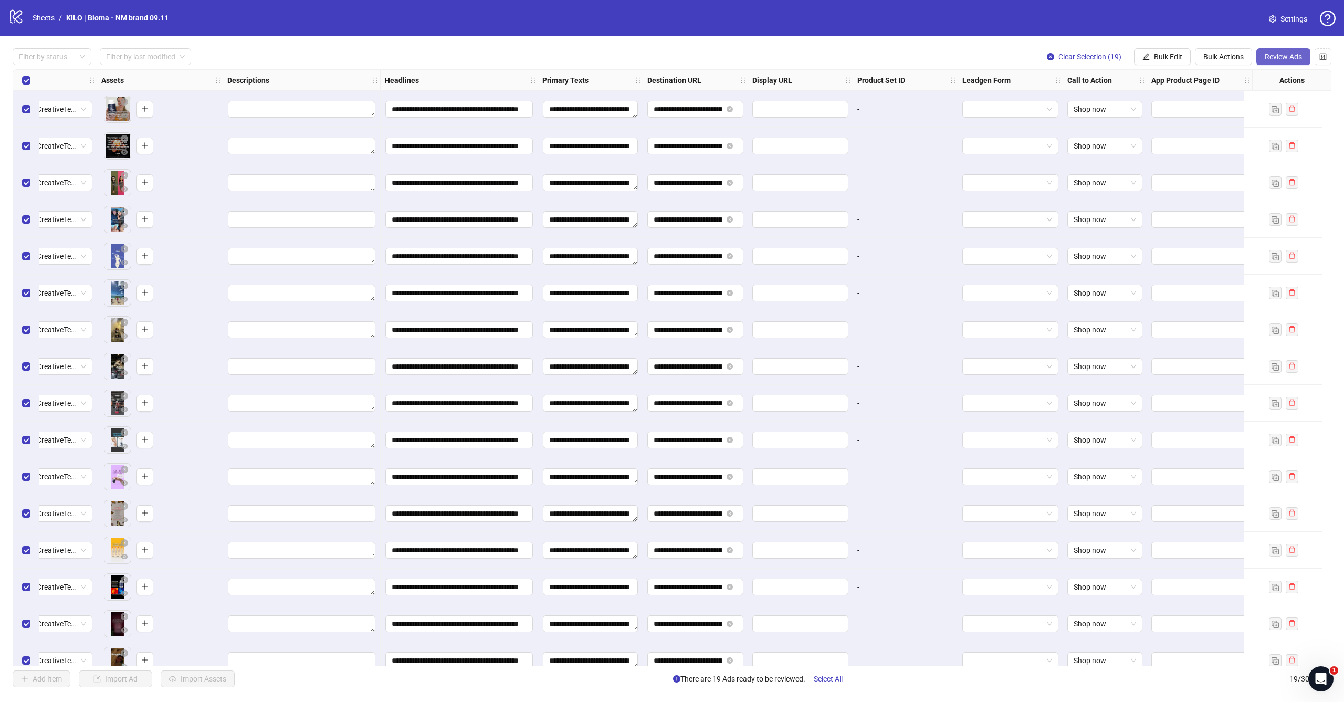
click at [772, 64] on button "Review Ads" at bounding box center [1284, 56] width 54 height 17
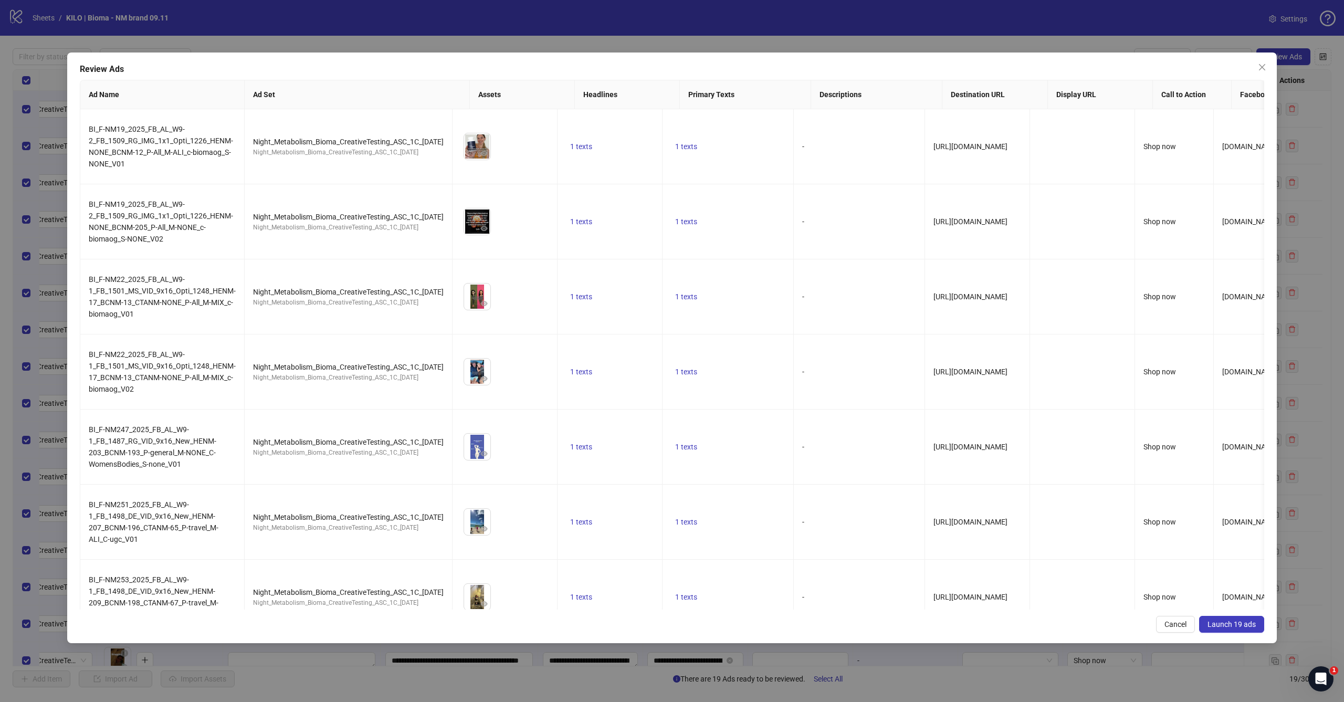
click at [772, 428] on button "Launch 19 ads" at bounding box center [1232, 624] width 65 height 17
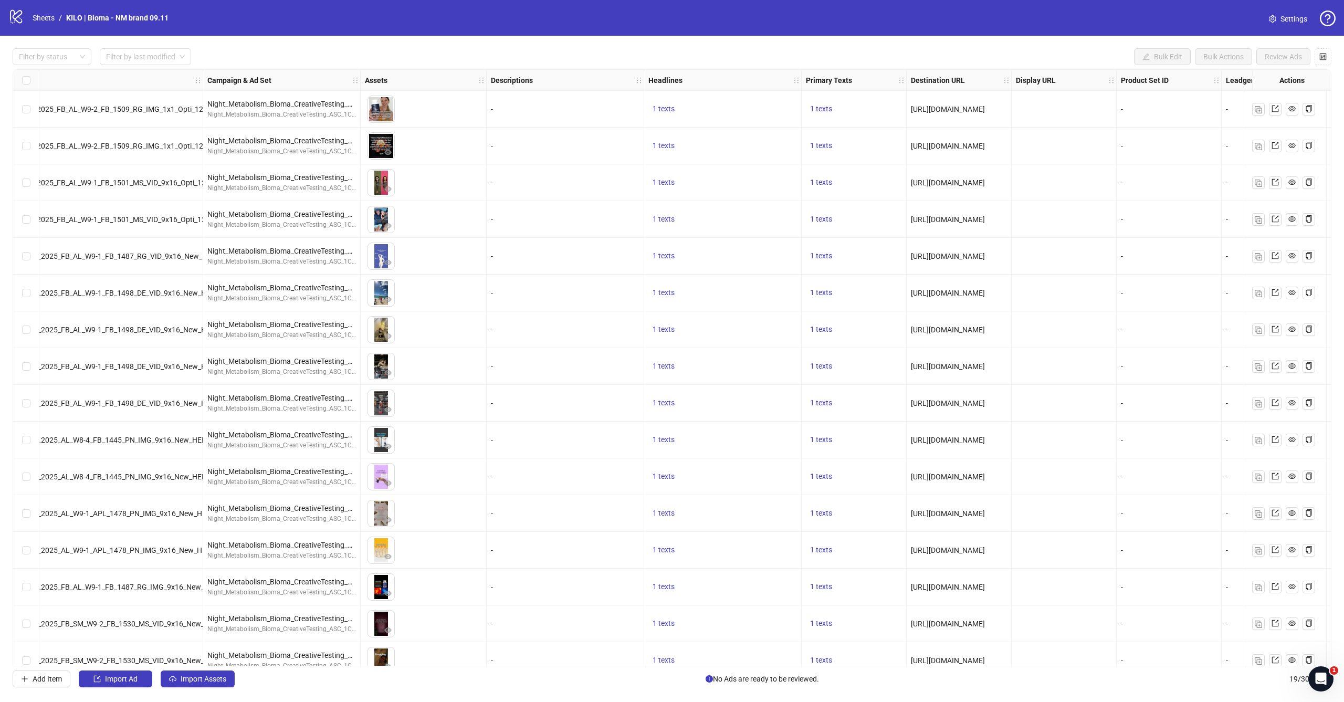
scroll to position [0, 130]
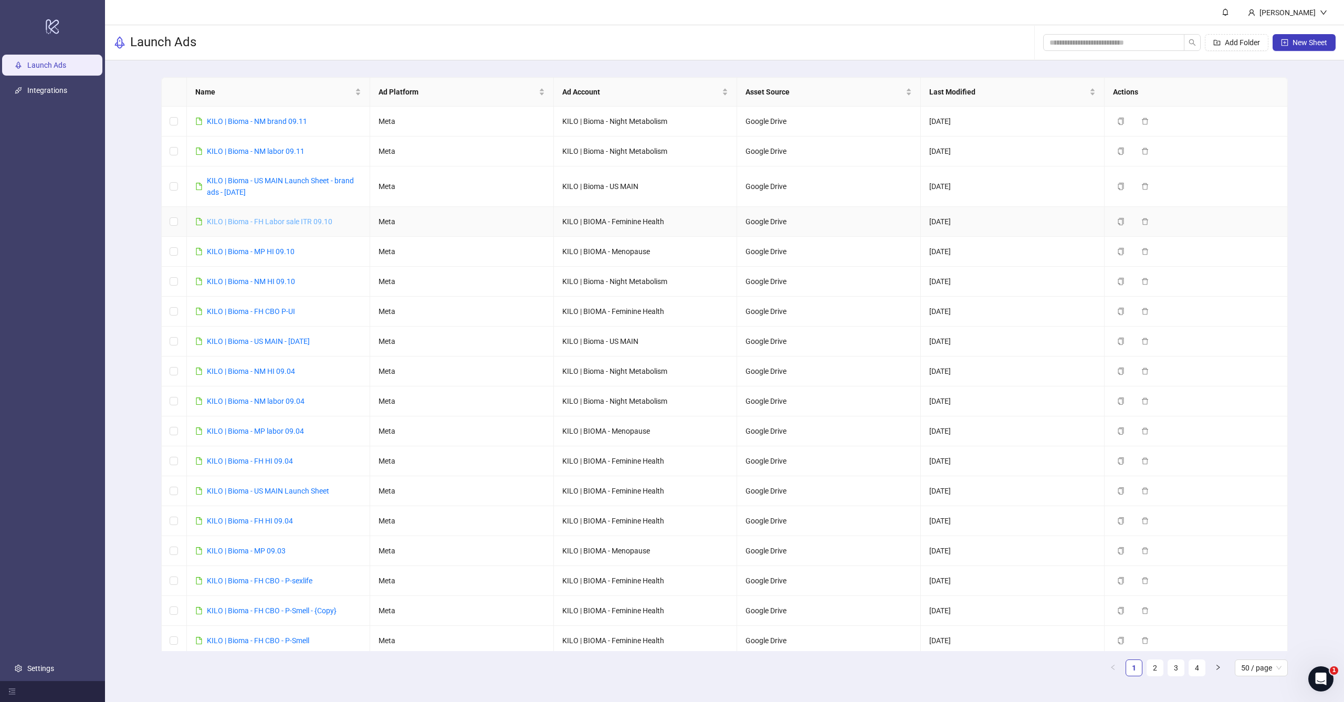
click at [294, 222] on link "KILO | Bioma - FH Labor sale ITR 09.10" at bounding box center [270, 221] width 126 height 8
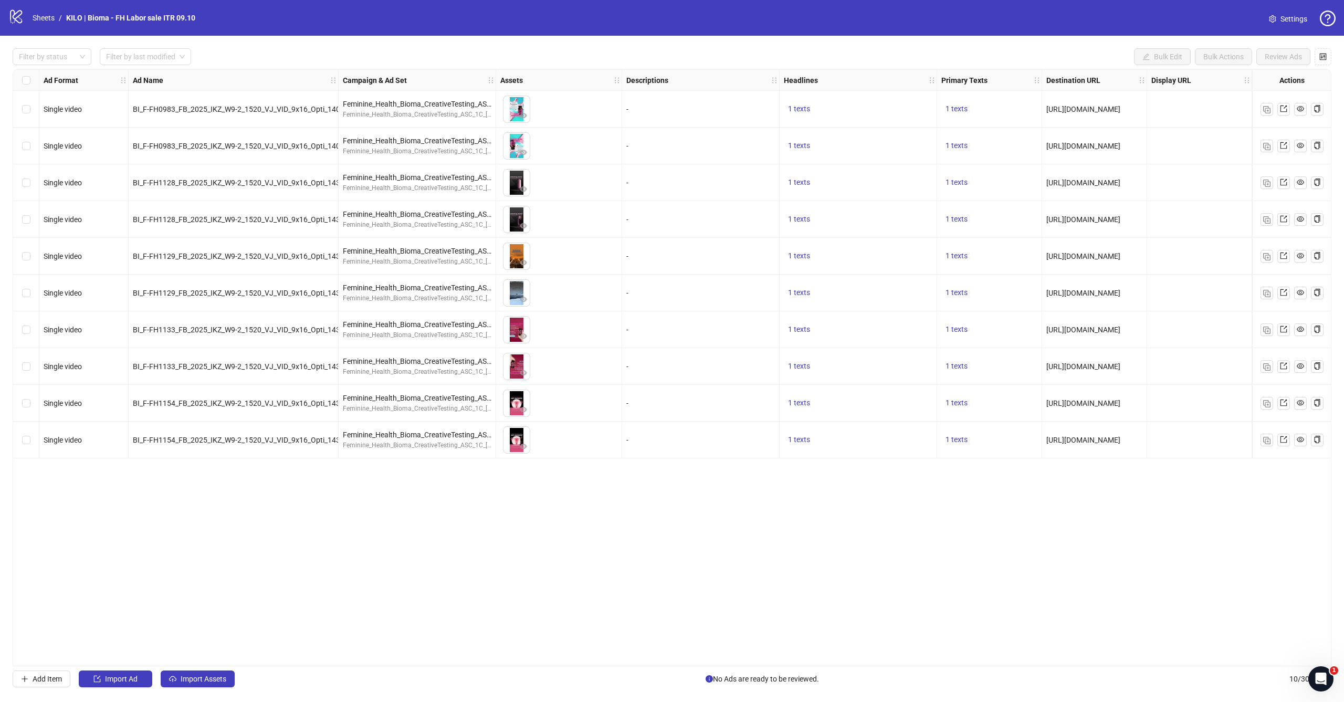
click at [21, 79] on div "Select all rows" at bounding box center [26, 80] width 26 height 21
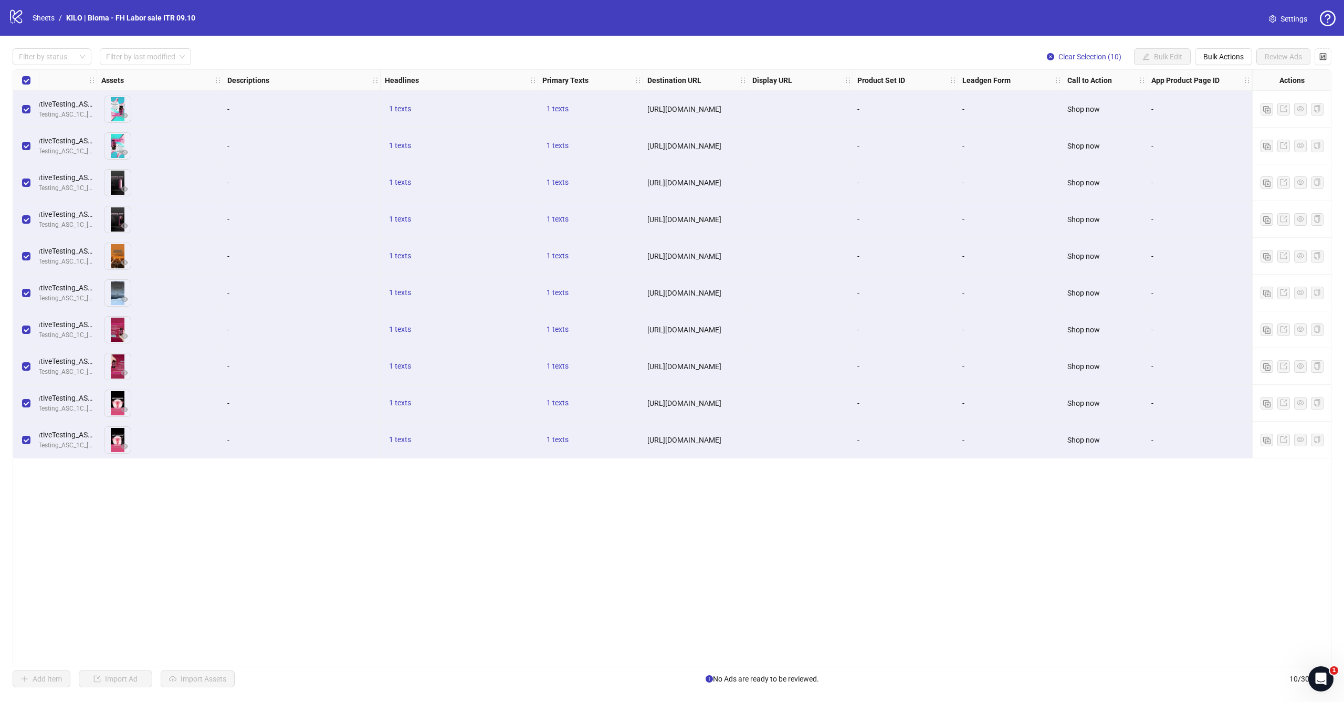
scroll to position [0, 399]
